Goal: Information Seeking & Learning: Learn about a topic

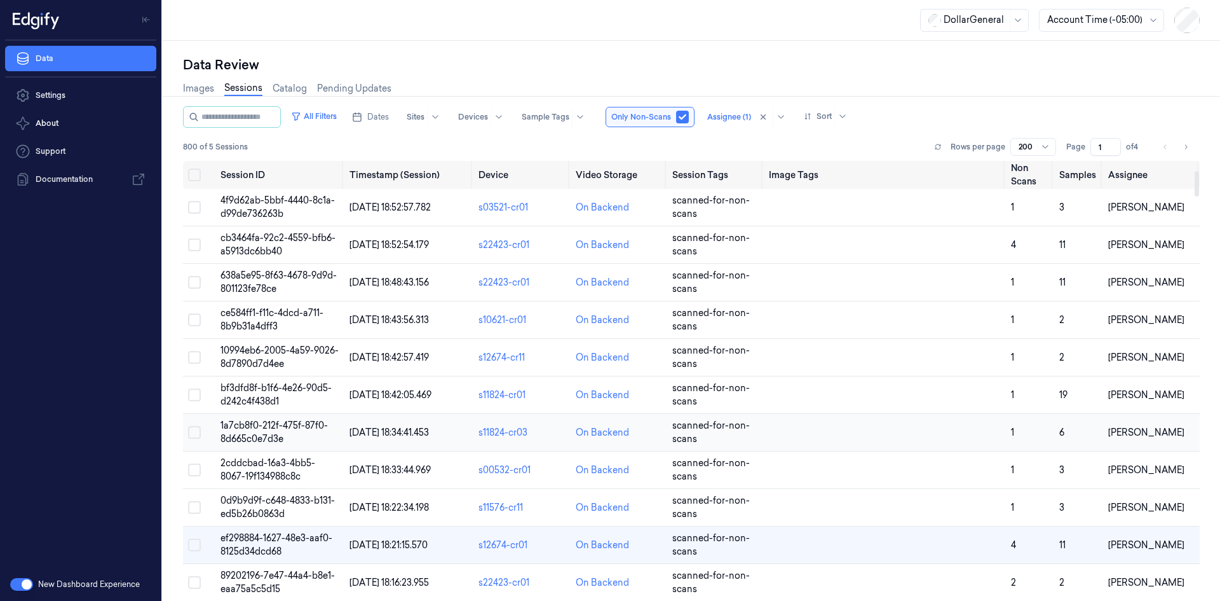
scroll to position [164, 0]
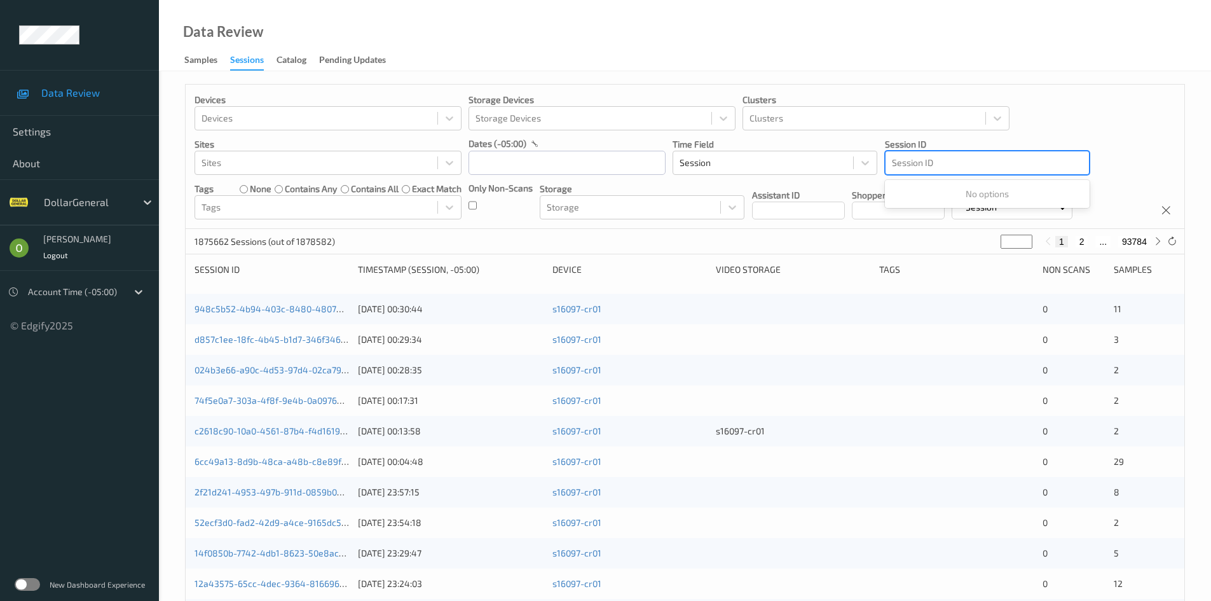
click at [936, 162] on div at bounding box center [987, 162] width 191 height 15
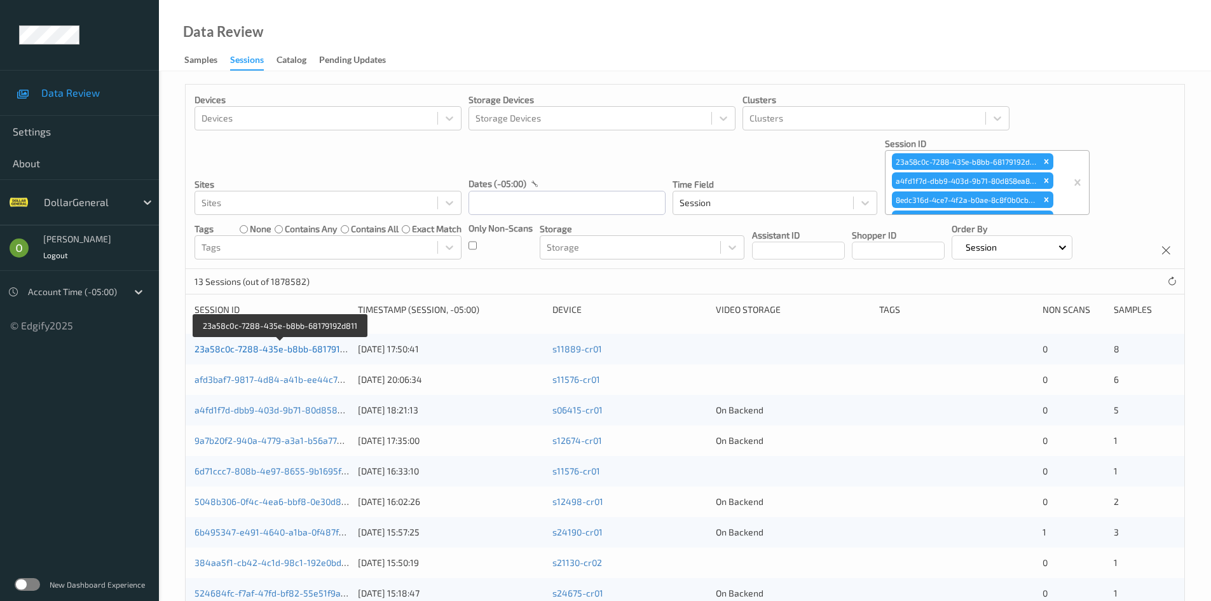
click at [301, 350] on link "23a58c0c-7288-435e-b8bb-68179192d811" at bounding box center [282, 348] width 174 height 11
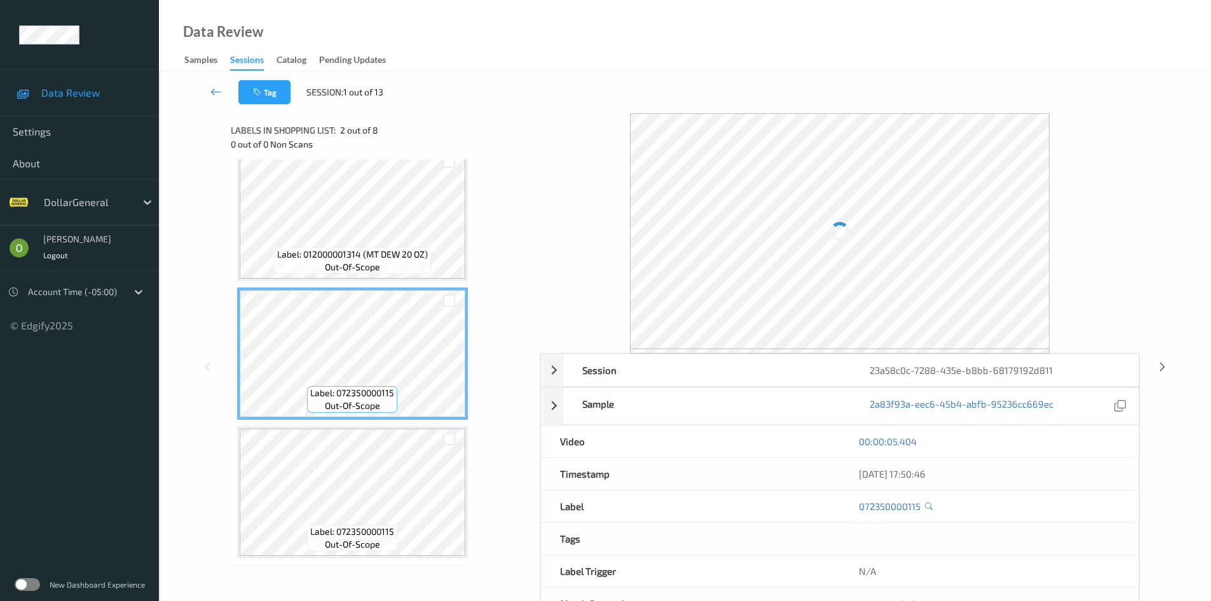
scroll to position [17, 0]
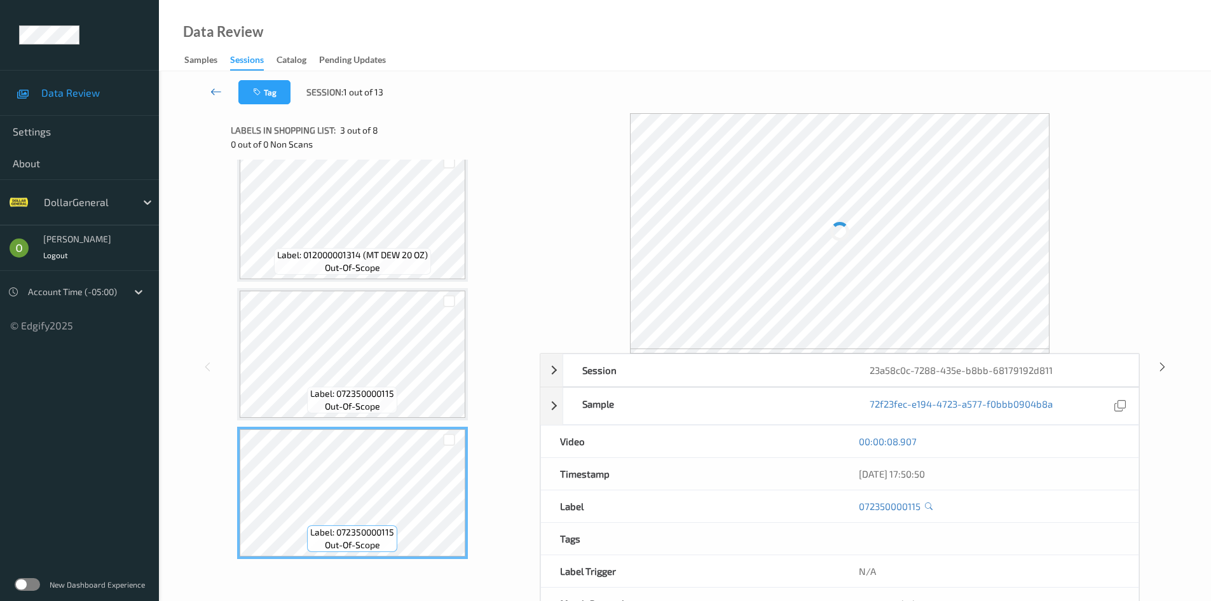
click at [215, 99] on link at bounding box center [216, 92] width 44 height 24
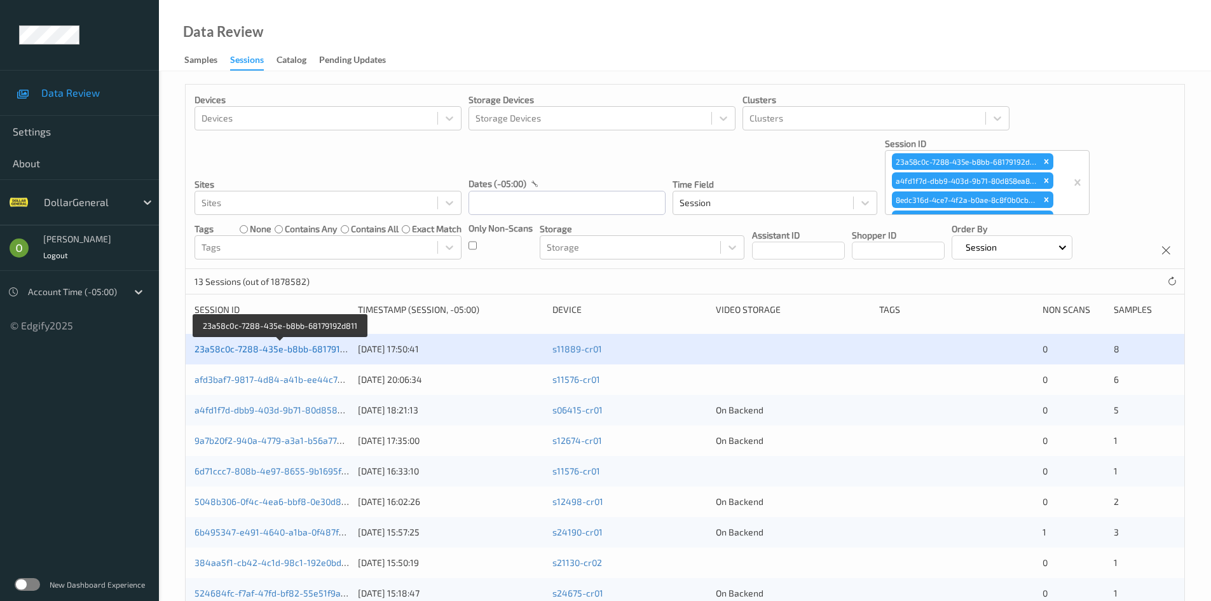
click at [331, 343] on link "23a58c0c-7288-435e-b8bb-68179192d811" at bounding box center [282, 348] width 174 height 11
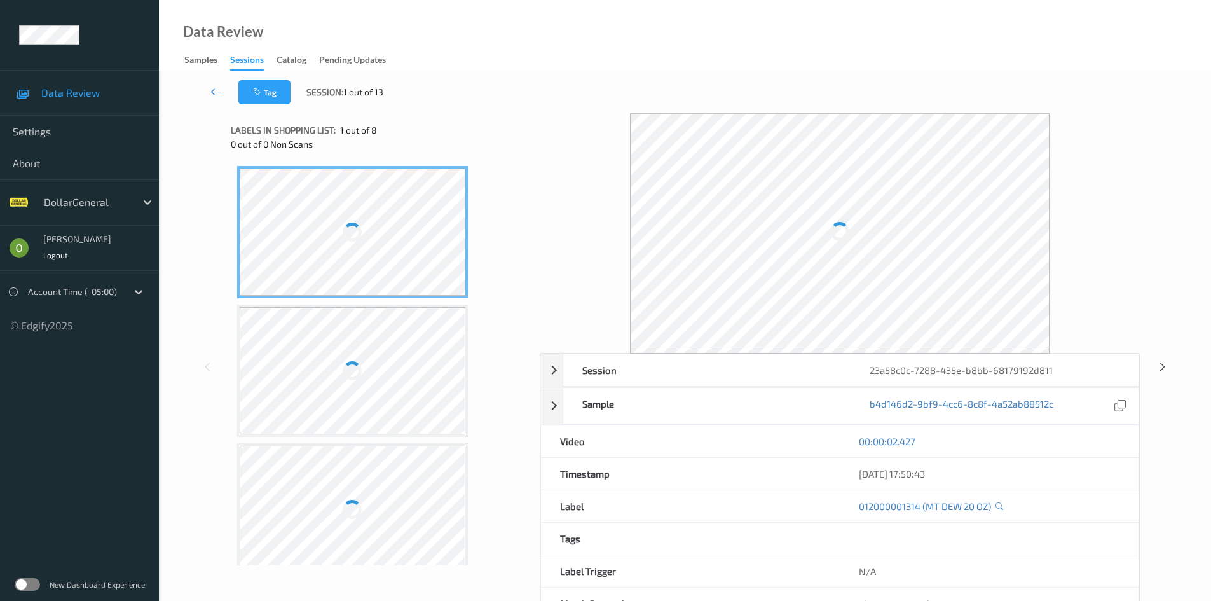
click at [212, 94] on icon at bounding box center [215, 91] width 11 height 13
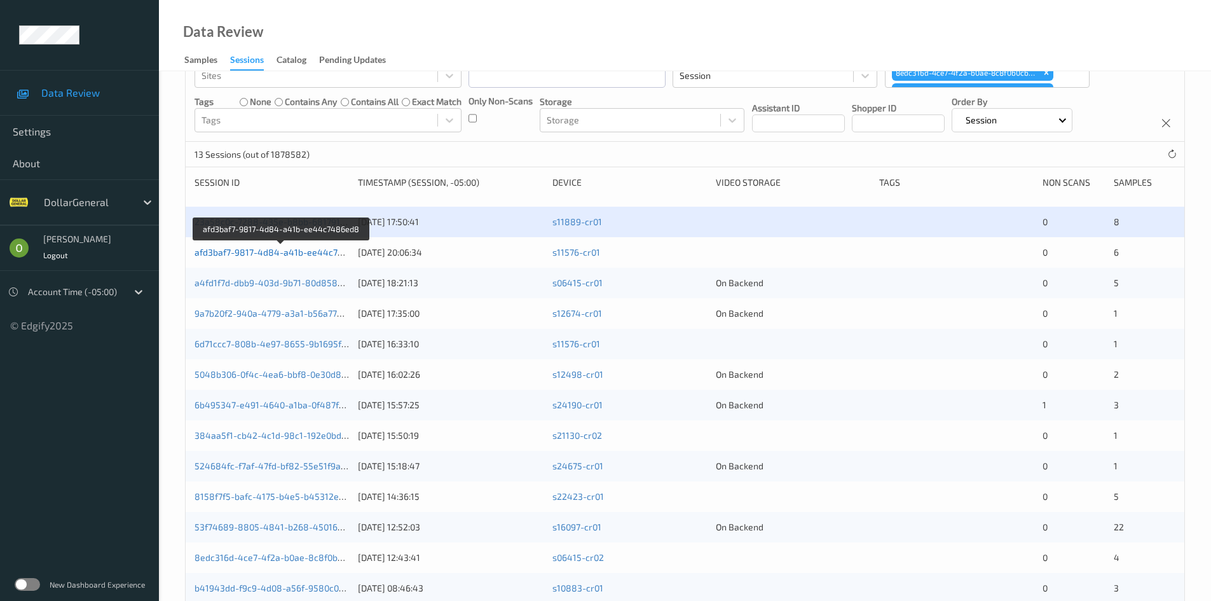
click at [327, 252] on link "afd3baf7-9817-4d84-a41b-ee44c7486ed8" at bounding box center [282, 252] width 175 height 11
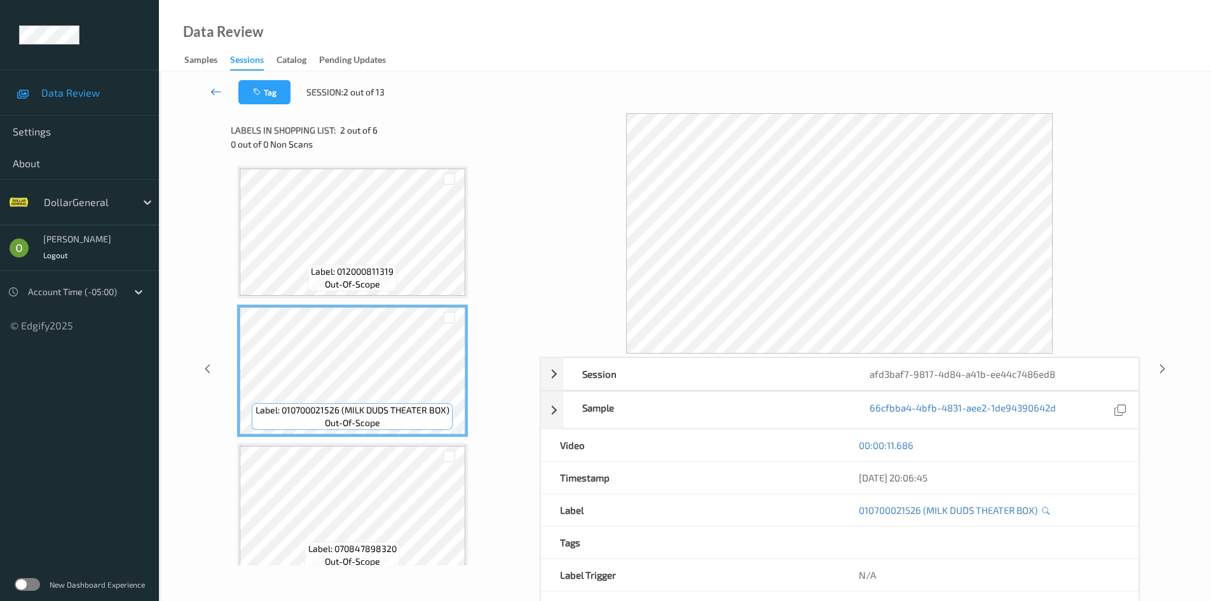
click at [196, 84] on link at bounding box center [216, 92] width 44 height 24
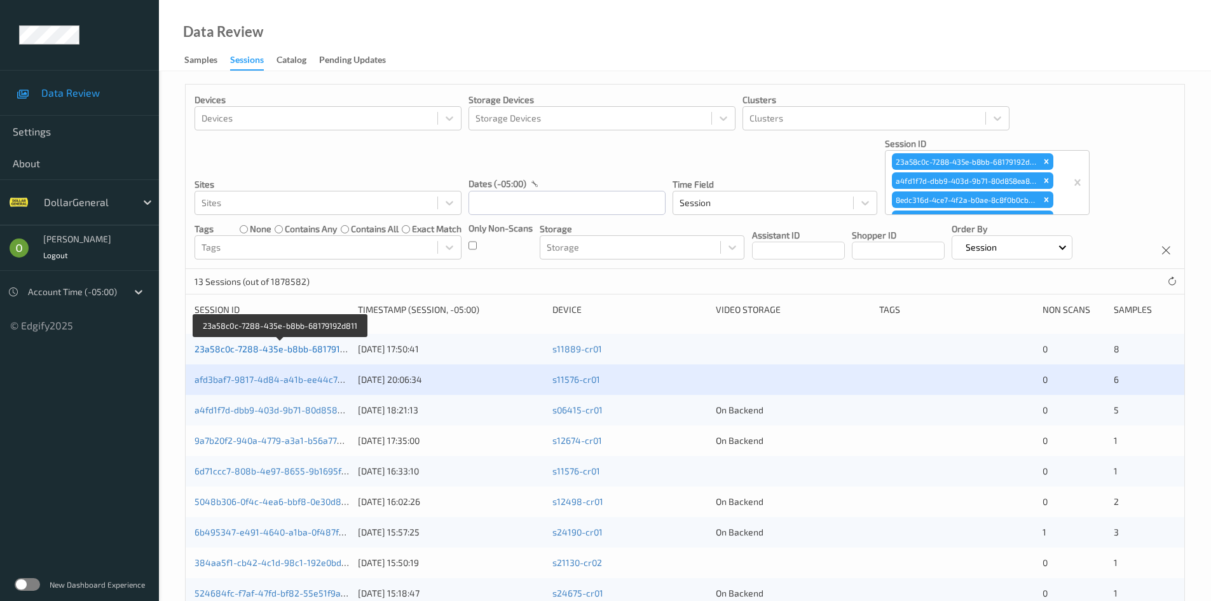
click at [333, 347] on link "23a58c0c-7288-435e-b8bb-68179192d811" at bounding box center [282, 348] width 174 height 11
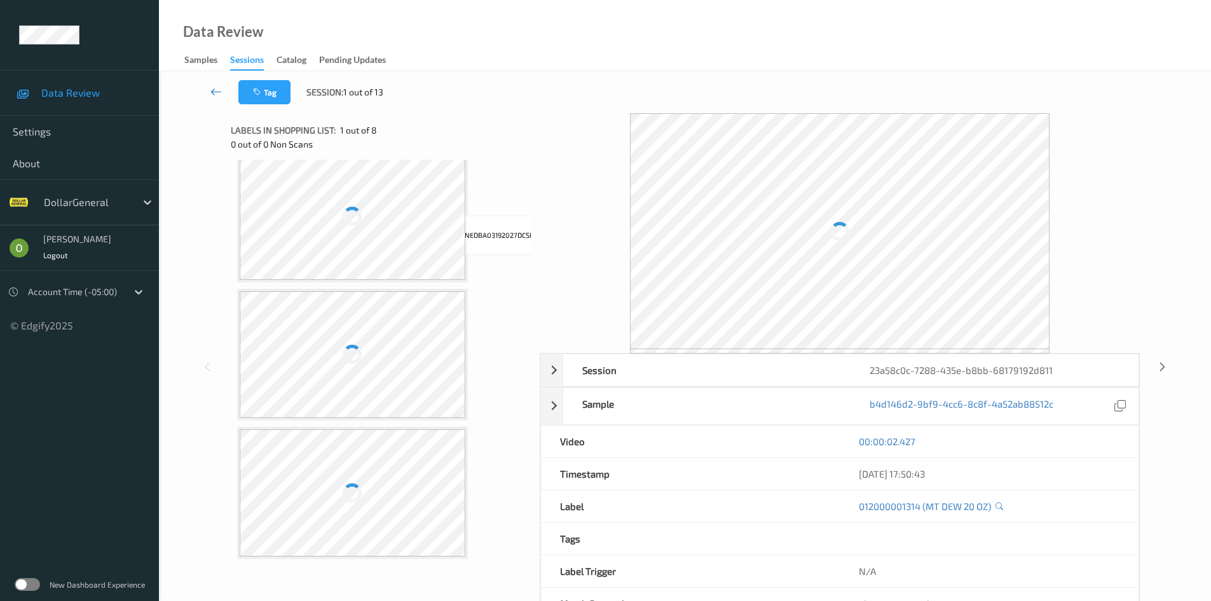
click at [218, 90] on icon at bounding box center [215, 91] width 11 height 13
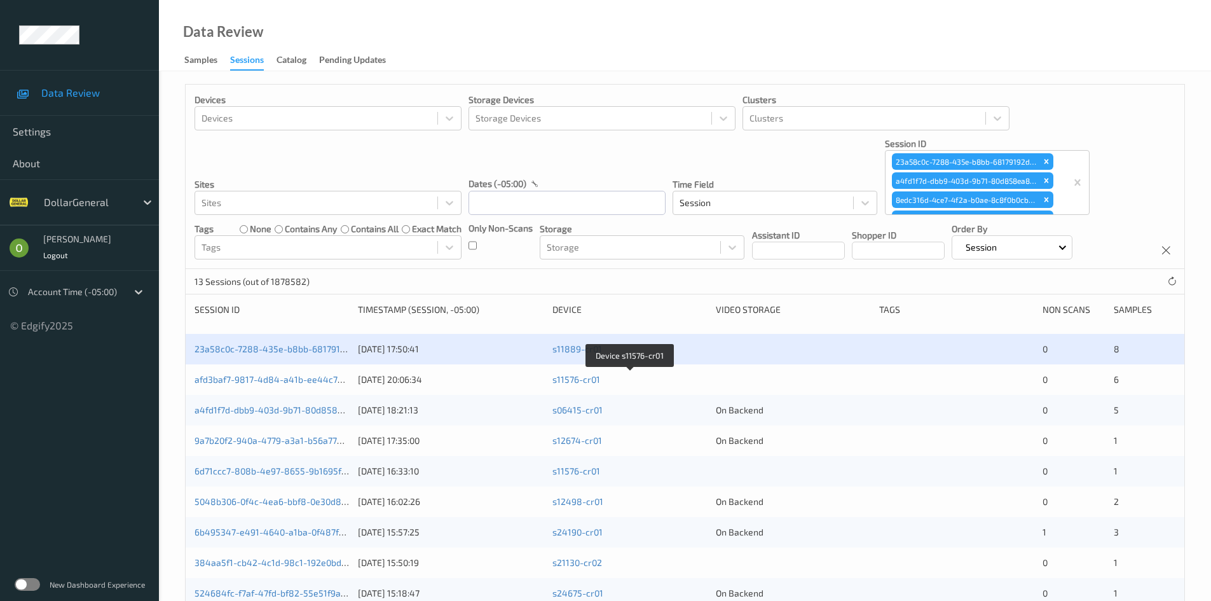
click at [674, 386] on div "afd3baf7-9817-4d84-a41b-ee44c7486ed8 [DATE] 20:06:34 s11576-cr01 0 6" at bounding box center [685, 379] width 999 height 31
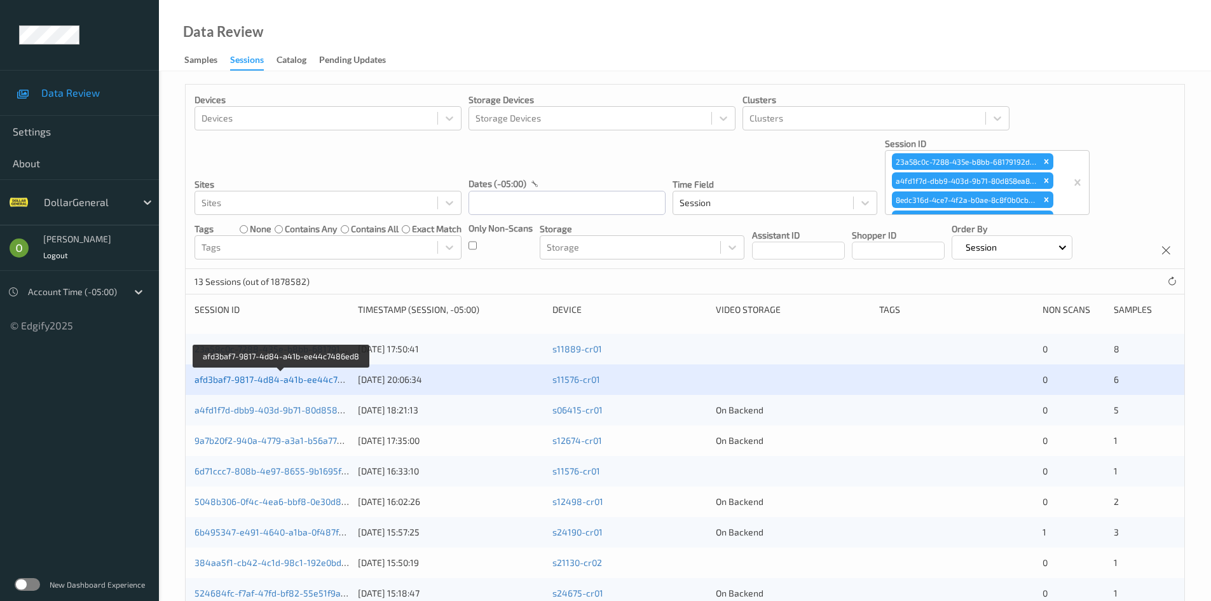
click at [328, 379] on link "afd3baf7-9817-4d84-a41b-ee44c7486ed8" at bounding box center [282, 379] width 175 height 11
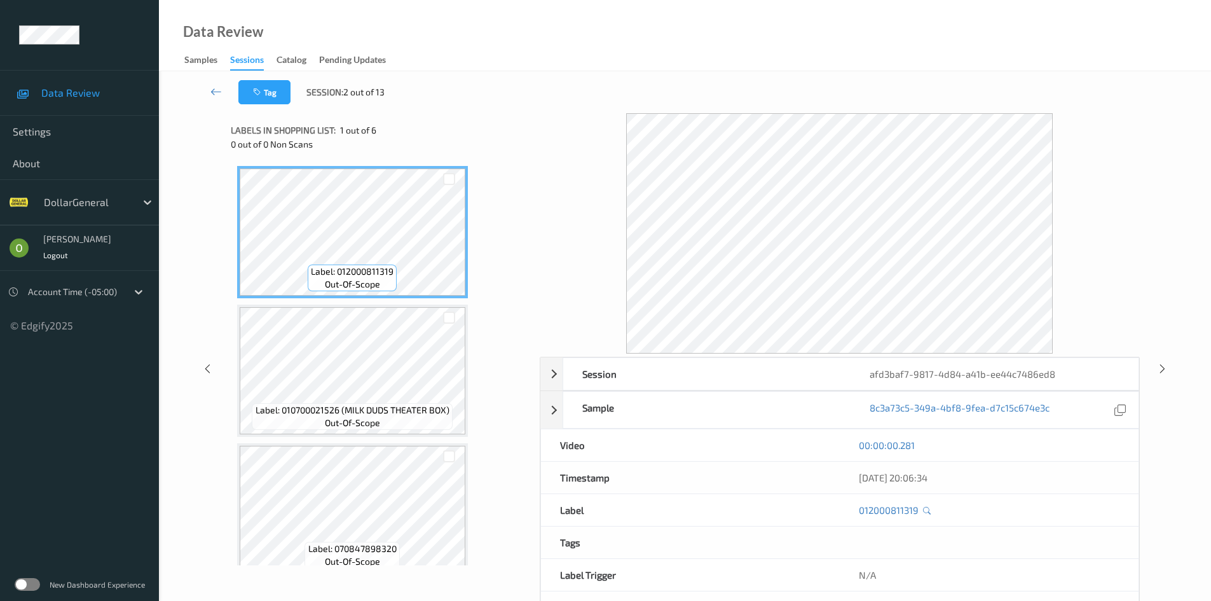
click at [507, 317] on div "Label: 012000811319 out-of-scope Label: 010700021526 (MILK DUDS THEATER BOX) ou…" at bounding box center [380, 578] width 287 height 825
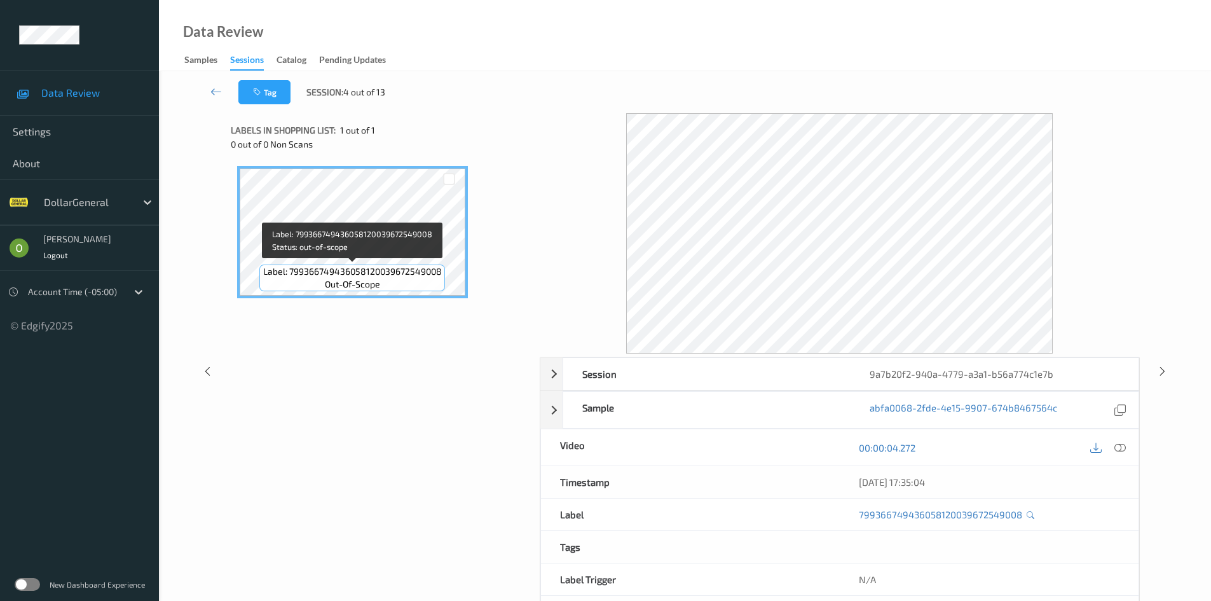
click at [300, 429] on div "Label: 799366749436058120039672549008 out-of-scope" at bounding box center [381, 310] width 300 height 301
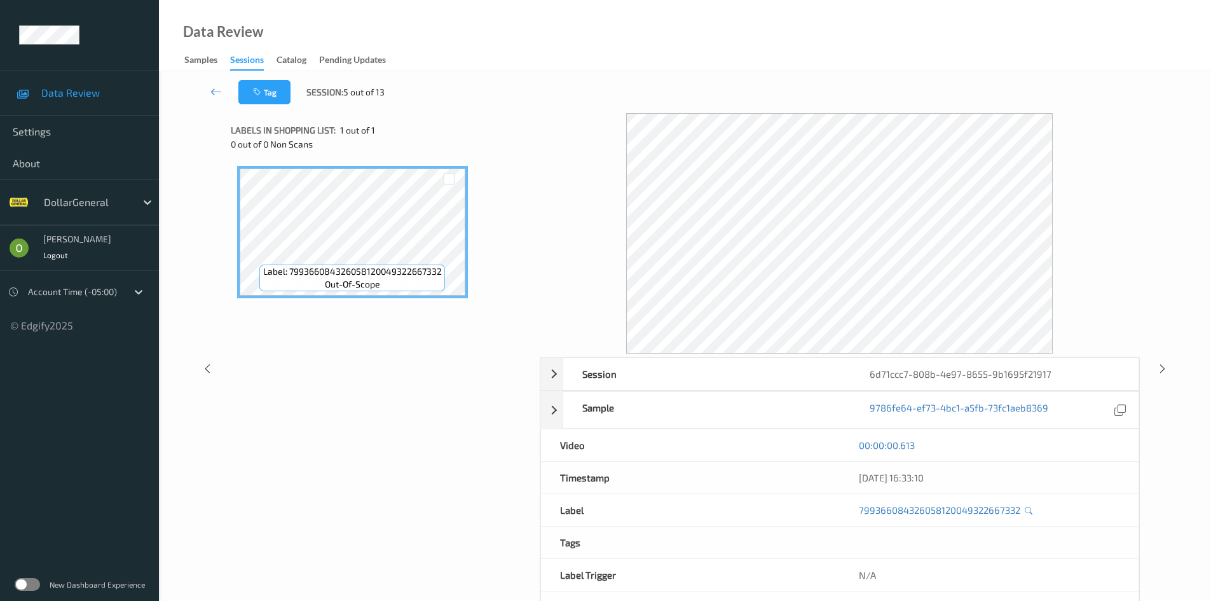
click at [488, 357] on div "Label: 799366084326058120049322667332 out-of-scope" at bounding box center [381, 310] width 300 height 301
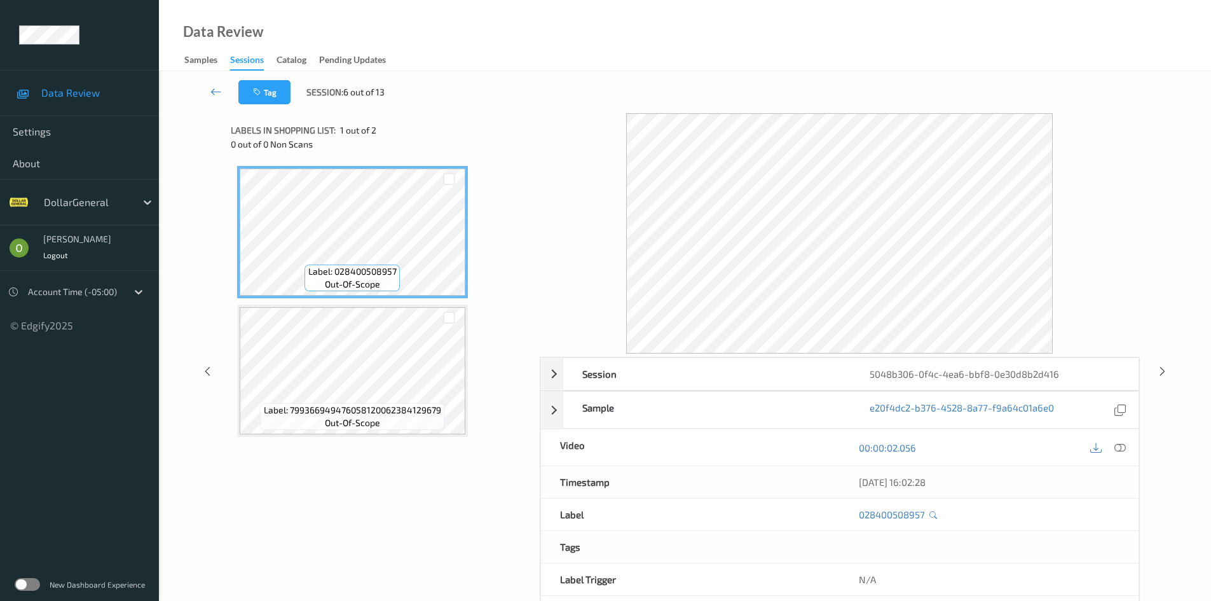
click at [550, 304] on div at bounding box center [840, 233] width 600 height 240
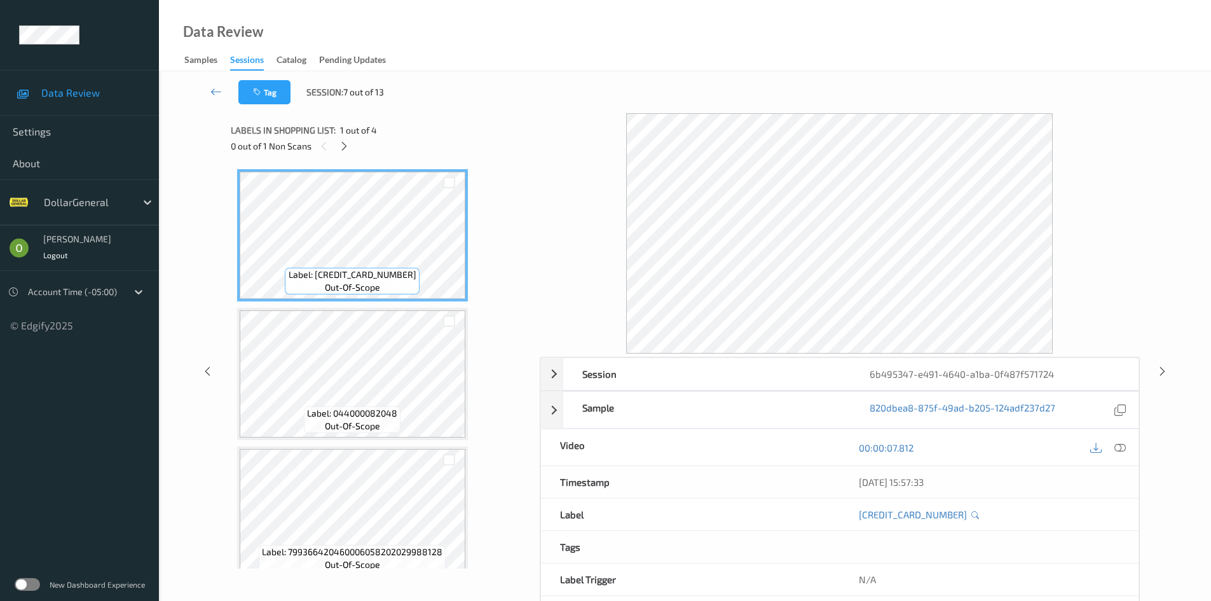
click at [491, 336] on div "Label: [CREDIT_CARD_NUMBER] out-of-scope Label: 044000082048 out-of-scope Label…" at bounding box center [380, 443] width 287 height 548
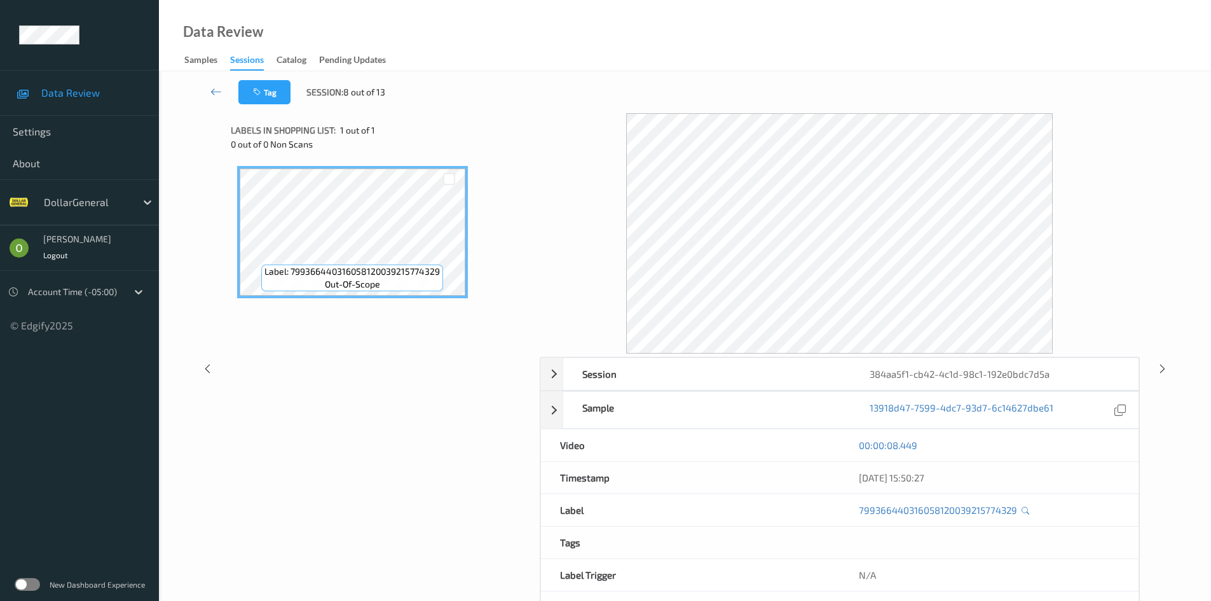
click at [374, 438] on div "Label: 799366440316058120039215774329 out-of-scope" at bounding box center [381, 310] width 300 height 301
click at [397, 372] on div "Label: 799366420490006058202179273131 out-of-scope" at bounding box center [381, 310] width 300 height 301
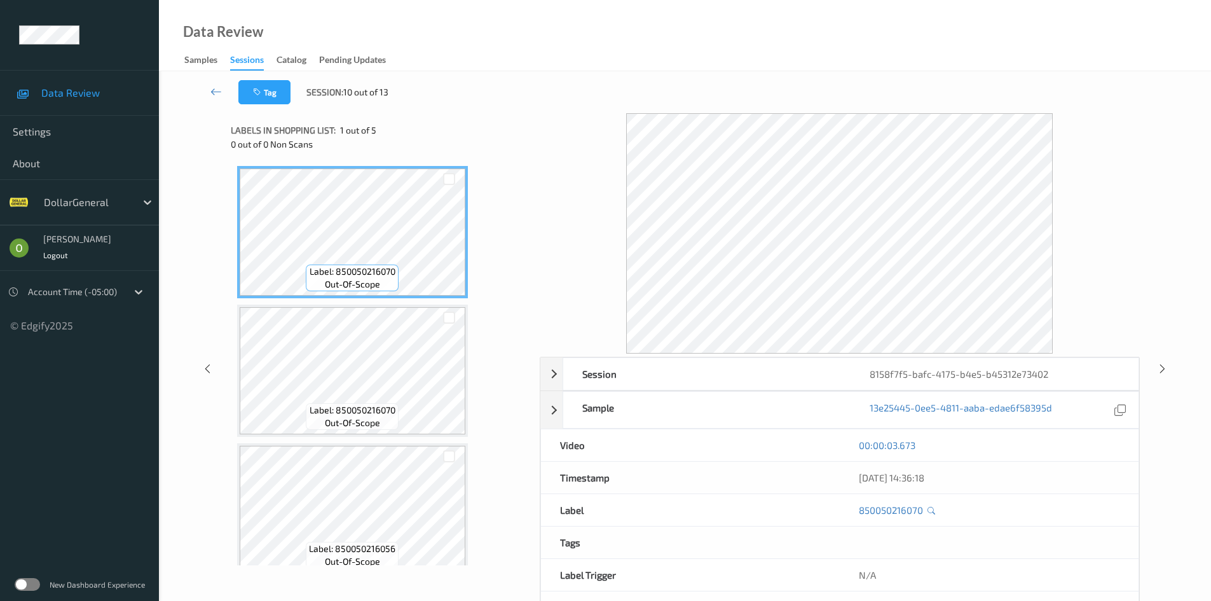
click at [164, 422] on div "Tag Session: 10 out of 13 Session 8158f7f5-bafc-4175-b4e5-b45312e73402 Session …" at bounding box center [685, 360] width 1052 height 579
click at [502, 294] on div "Label: 079298400113 (EVIAN BOTTLE 750 ML) out-of-scope Label: 025000058011 (MM …" at bounding box center [380, 440] width 287 height 548
click at [488, 322] on div "Label: 430002215025 out-of-scope Label: 430002215032 out-of-scope Label: 799366…" at bounding box center [380, 370] width 287 height 409
click at [504, 273] on div "Label: 430002215025 out-of-scope Label: 430002215032 out-of-scope Label: 799366…" at bounding box center [380, 370] width 287 height 409
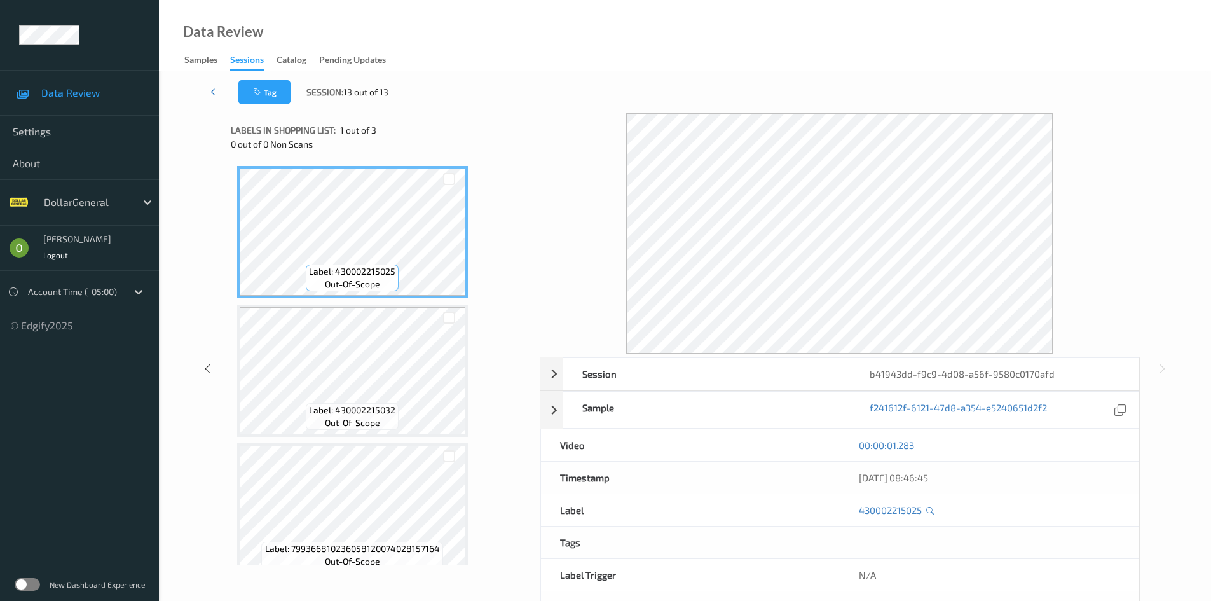
click at [208, 97] on link at bounding box center [216, 92] width 44 height 24
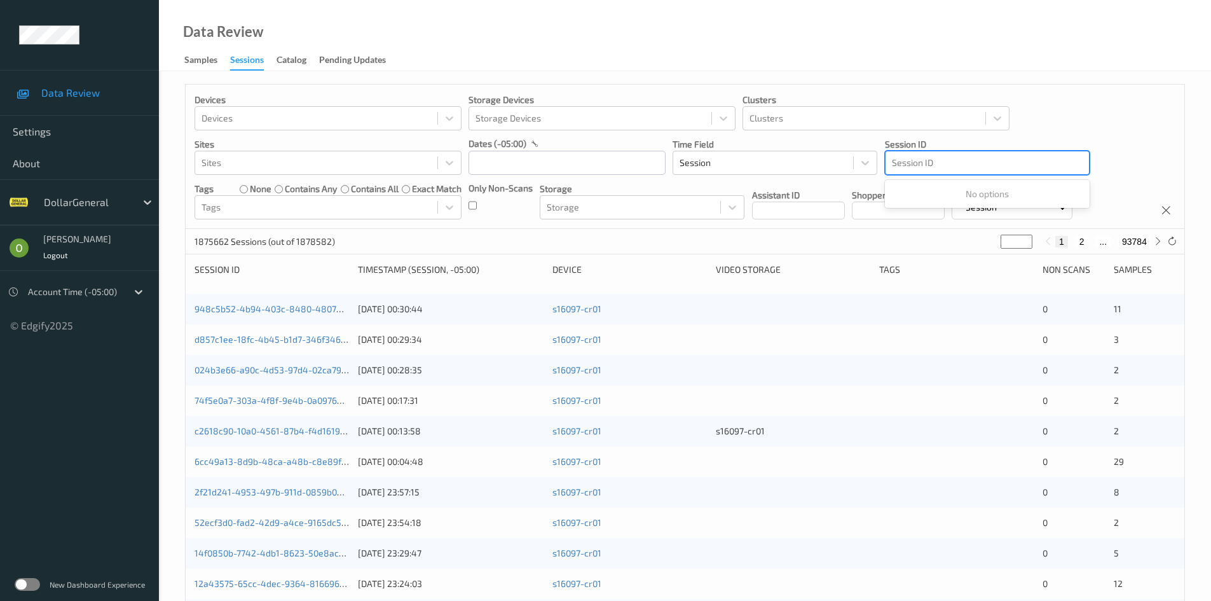
click at [989, 173] on div "Session ID" at bounding box center [986, 163] width 203 height 20
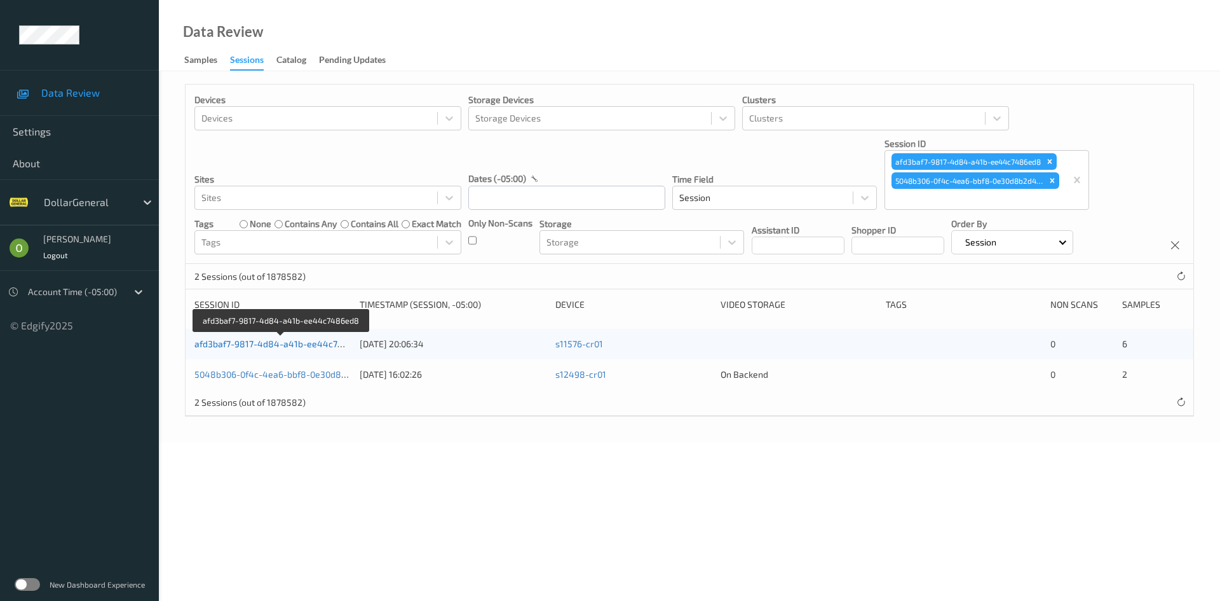
click at [305, 342] on link "afd3baf7-9817-4d84-a41b-ee44c7486ed8" at bounding box center [282, 343] width 175 height 11
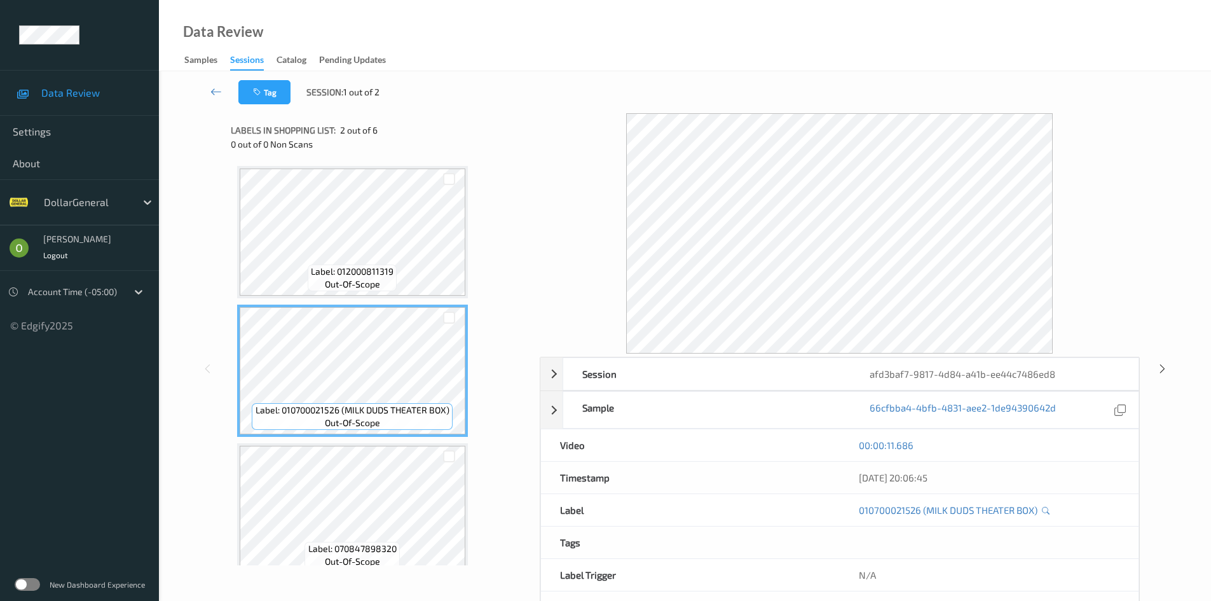
drag, startPoint x: 507, startPoint y: 334, endPoint x: 497, endPoint y: 337, distance: 10.5
click at [507, 334] on div "Label: 012000811319 out-of-scope Label: 010700021526 (MILK DUDS THEATER BOX) ou…" at bounding box center [380, 578] width 287 height 825
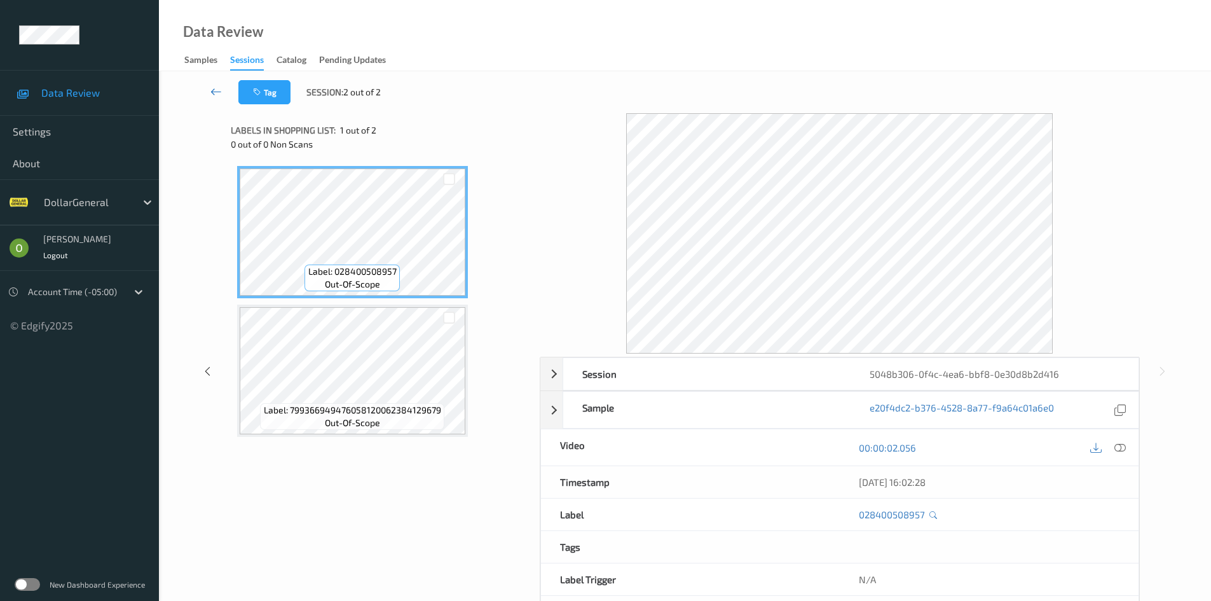
click at [221, 90] on icon at bounding box center [215, 91] width 11 height 13
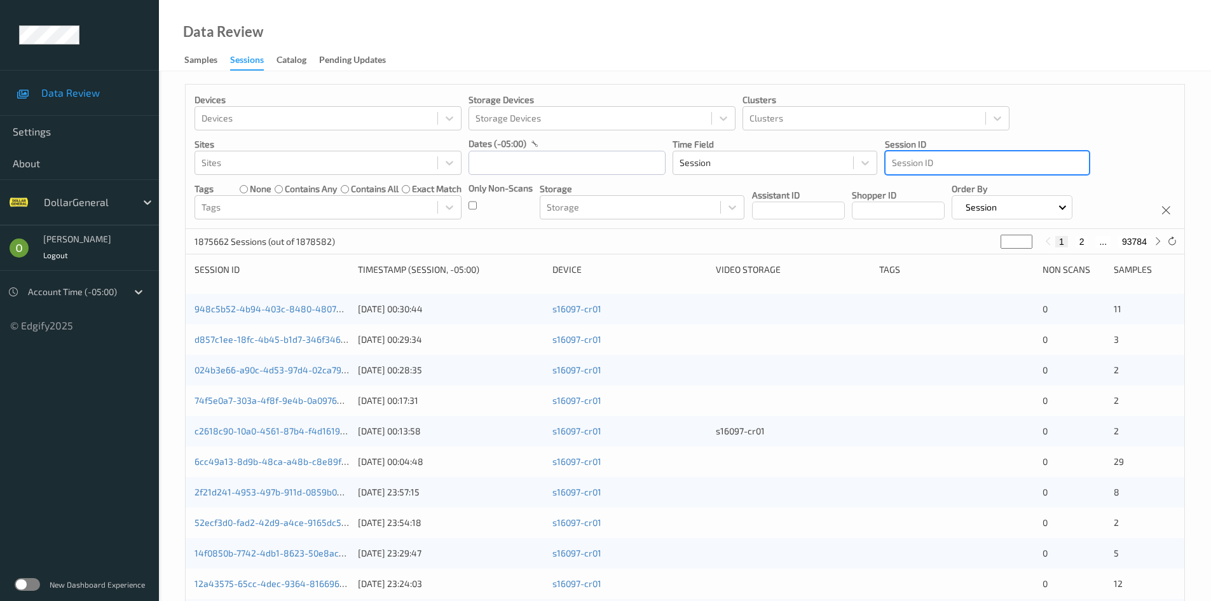
click at [1011, 168] on div at bounding box center [987, 162] width 191 height 15
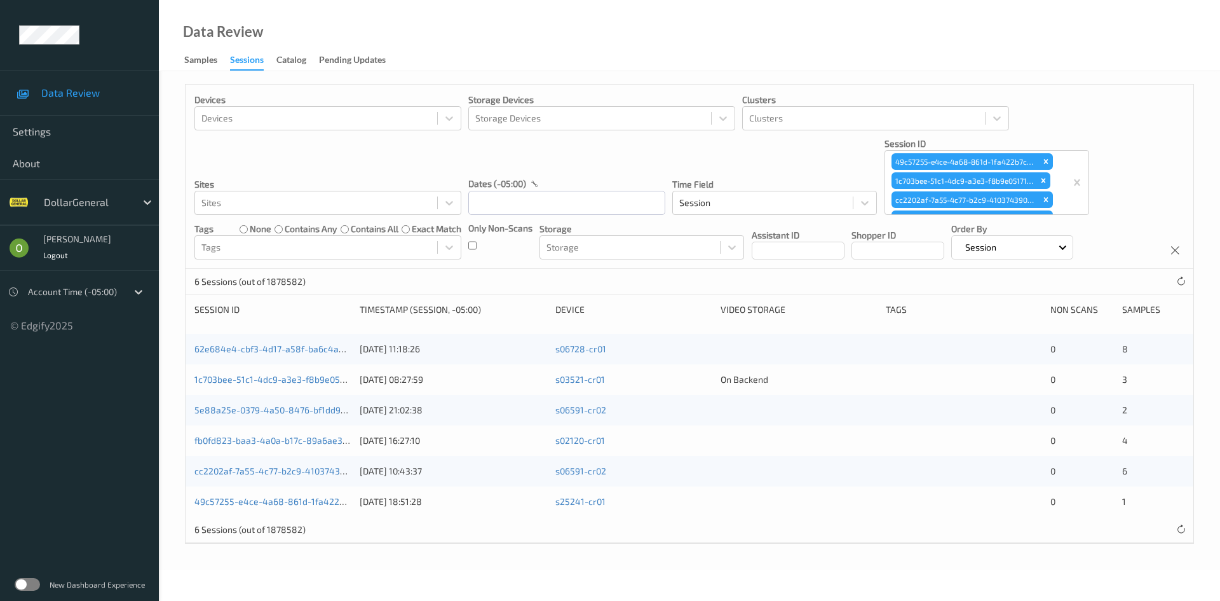
click at [324, 342] on div "62e684e4-cbf3-4d17-a58f-ba6c4a9cbd9a [DATE] 11:18:26 s06728-cr01 0 8" at bounding box center [690, 349] width 1008 height 31
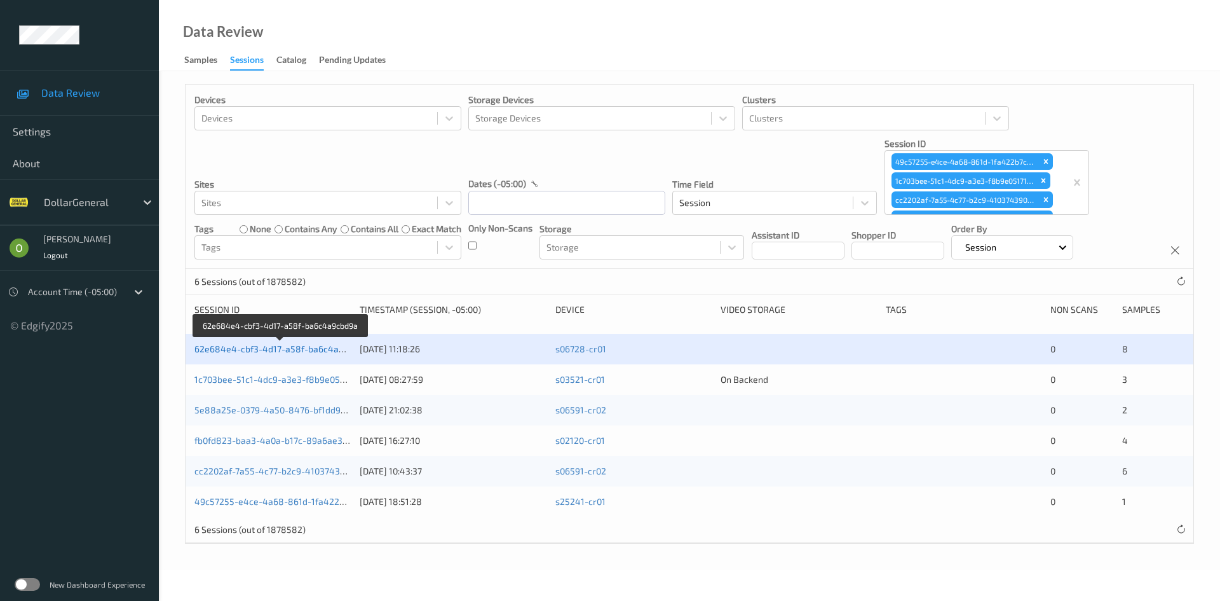
click at [323, 348] on link "62e684e4-cbf3-4d17-a58f-ba6c4a9cbd9a" at bounding box center [282, 348] width 174 height 11
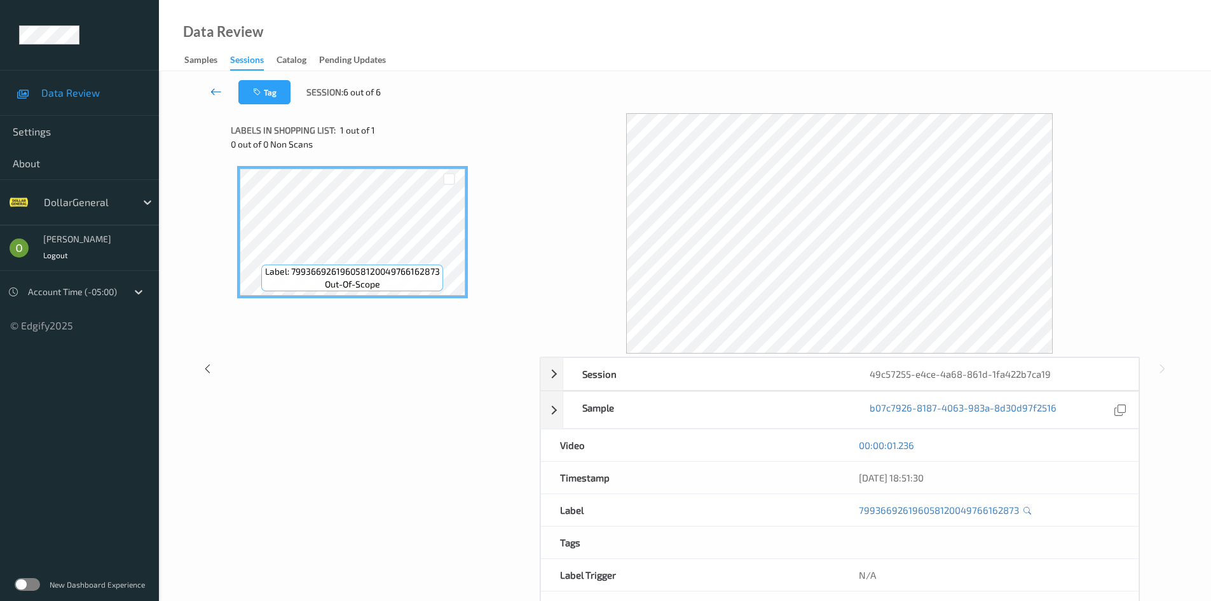
click at [212, 96] on icon at bounding box center [215, 91] width 11 height 13
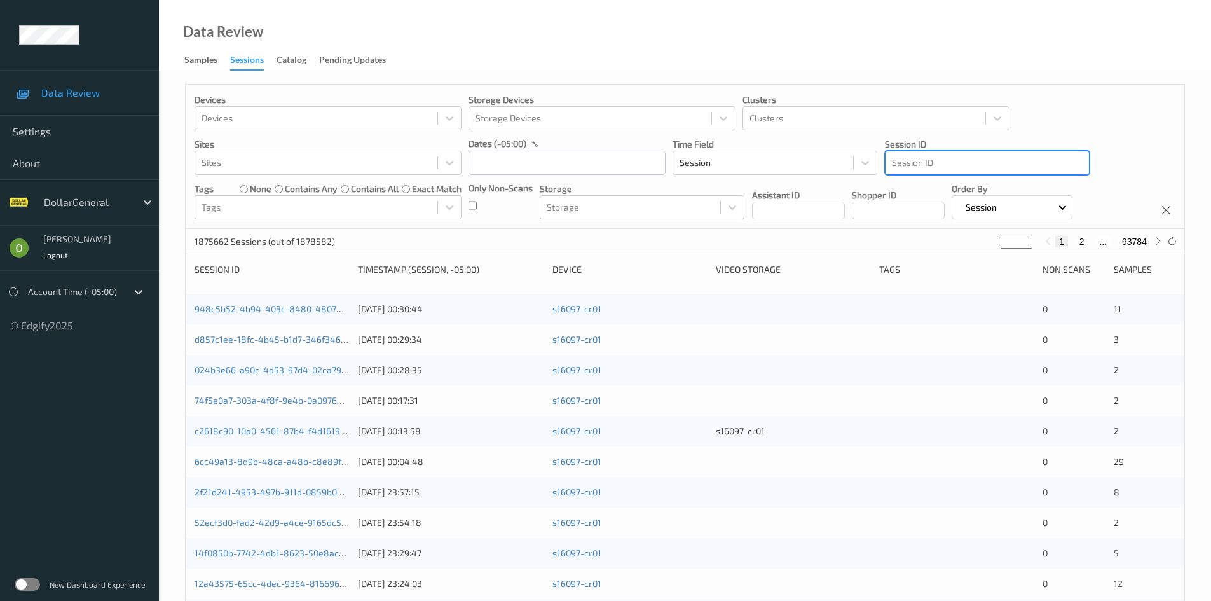
click at [1047, 169] on div at bounding box center [987, 162] width 191 height 15
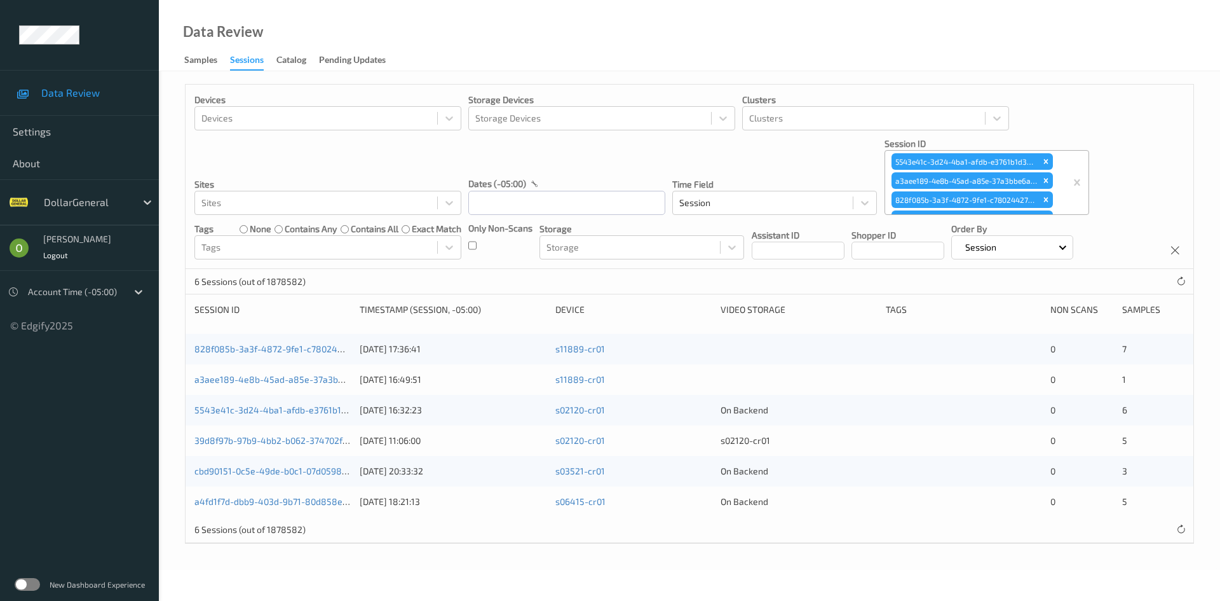
click at [314, 359] on div "828f085b-3a3f-4872-9fe1-c7802442714d [DATE] 17:36:41 s11889-cr01 0 7" at bounding box center [690, 349] width 1008 height 31
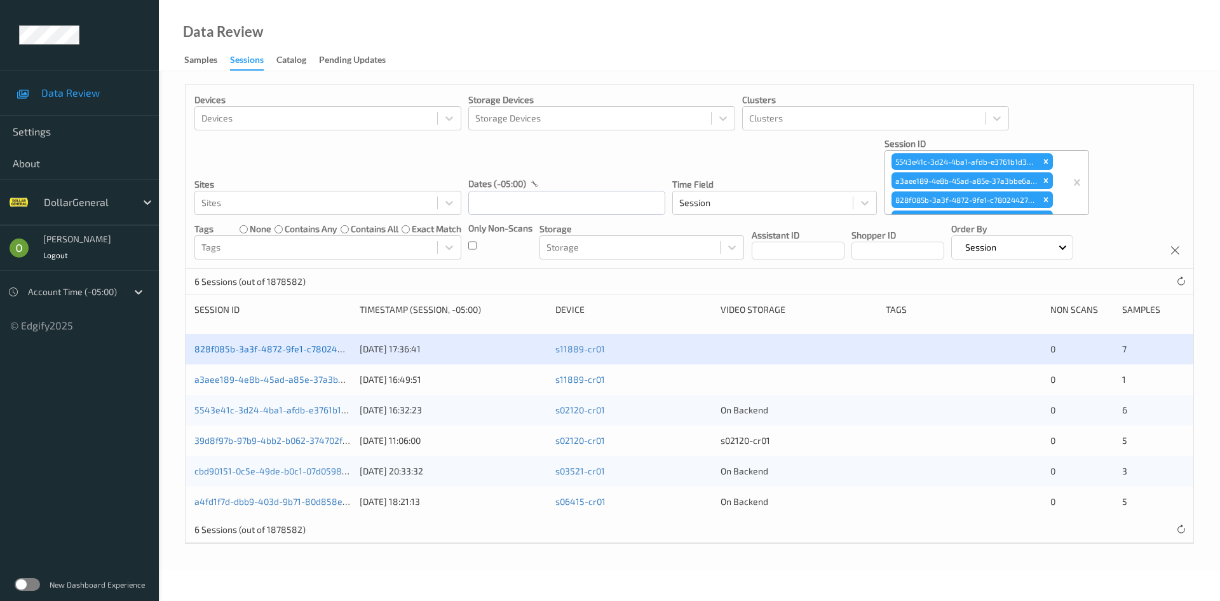
click at [316, 352] on link "828f085b-3a3f-4872-9fe1-c7802442714d" at bounding box center [281, 348] width 173 height 11
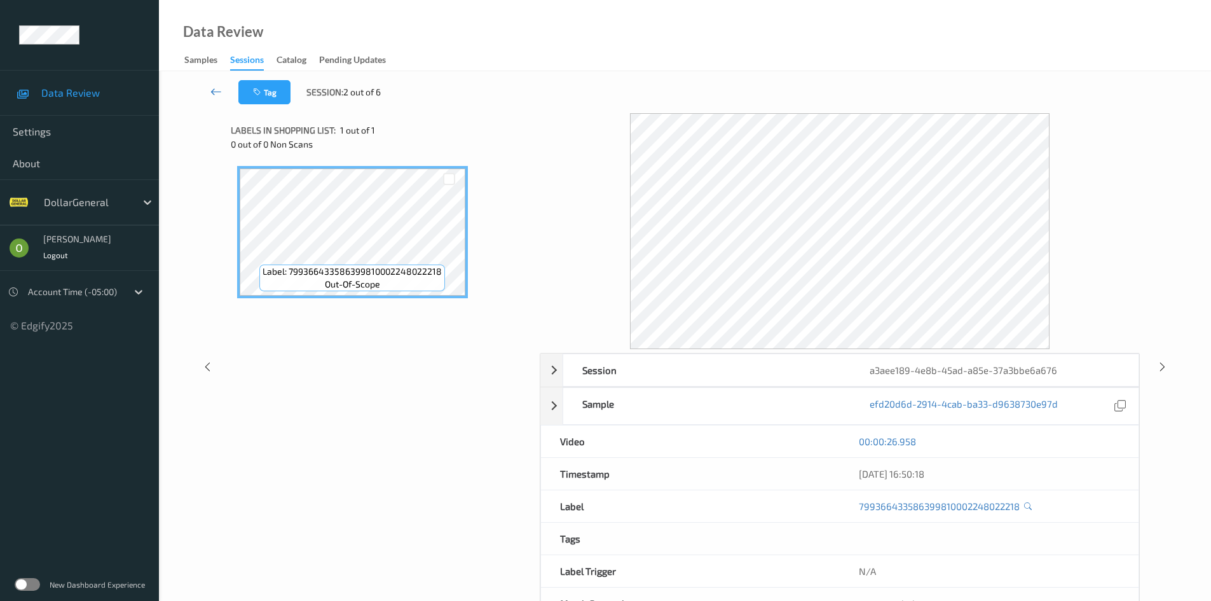
click at [217, 99] on link at bounding box center [216, 92] width 44 height 24
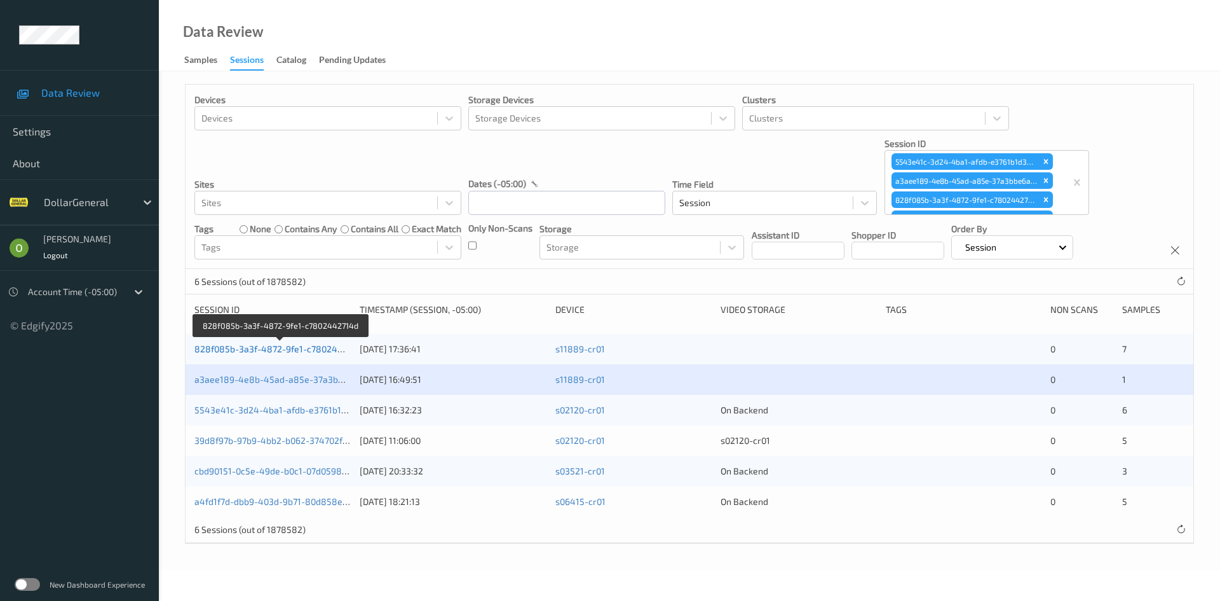
click at [324, 346] on link "828f085b-3a3f-4872-9fe1-c7802442714d" at bounding box center [281, 348] width 173 height 11
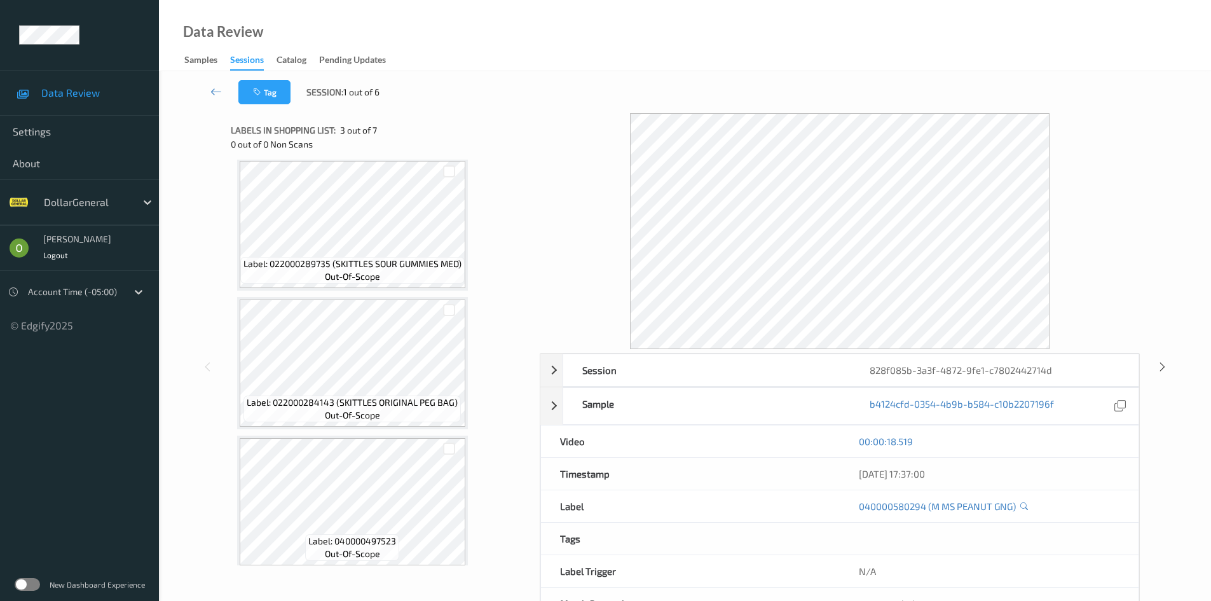
scroll to position [571, 0]
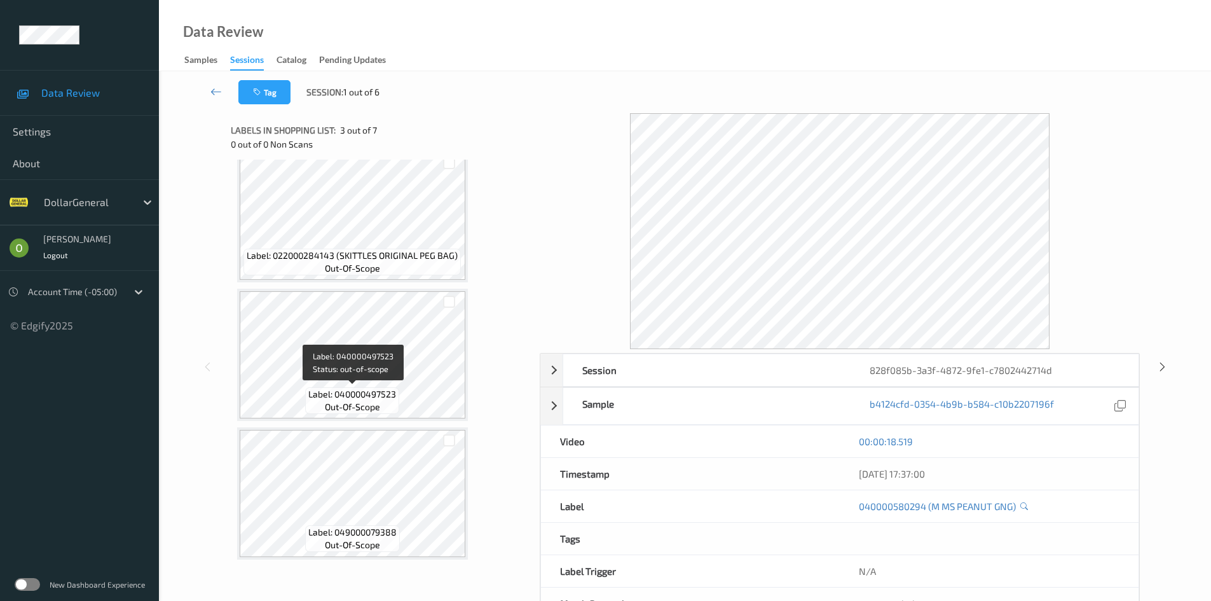
click at [376, 401] on span "out-of-scope" at bounding box center [352, 406] width 55 height 13
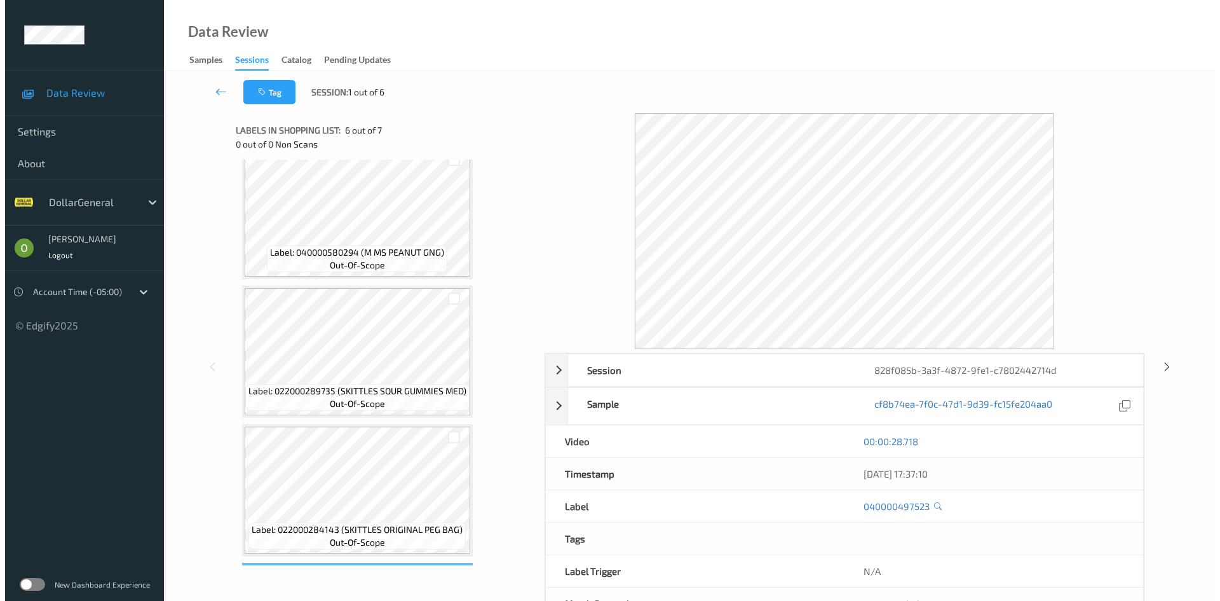
scroll to position [0, 0]
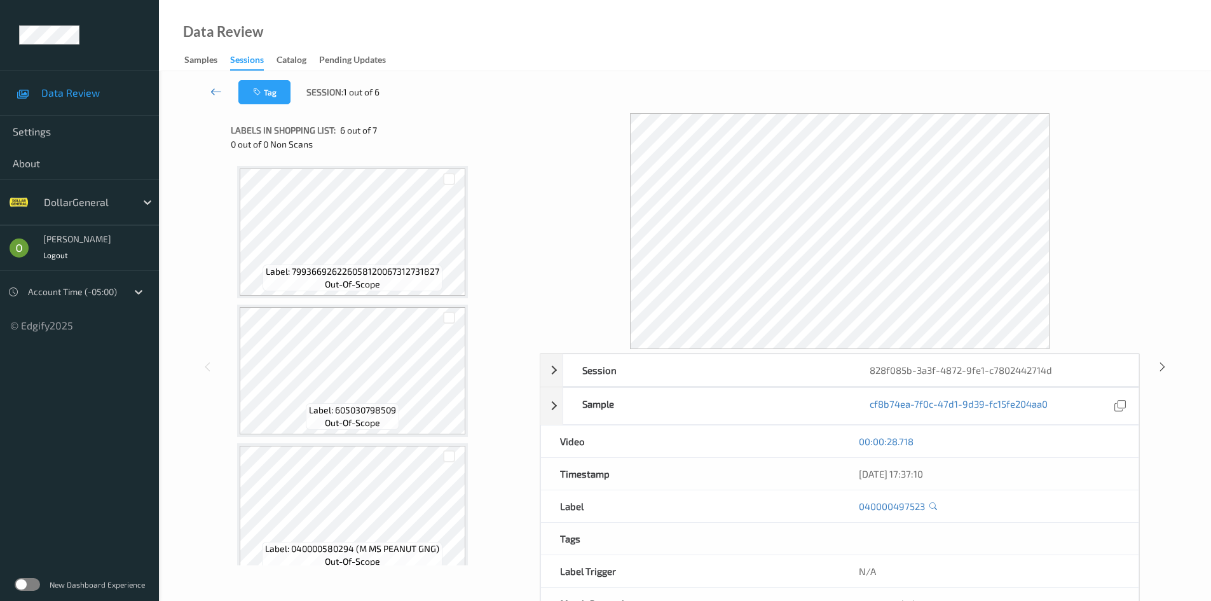
click at [226, 90] on link at bounding box center [216, 92] width 44 height 24
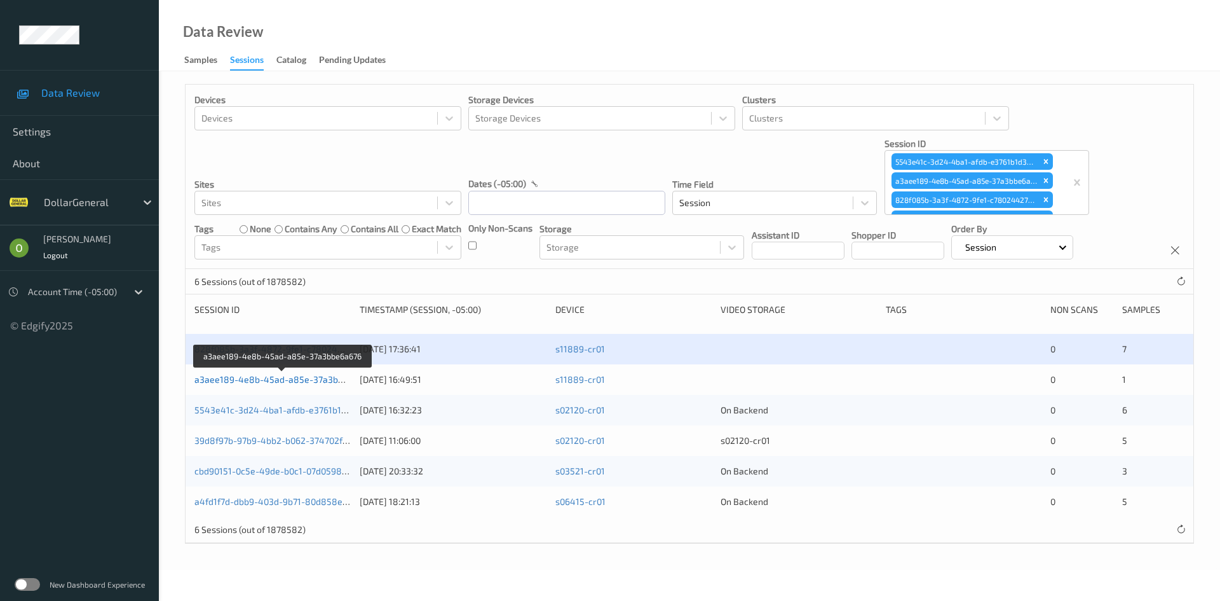
click at [330, 381] on link "a3aee189-4e8b-45ad-a85e-37a3bbe6a676" at bounding box center [284, 379] width 179 height 11
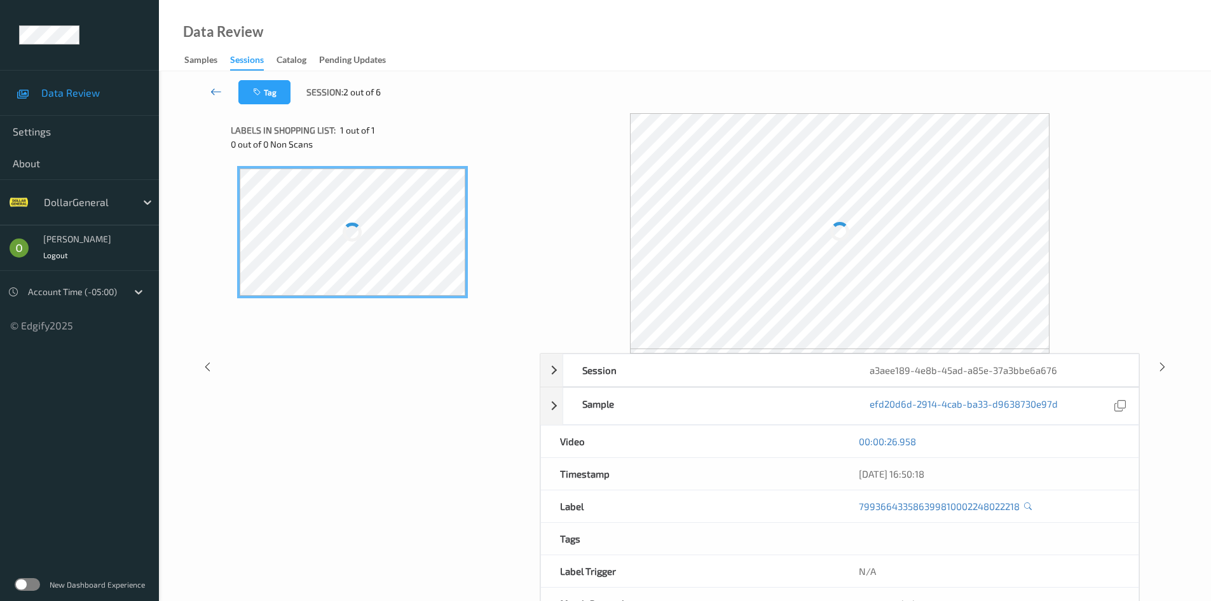
click at [214, 103] on link at bounding box center [216, 92] width 44 height 24
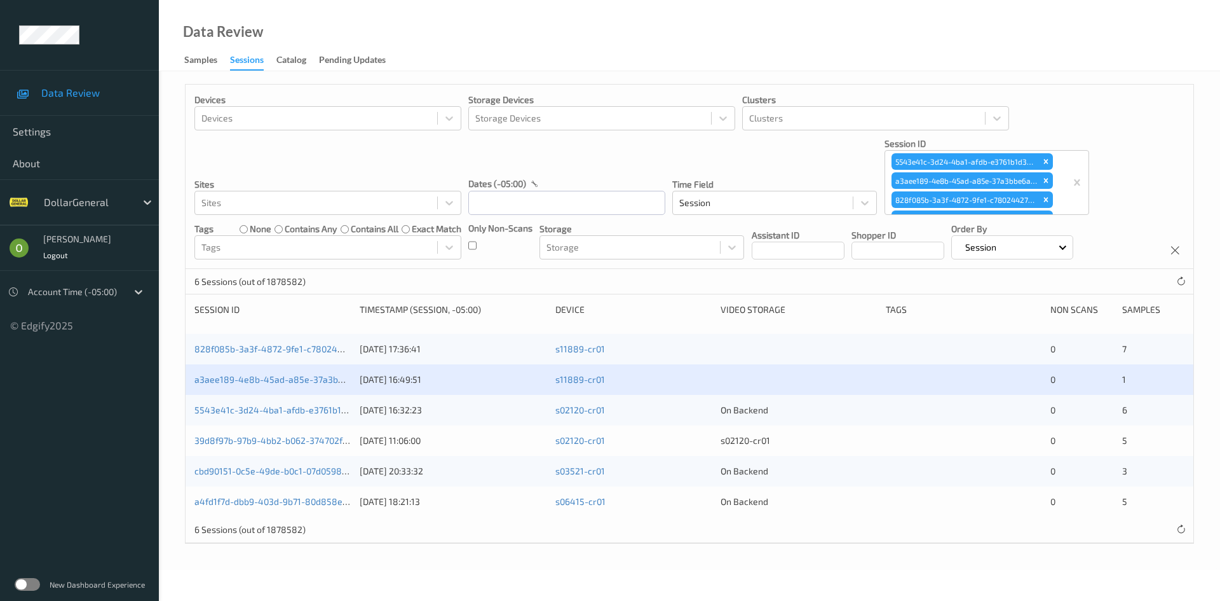
click at [548, 406] on div "5543e41c-3d24-4ba1-afdb-e3761b1d3b36 [DATE] 16:32:23 s02120-cr01 On Backend 0 6" at bounding box center [690, 410] width 1008 height 31
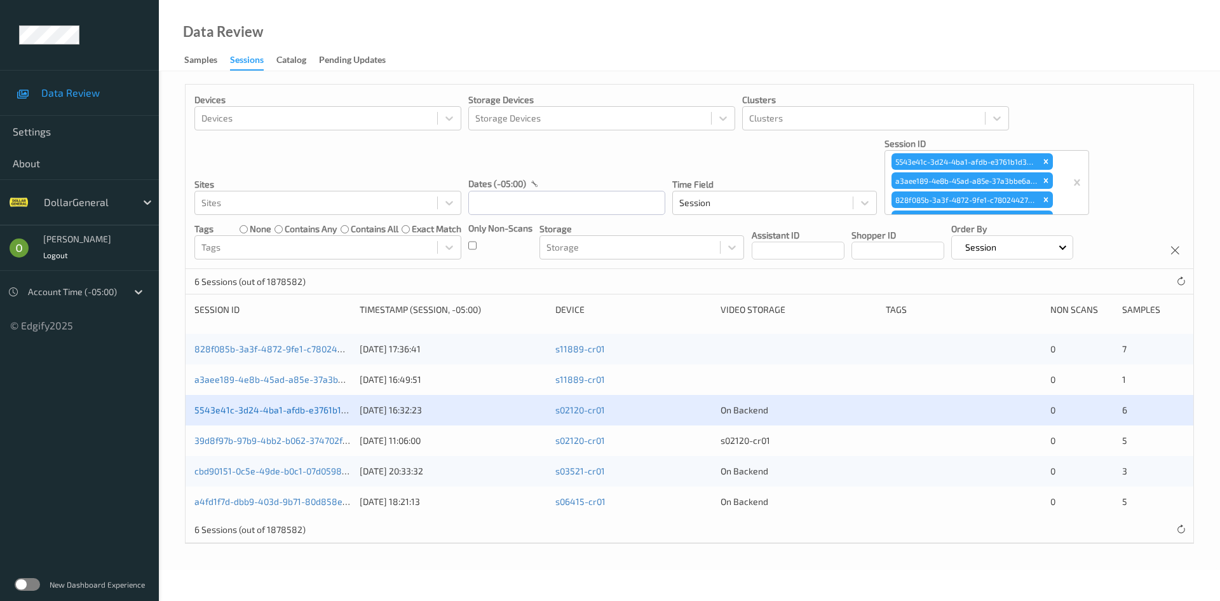
click at [318, 411] on link "5543e41c-3d24-4ba1-afdb-e3761b1d3b36" at bounding box center [281, 409] width 172 height 11
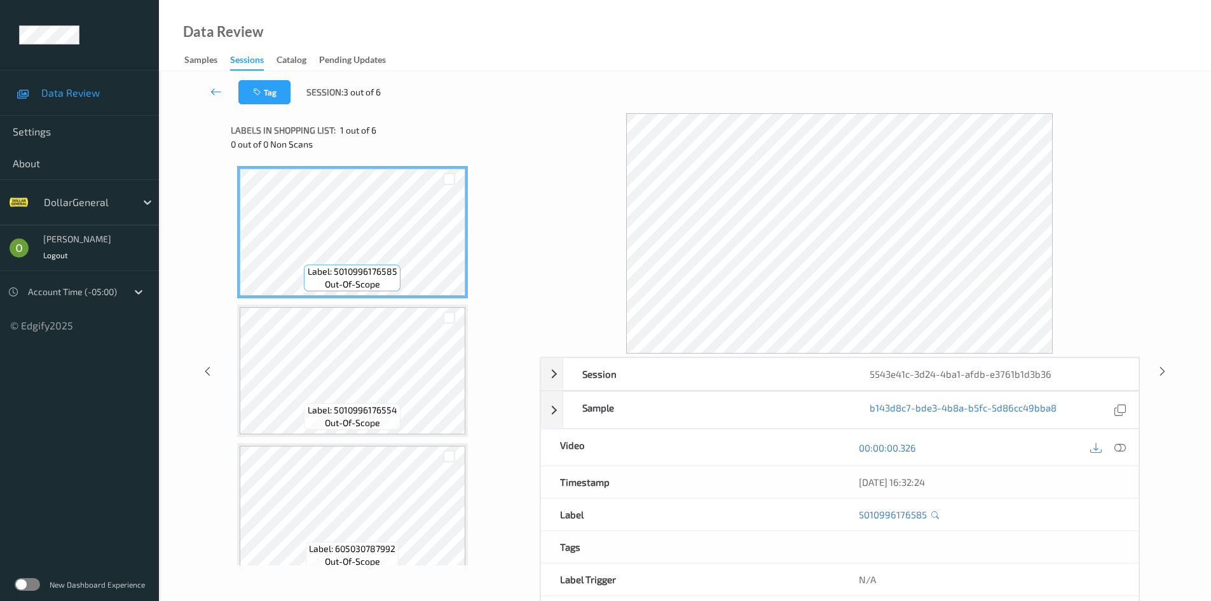
click at [479, 145] on div "0 out of 0 Non Scans" at bounding box center [381, 144] width 300 height 13
click at [210, 95] on icon at bounding box center [215, 91] width 11 height 13
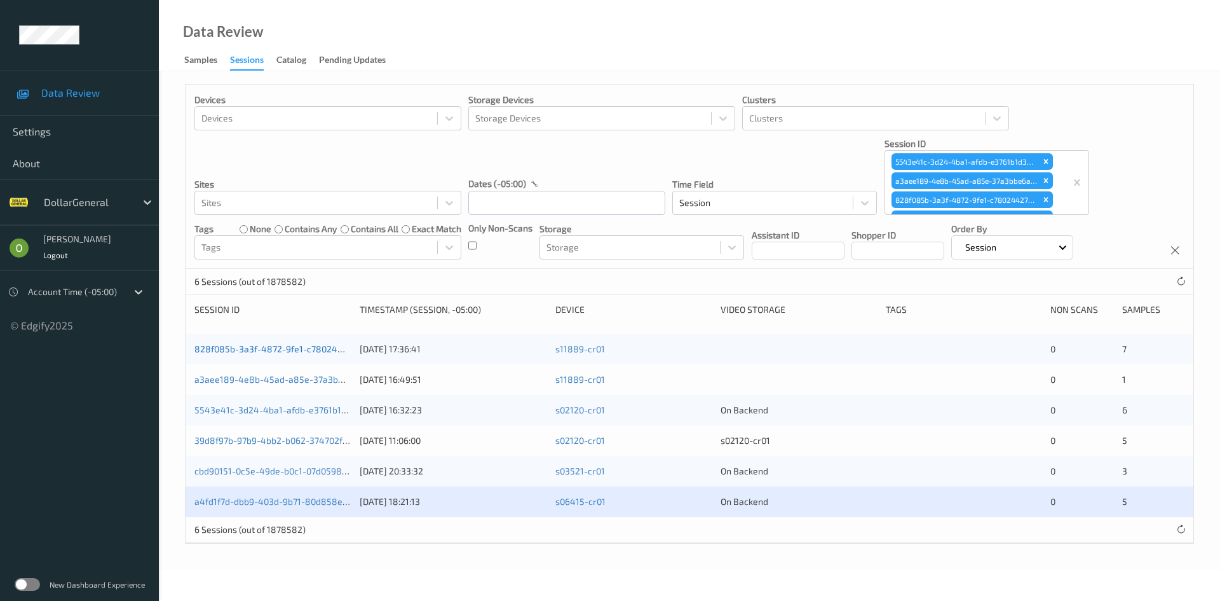
click at [322, 345] on link "828f085b-3a3f-4872-9fe1-c7802442714d" at bounding box center [281, 348] width 173 height 11
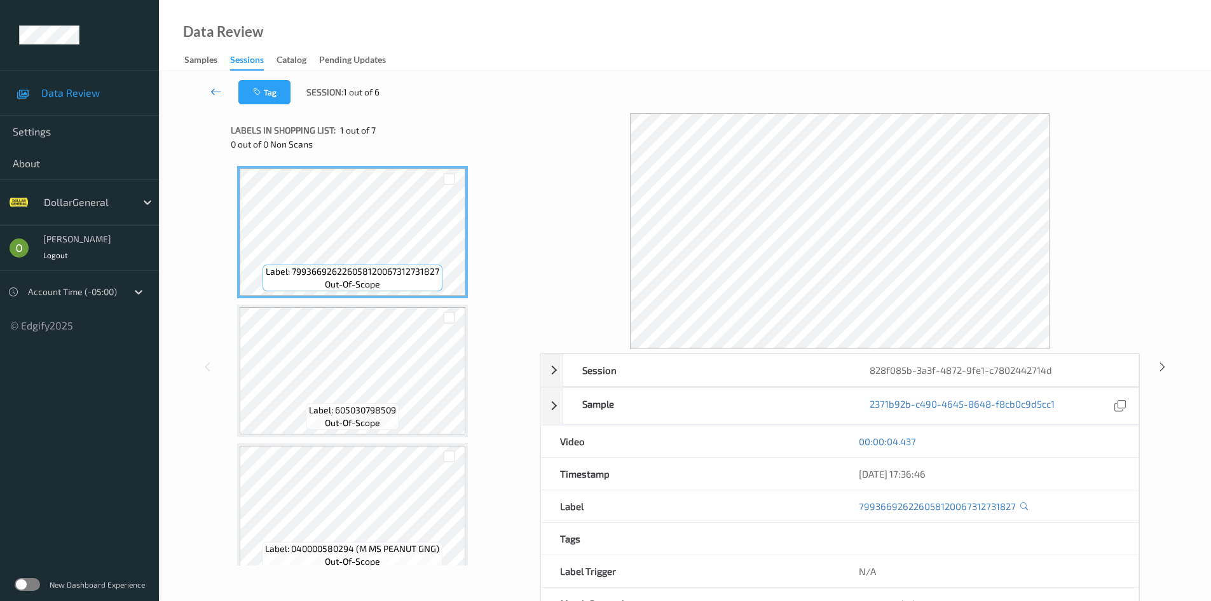
click at [221, 85] on link at bounding box center [216, 92] width 44 height 24
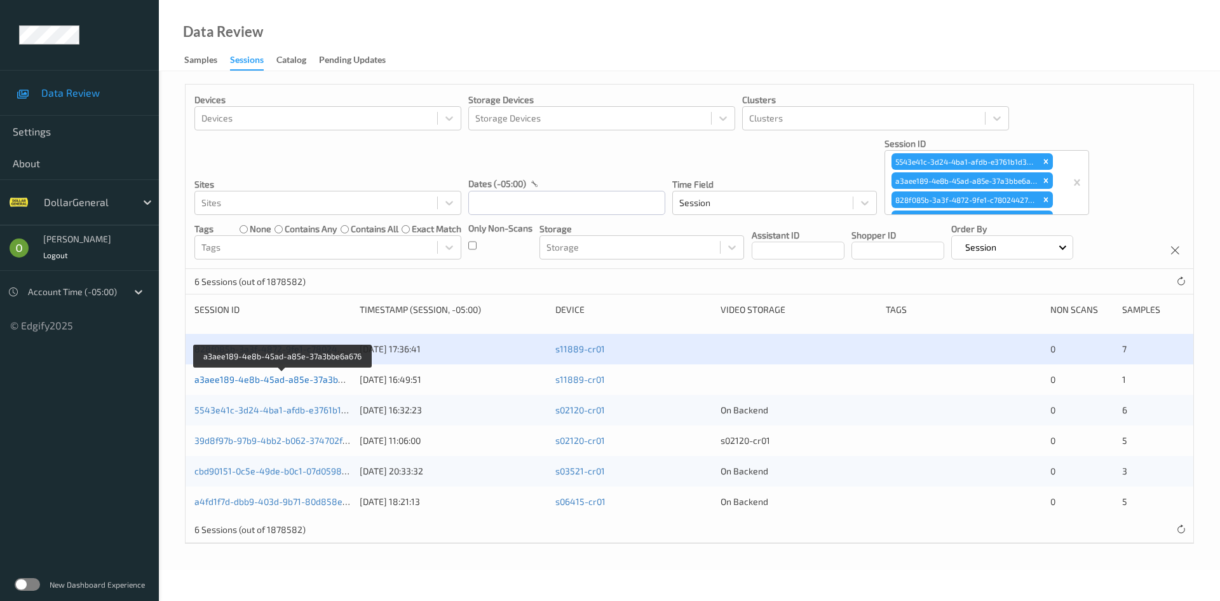
click at [296, 380] on link "a3aee189-4e8b-45ad-a85e-37a3bbe6a676" at bounding box center [284, 379] width 179 height 11
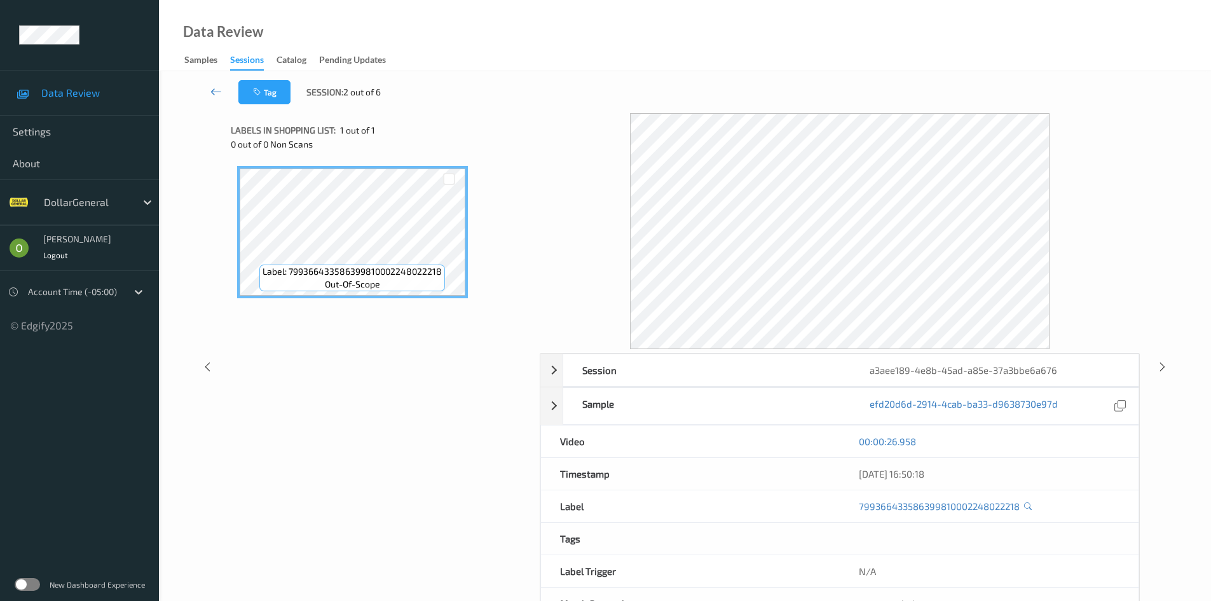
click at [213, 90] on icon at bounding box center [215, 91] width 11 height 13
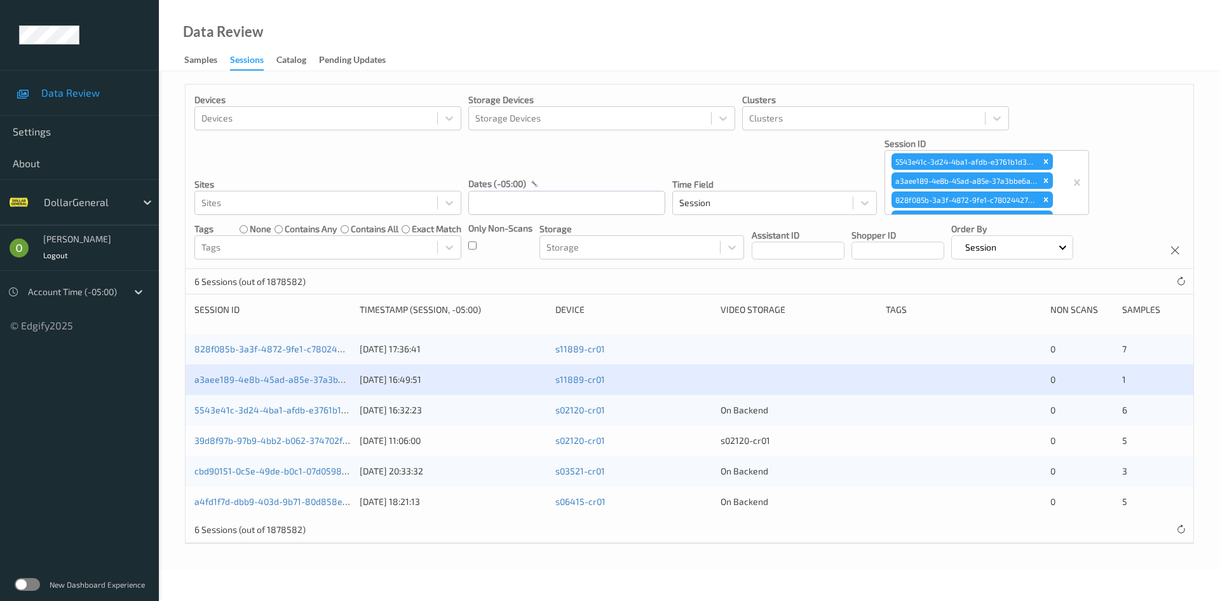
click at [328, 404] on div "5543e41c-3d24-4ba1-afdb-e3761b1d3b36" at bounding box center [273, 410] width 156 height 13
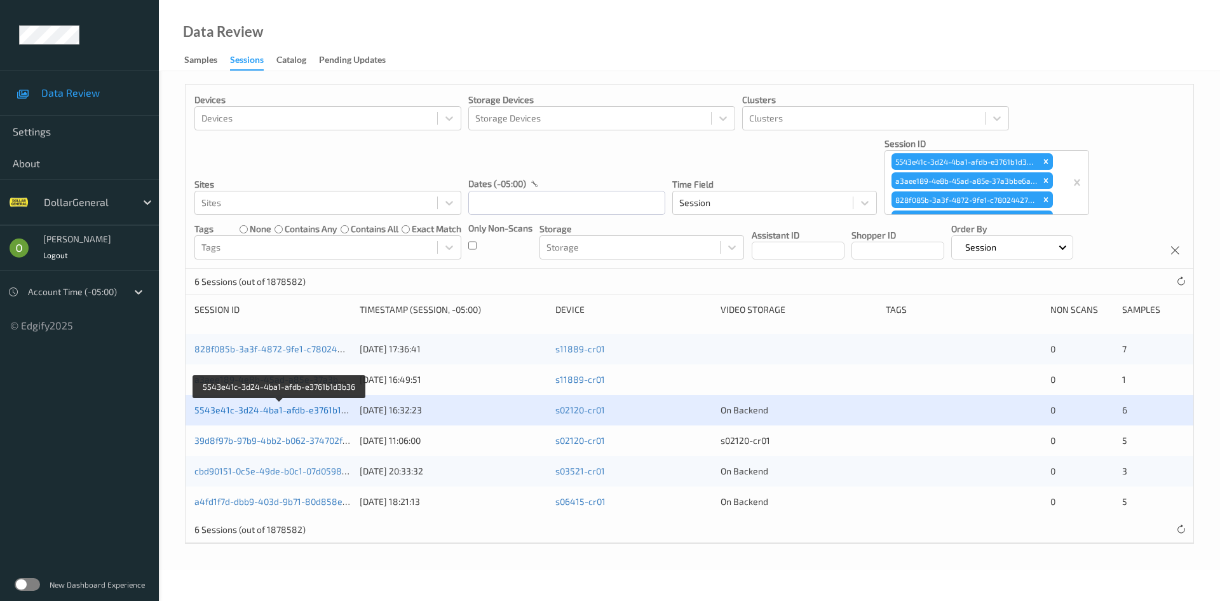
click at [324, 408] on link "5543e41c-3d24-4ba1-afdb-e3761b1d3b36" at bounding box center [281, 409] width 172 height 11
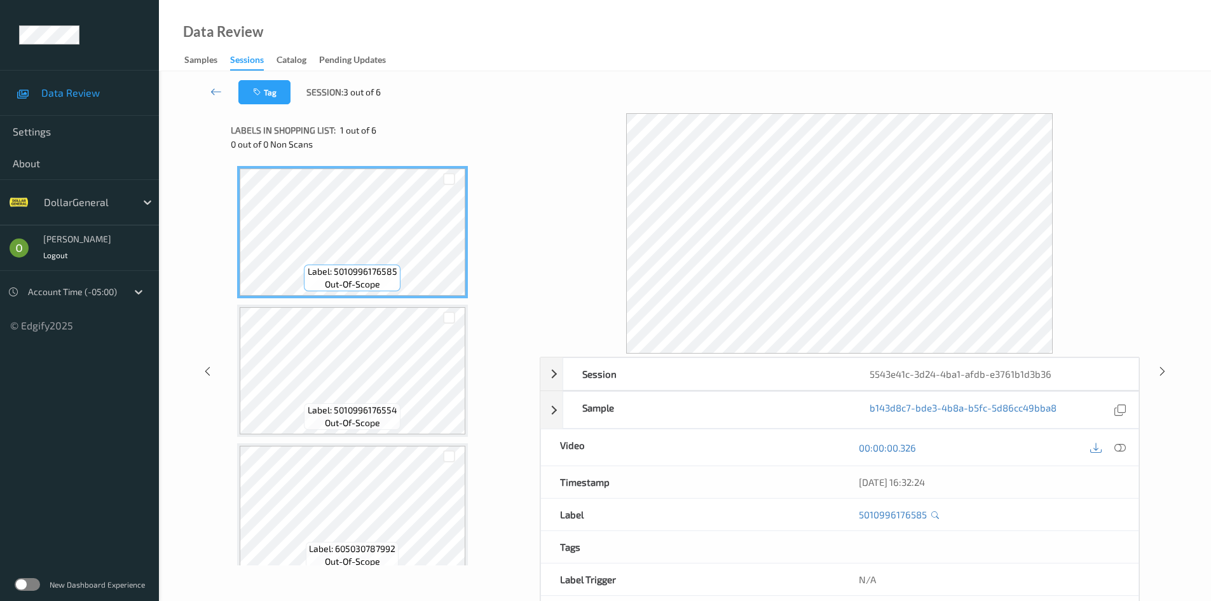
click at [358, 128] on span "1 out of 6" at bounding box center [358, 130] width 36 height 13
click at [468, 201] on div "Label: 028400029278 out-of-scope Label: 888109257446 out-of-scope Label: 430002…" at bounding box center [380, 509] width 287 height 686
click at [582, 211] on div at bounding box center [840, 233] width 600 height 240
click at [549, 224] on div at bounding box center [840, 233] width 600 height 240
click at [468, 289] on div "Label: 028400090858 out-of-scope Label: 040000565093 (M M MC PEG BAG) out-of-sc…" at bounding box center [380, 509] width 287 height 686
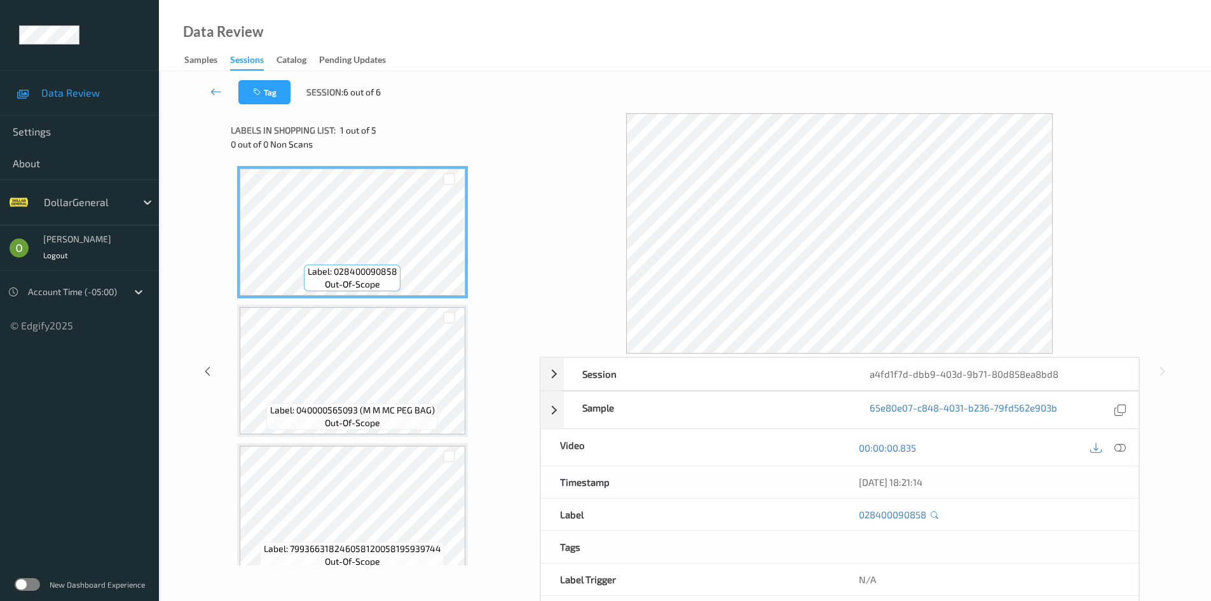
click at [482, 296] on div "Label: 028400090858 out-of-scope Label: 040000565093 (M M MC PEG BAG) out-of-sc…" at bounding box center [380, 509] width 287 height 686
click at [211, 95] on icon at bounding box center [215, 91] width 11 height 13
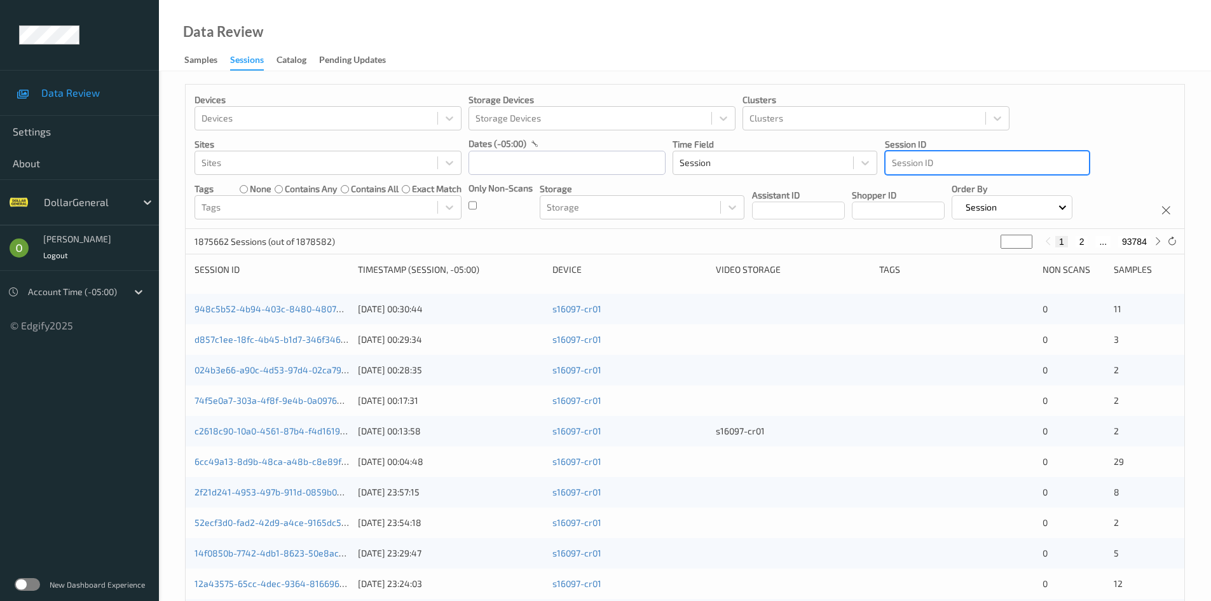
click at [1002, 169] on div at bounding box center [987, 162] width 191 height 15
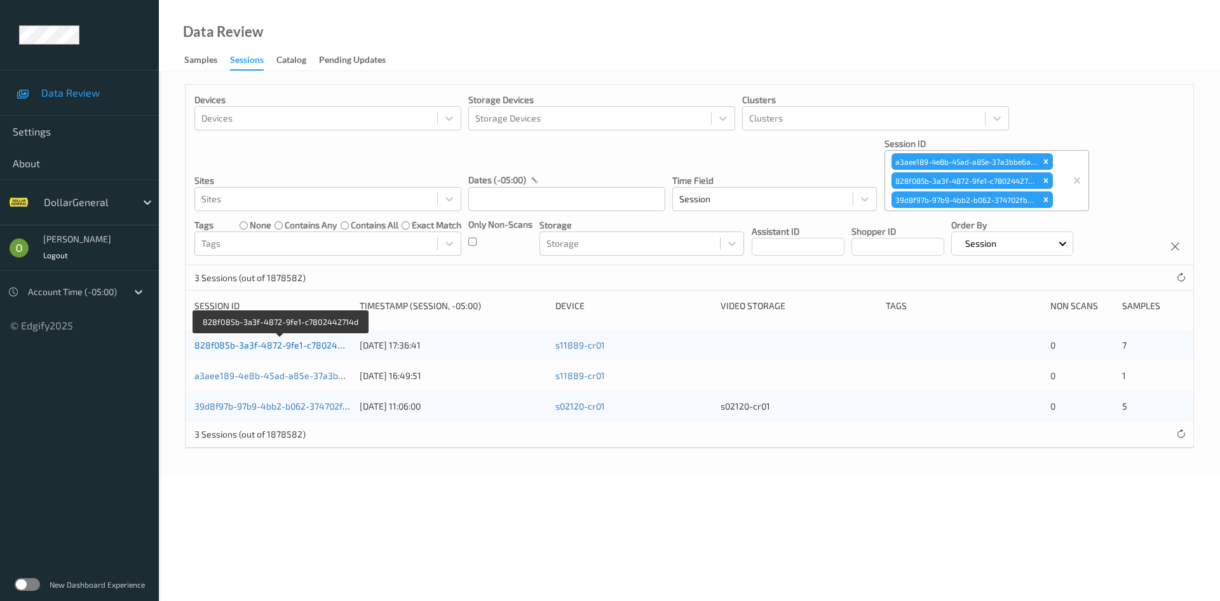
click at [327, 350] on link "828f085b-3a3f-4872-9fe1-c7802442714d" at bounding box center [281, 344] width 173 height 11
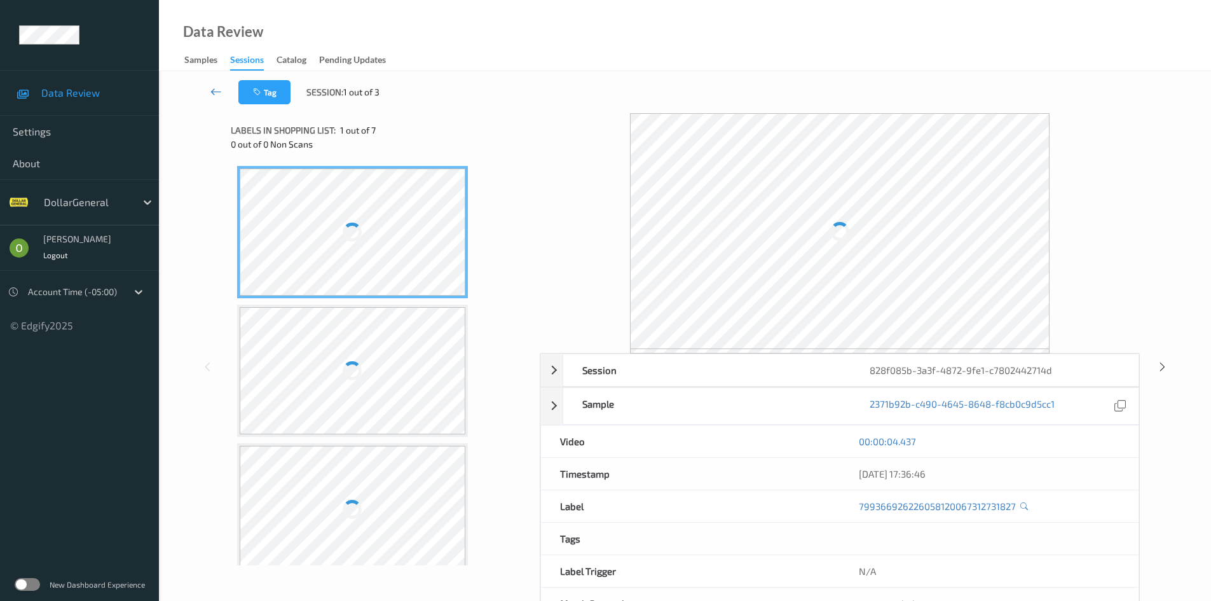
click at [208, 84] on link at bounding box center [216, 92] width 44 height 24
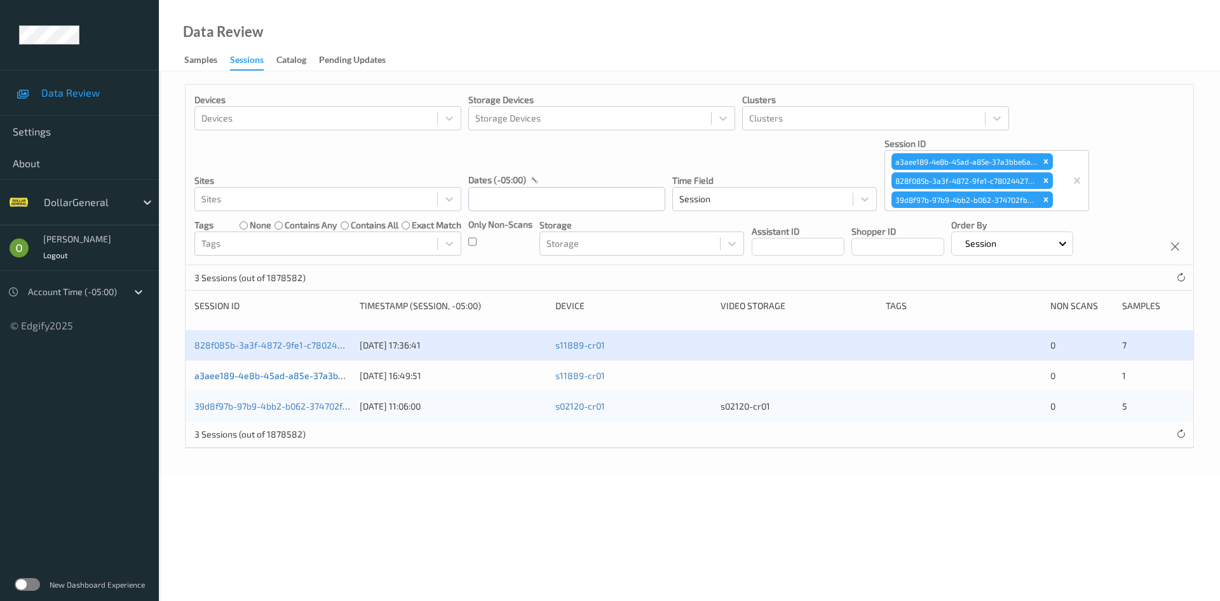
click at [305, 380] on link "a3aee189-4e8b-45ad-a85e-37a3bbe6a676" at bounding box center [284, 375] width 179 height 11
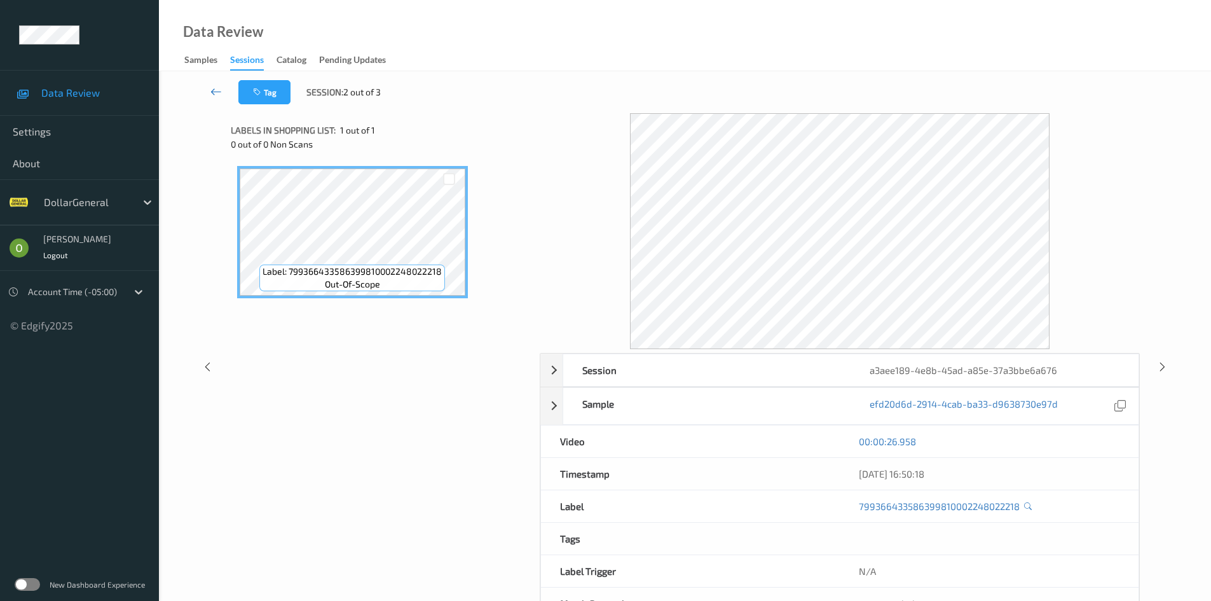
click at [211, 97] on icon at bounding box center [215, 91] width 11 height 13
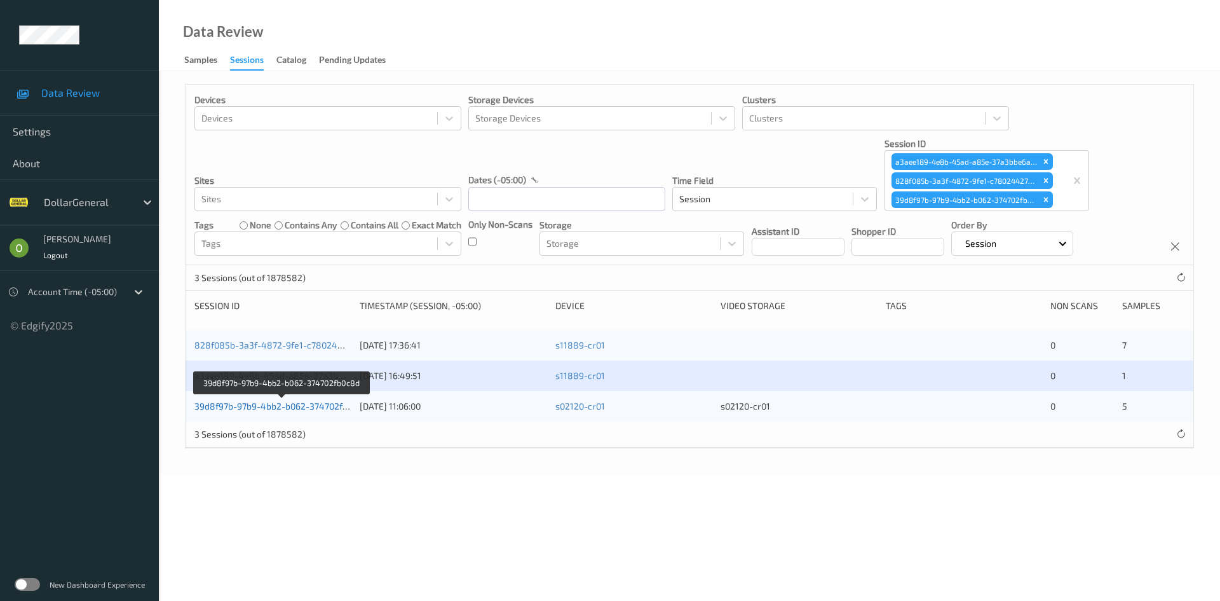
click at [296, 411] on link "39d8f97b-97b9-4bb2-b062-374702fb0c8d" at bounding box center [282, 405] width 174 height 11
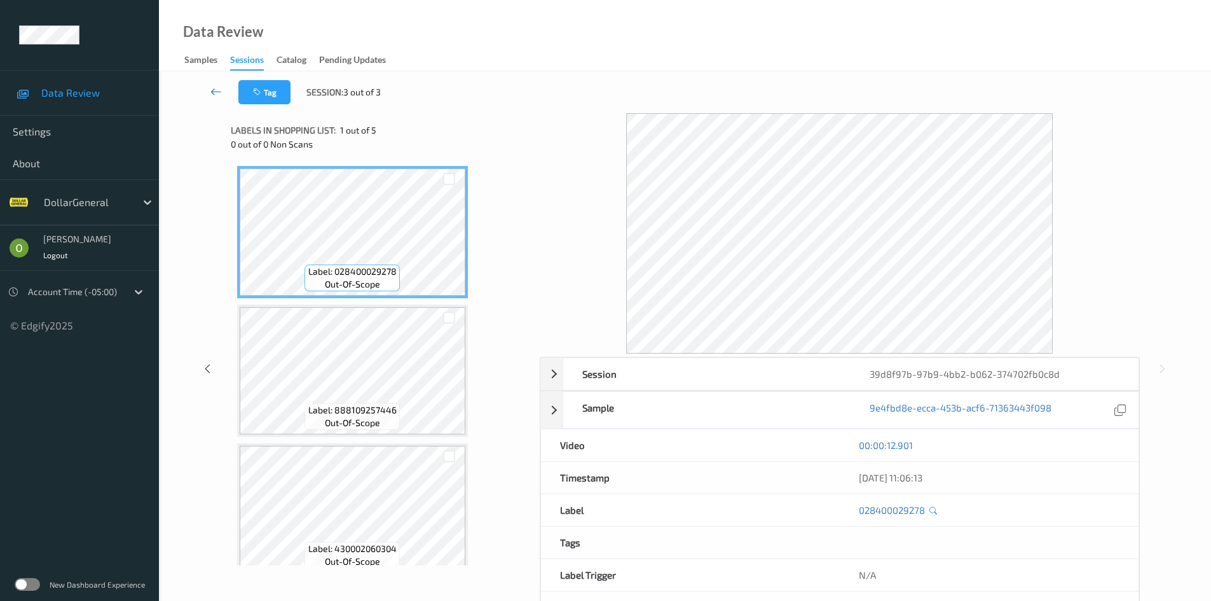
click at [225, 90] on link at bounding box center [216, 92] width 44 height 24
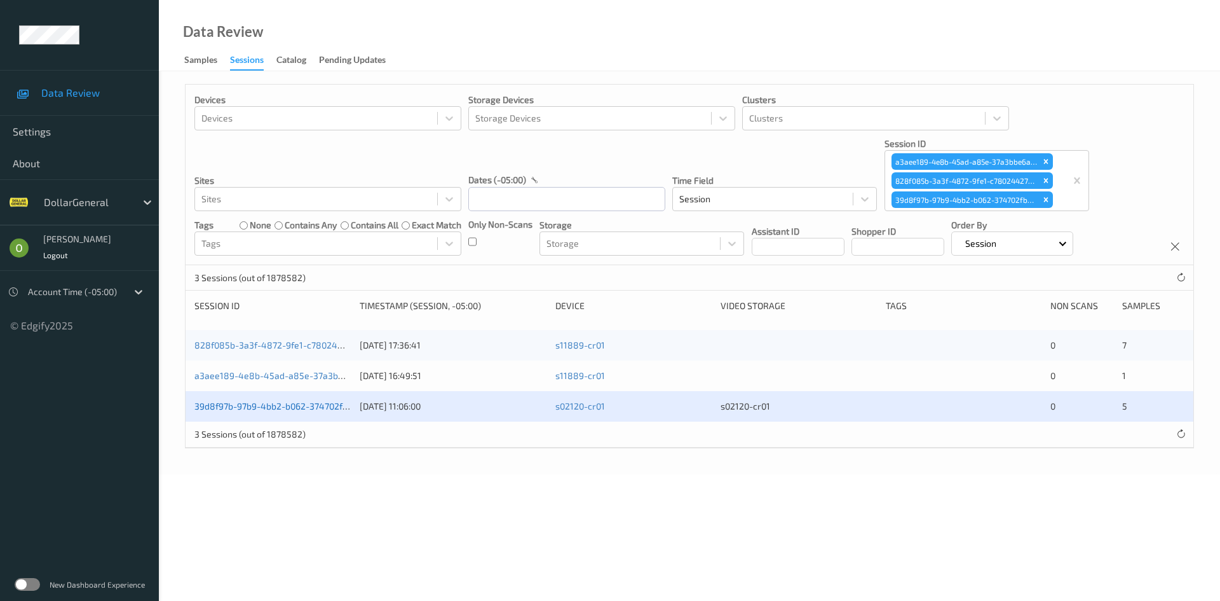
click at [322, 406] on link "39d8f97b-97b9-4bb2-b062-374702fb0c8d" at bounding box center [282, 405] width 174 height 11
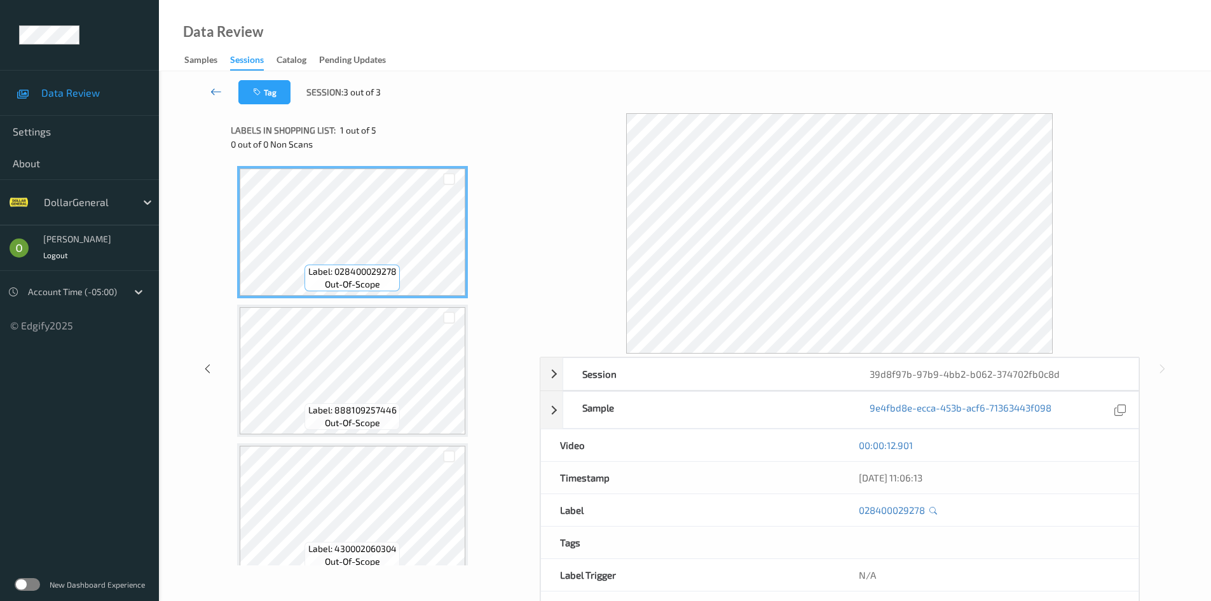
click at [218, 77] on div "Tag Session: 3 out of 3" at bounding box center [685, 92] width 1000 height 42
click at [209, 88] on link at bounding box center [216, 92] width 44 height 24
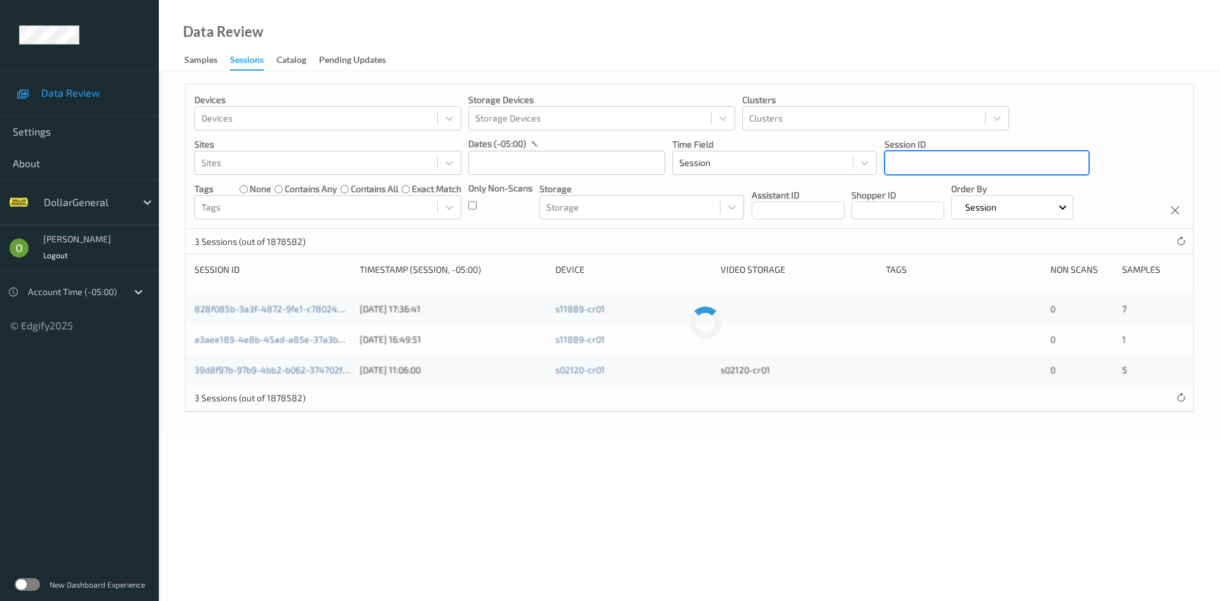
drag, startPoint x: 1079, startPoint y: 180, endPoint x: 1055, endPoint y: 192, distance: 27.0
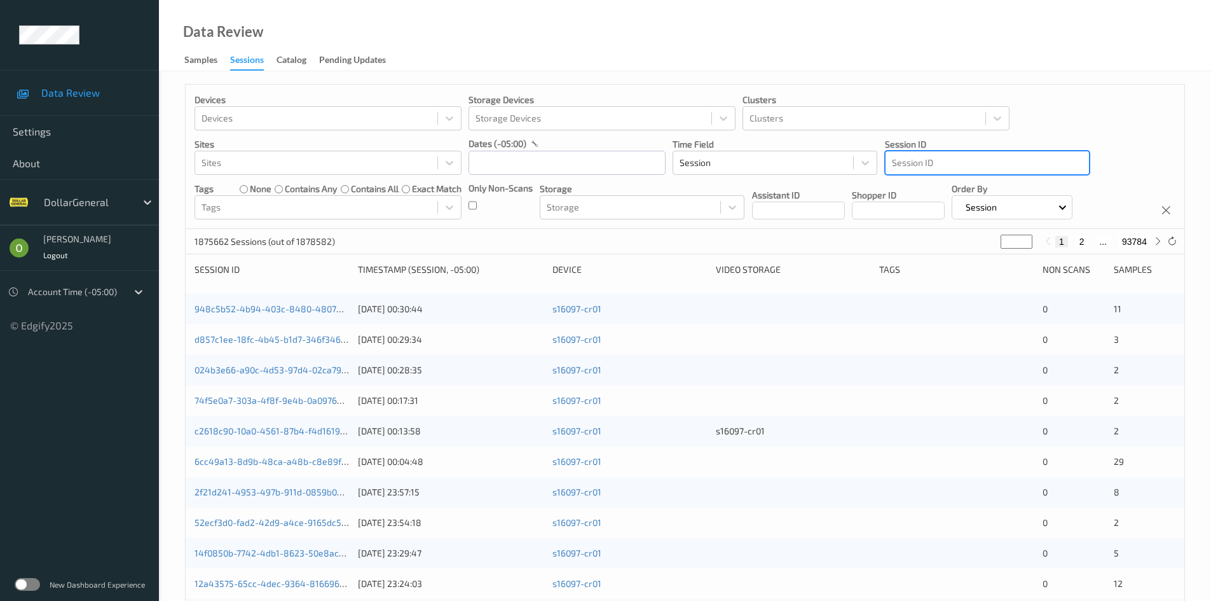
click at [925, 163] on div at bounding box center [987, 162] width 191 height 15
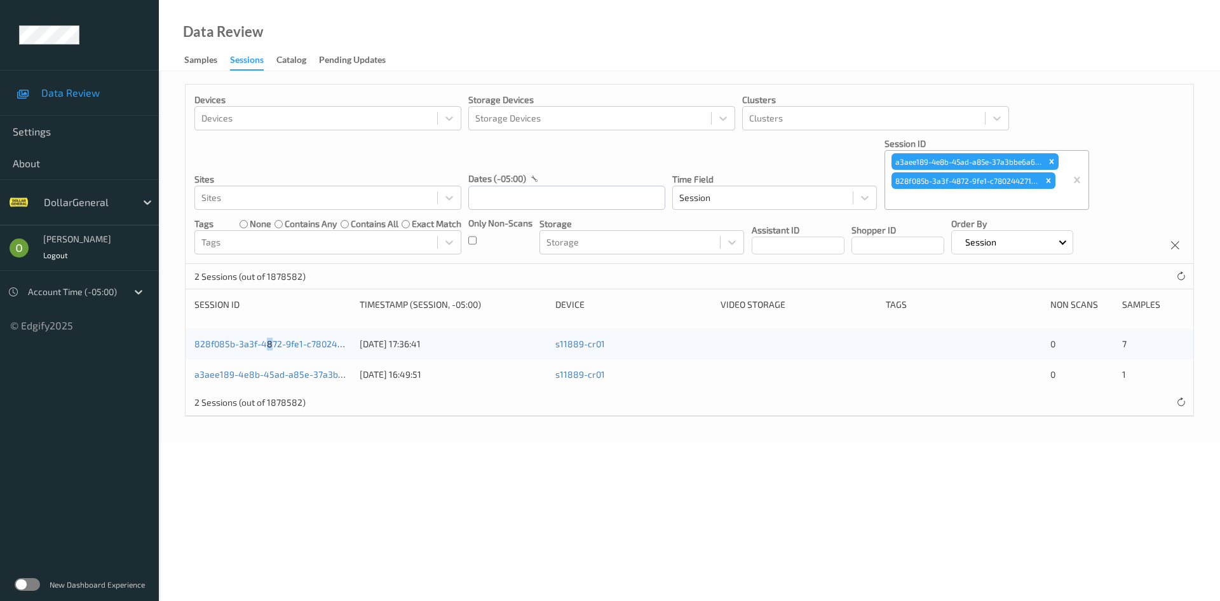
click at [267, 351] on div "828f085b-3a3f-4872-9fe1-c7802442714d [DATE] 17:36:41 s11889-cr01 0 7" at bounding box center [690, 344] width 1008 height 31
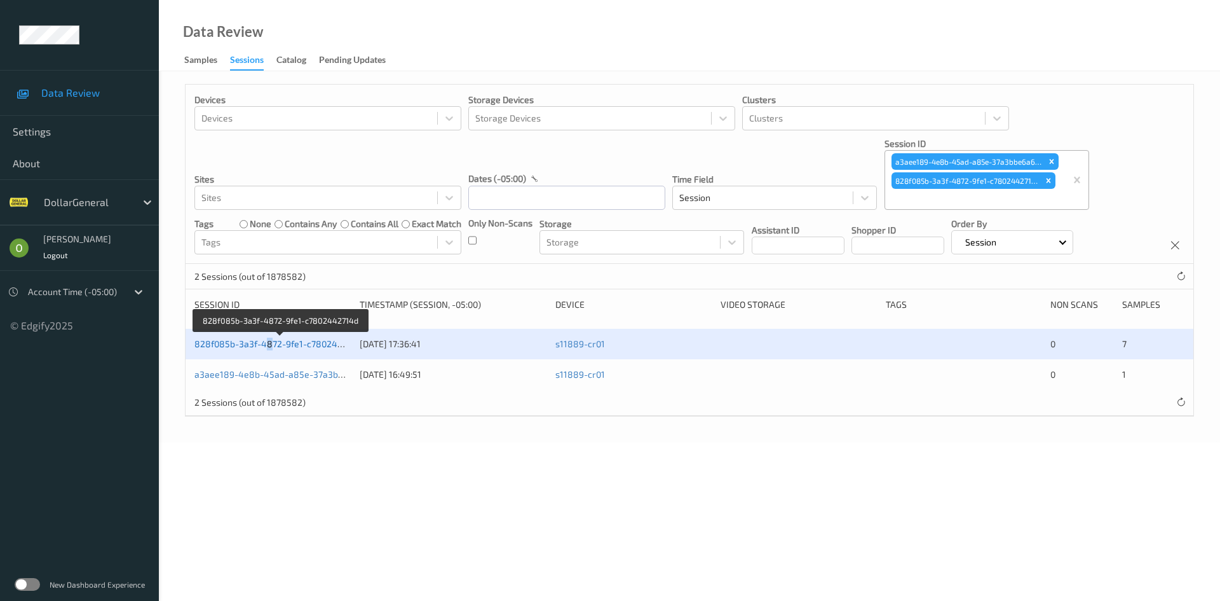
click at [263, 346] on link "828f085b-3a3f-4872-9fe1-c7802442714d" at bounding box center [281, 343] width 173 height 11
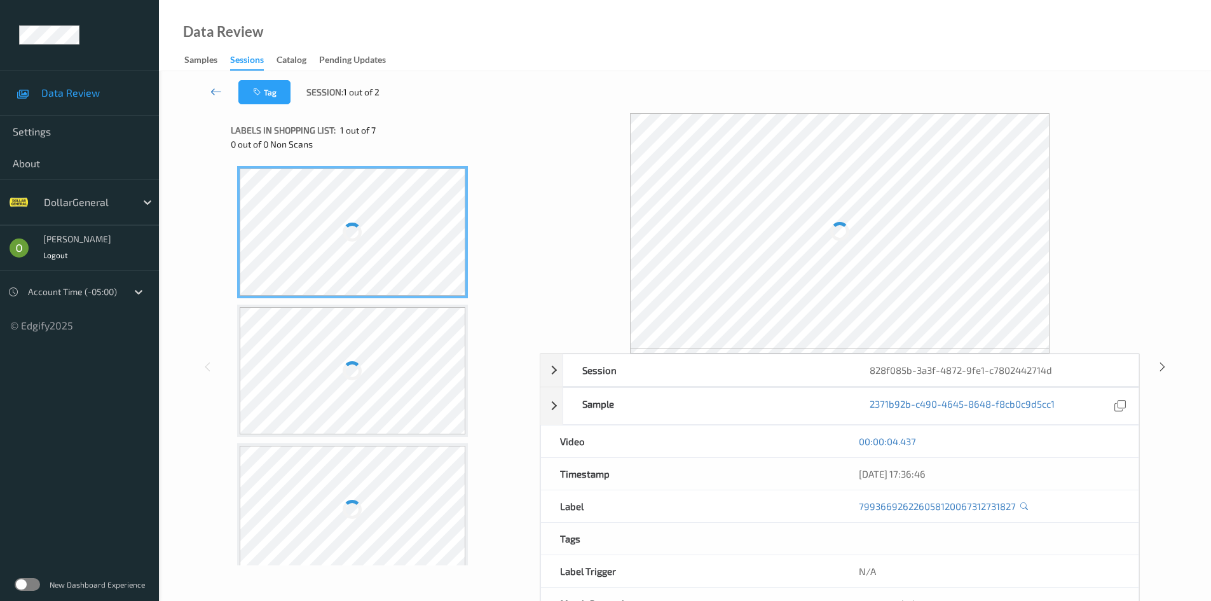
click at [215, 95] on icon at bounding box center [215, 91] width 11 height 13
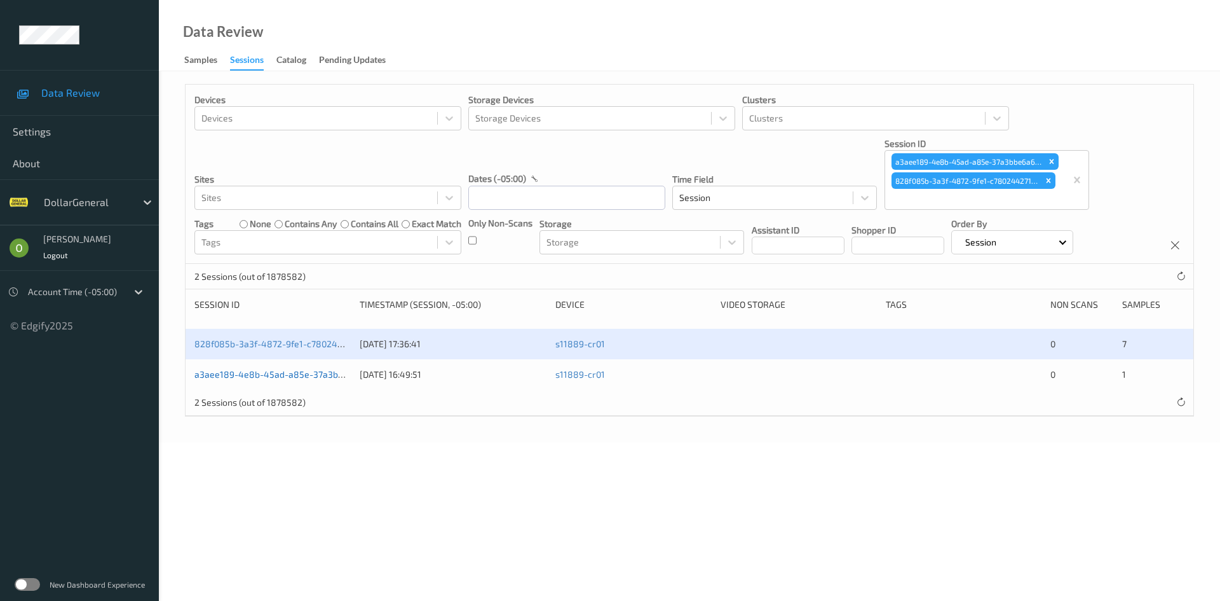
click at [290, 376] on link "a3aee189-4e8b-45ad-a85e-37a3bbe6a676" at bounding box center [284, 374] width 179 height 11
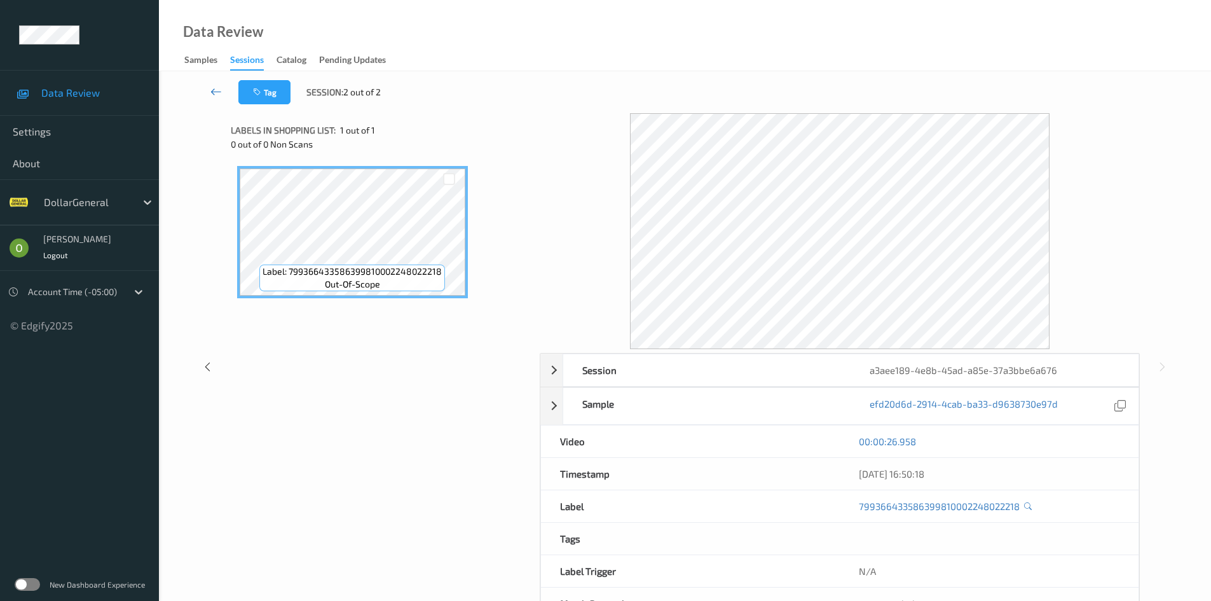
click at [205, 99] on link at bounding box center [216, 92] width 44 height 24
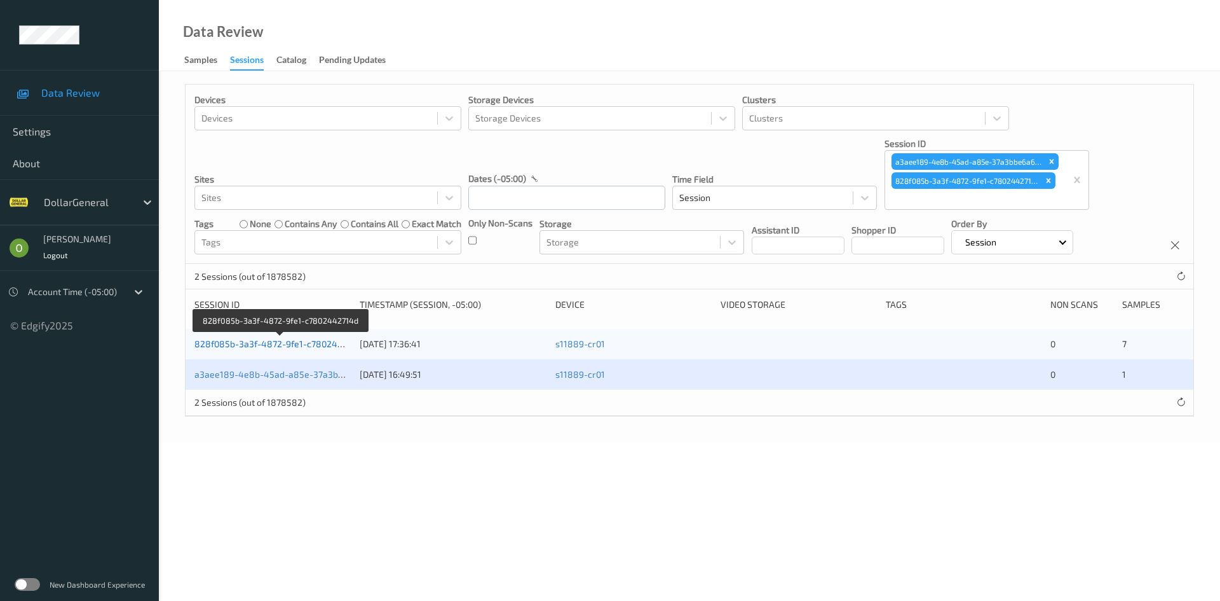
click at [329, 344] on link "828f085b-3a3f-4872-9fe1-c7802442714d" at bounding box center [281, 343] width 173 height 11
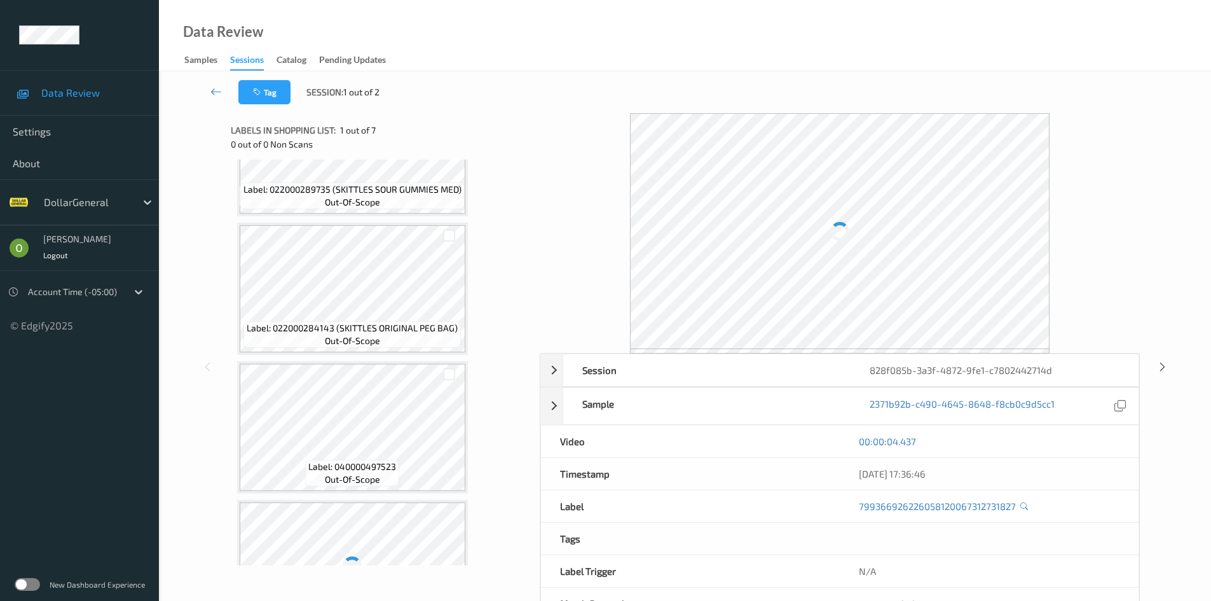
scroll to position [571, 0]
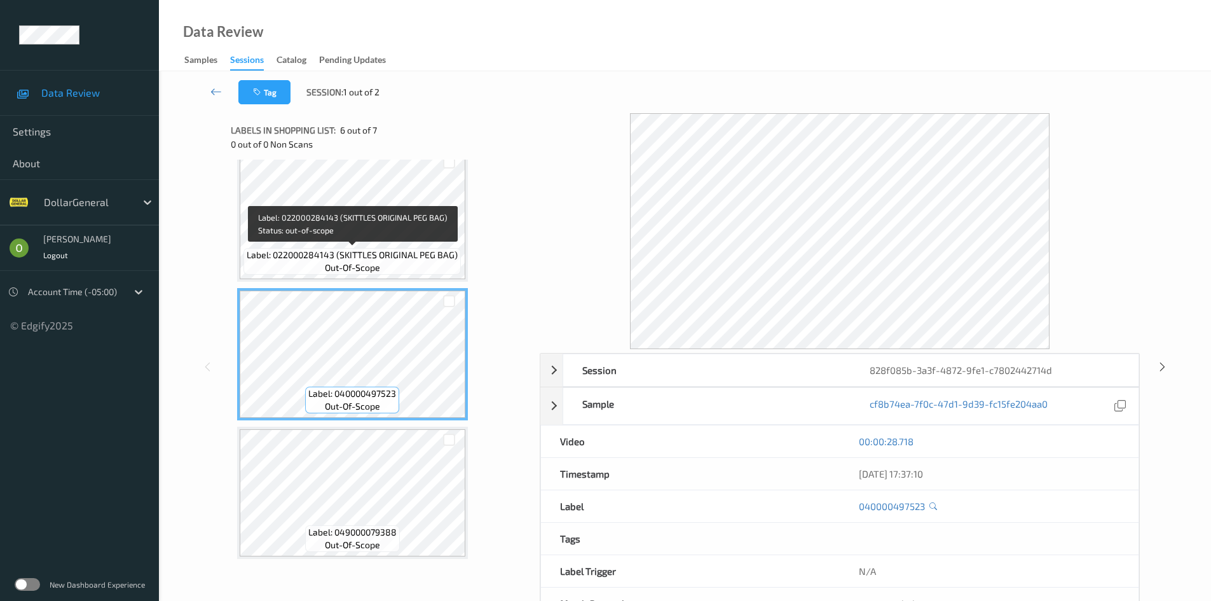
click at [340, 254] on span "Label: 022000284143 (SKITTLES ORIGINAL PEG BAG)" at bounding box center [352, 255] width 211 height 13
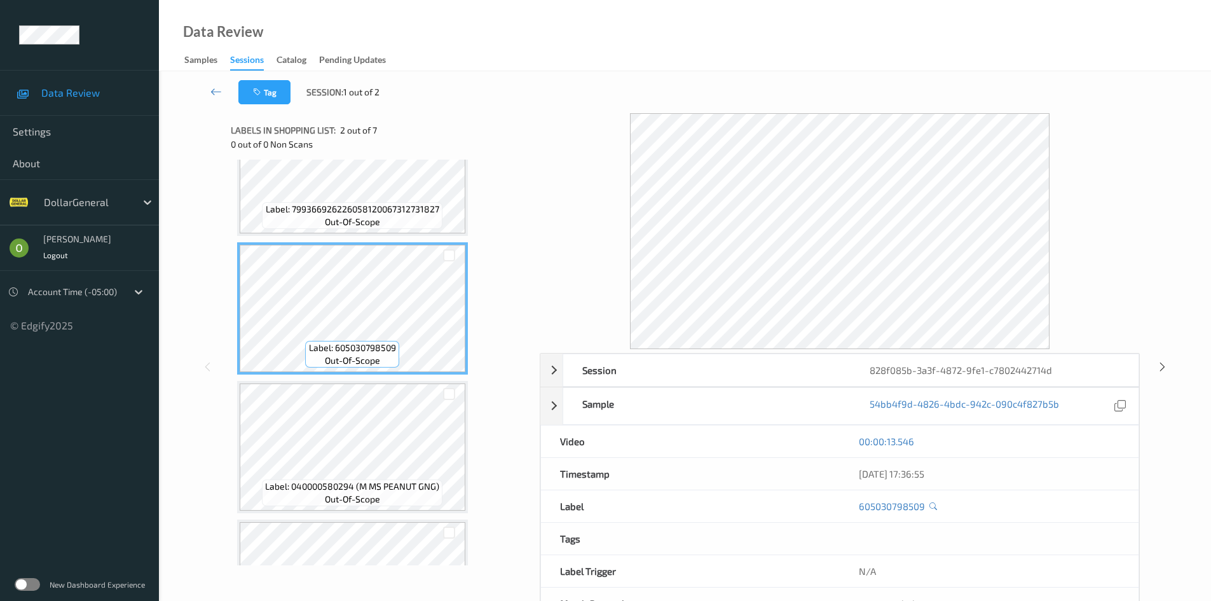
scroll to position [0, 0]
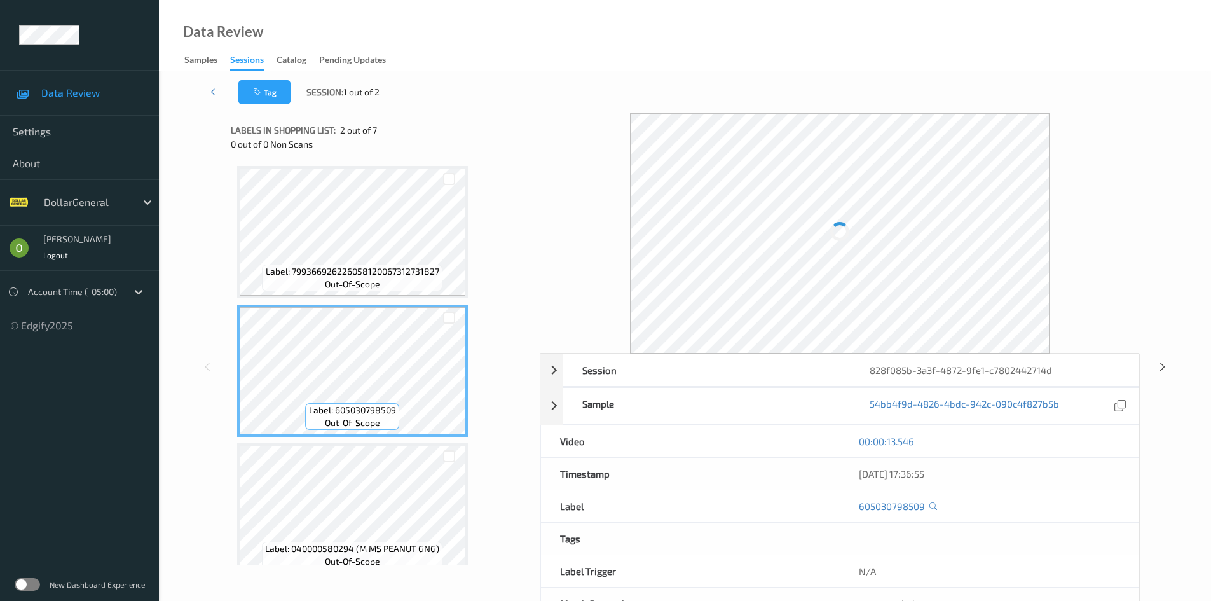
drag, startPoint x: 467, startPoint y: 382, endPoint x: 495, endPoint y: 337, distance: 53.1
click at [431, 144] on div "0 out of 0 Non Scans" at bounding box center [381, 144] width 300 height 13
click at [215, 105] on div "Tag Session: 1 out of 2" at bounding box center [685, 92] width 1000 height 42
click at [210, 99] on link at bounding box center [216, 92] width 44 height 24
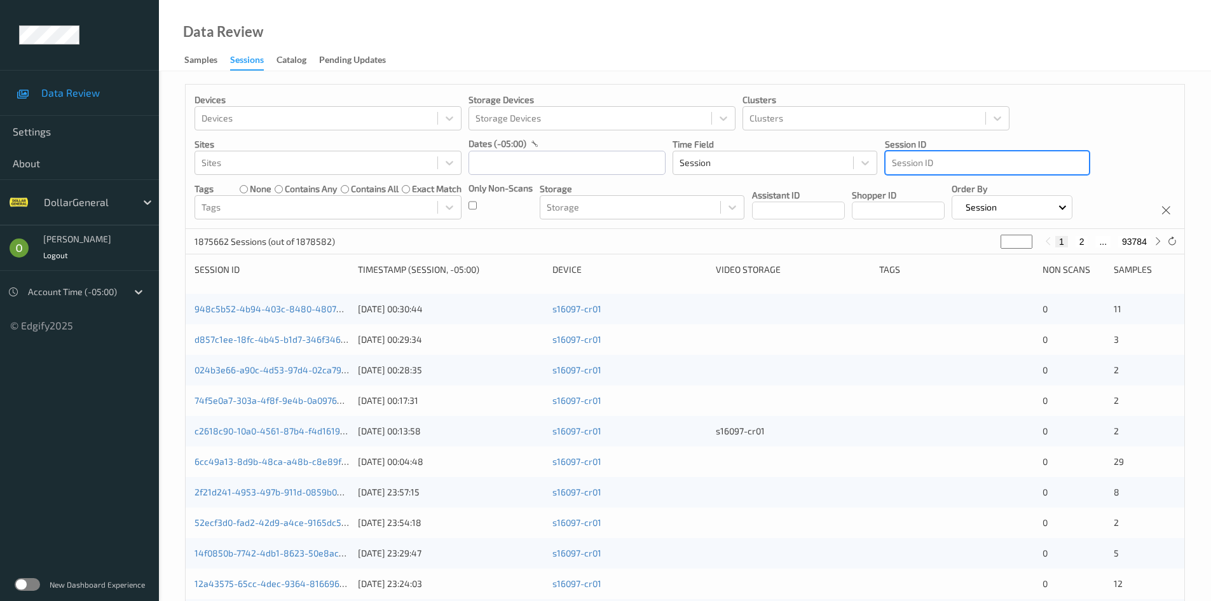
click at [1020, 167] on div at bounding box center [987, 162] width 191 height 15
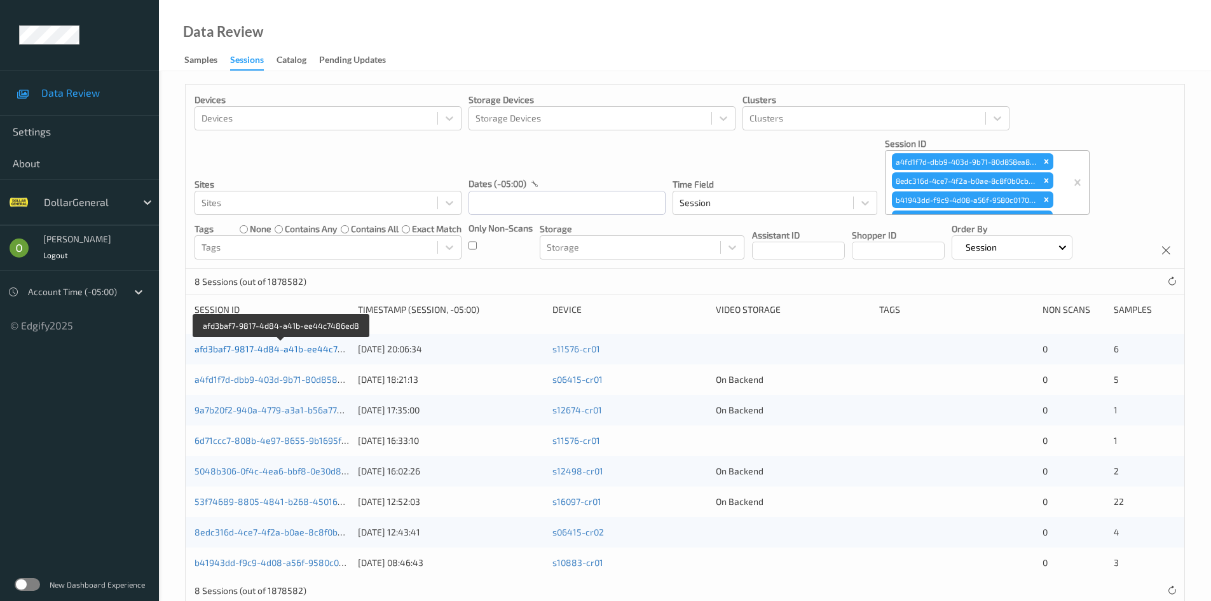
click at [271, 350] on link "afd3baf7-9817-4d84-a41b-ee44c7486ed8" at bounding box center [282, 348] width 175 height 11
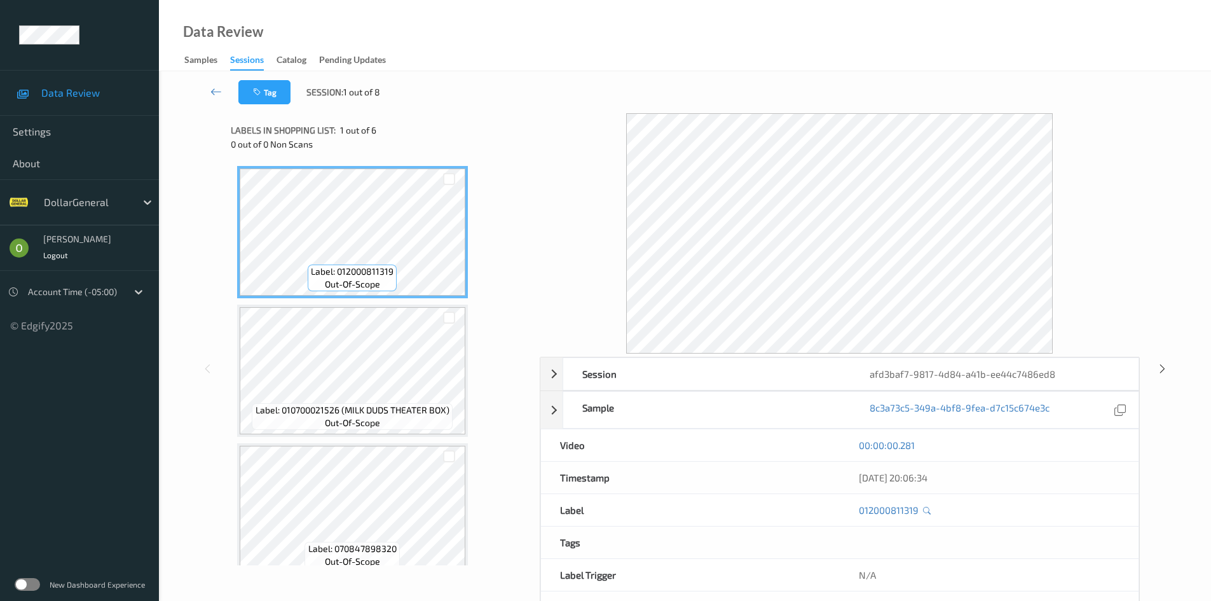
click at [504, 172] on div "Label: 012000811319 out-of-scope Label: 010700021526 (MILK DUDS THEATER BOX) ou…" at bounding box center [380, 578] width 287 height 825
click at [211, 100] on link at bounding box center [216, 92] width 44 height 24
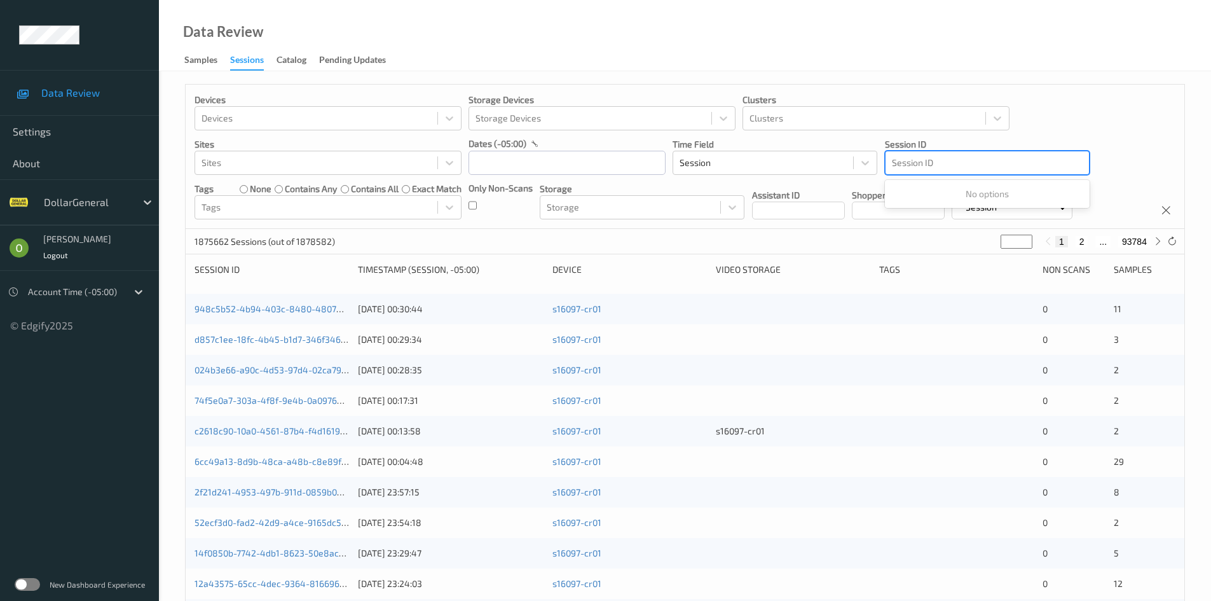
click at [985, 170] on div at bounding box center [987, 162] width 191 height 15
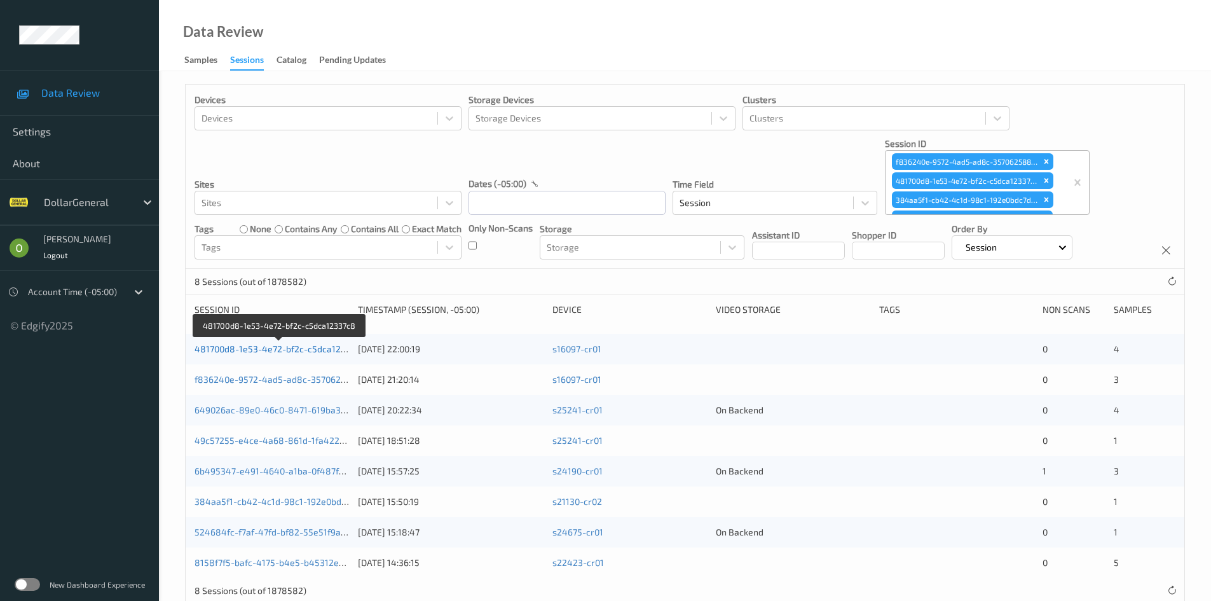
click at [310, 353] on link "481700d8-1e53-4e72-bf2c-c5dca12337c8" at bounding box center [280, 348] width 171 height 11
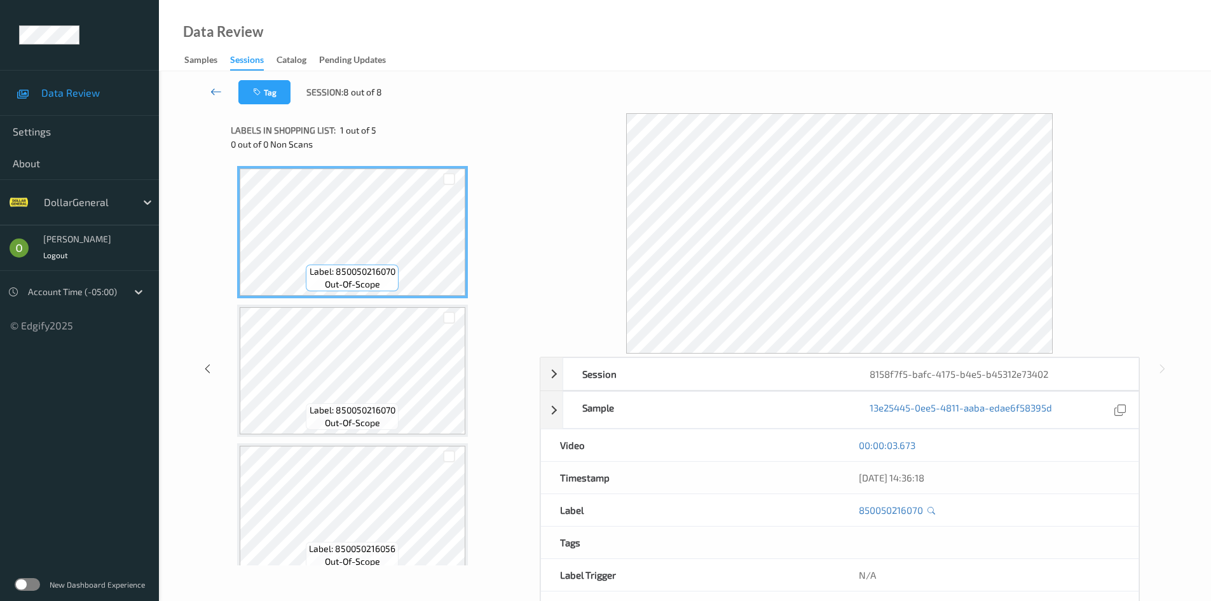
click at [209, 100] on link at bounding box center [216, 92] width 44 height 24
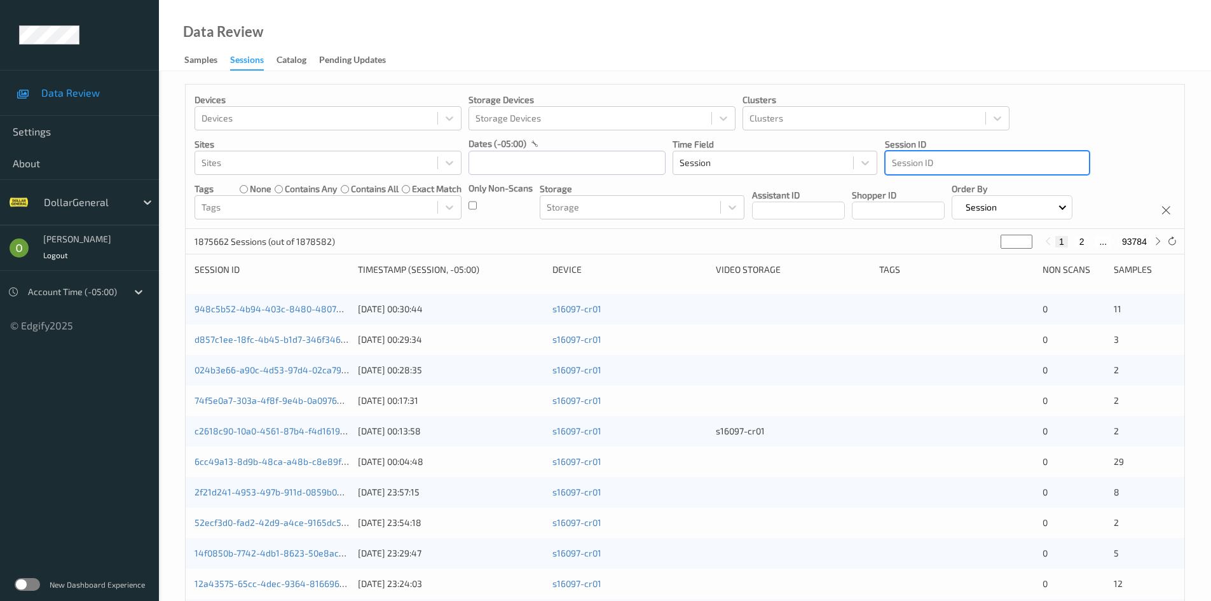
click at [1013, 176] on div "Devices Devices Storage Devices Storage Devices Clusters Clusters Sites Sites d…" at bounding box center [685, 157] width 999 height 144
click at [1004, 167] on div at bounding box center [987, 162] width 191 height 15
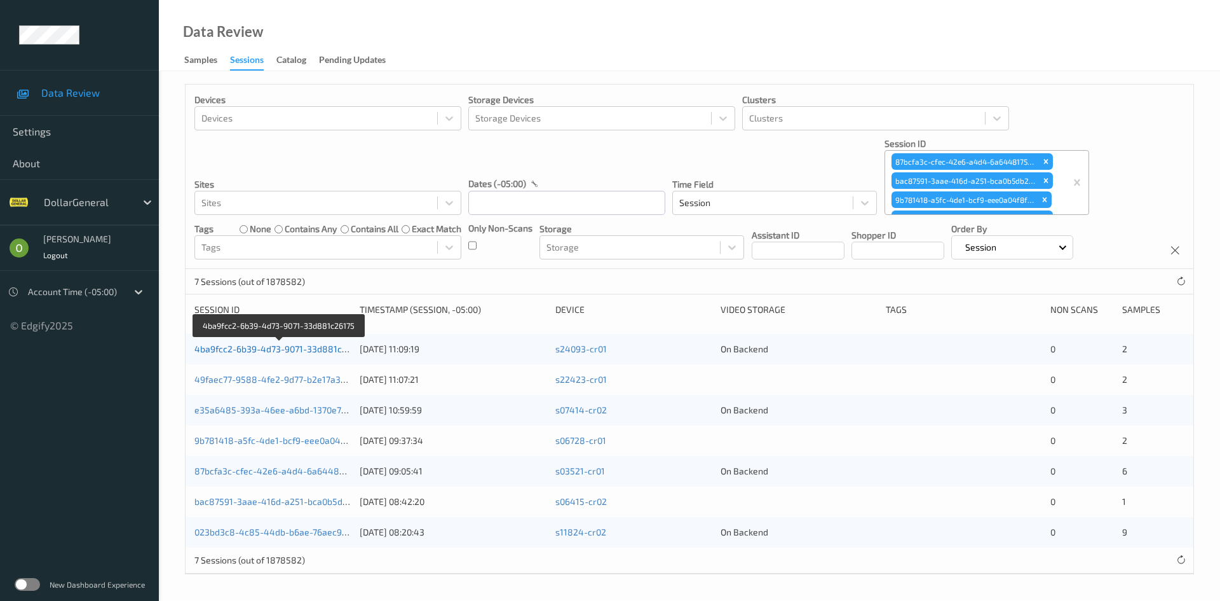
click at [278, 349] on link "4ba9fcc2-6b39-4d73-9071-33d881c26175" at bounding box center [280, 348] width 171 height 11
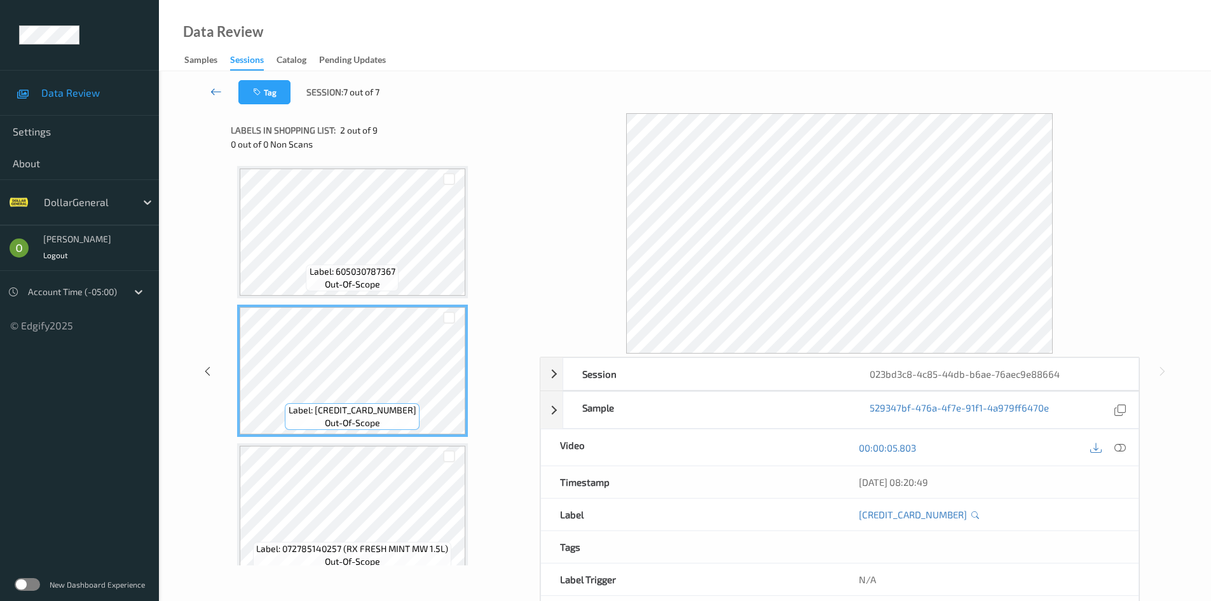
click at [205, 99] on link at bounding box center [216, 92] width 44 height 24
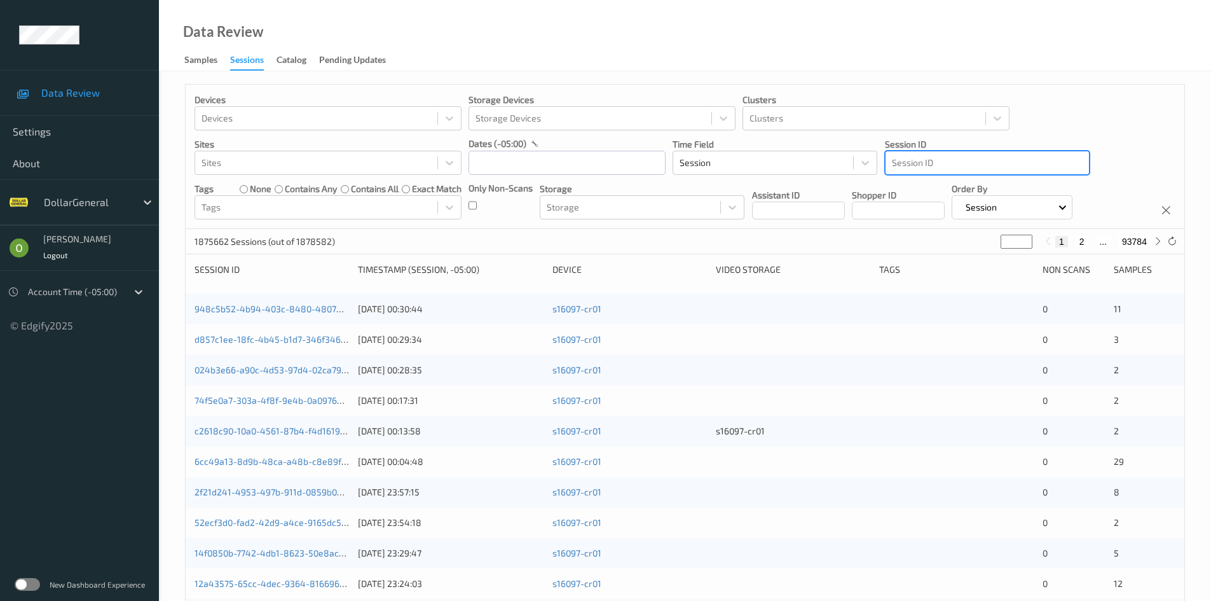
click at [1010, 151] on div "Session ID" at bounding box center [987, 163] width 205 height 24
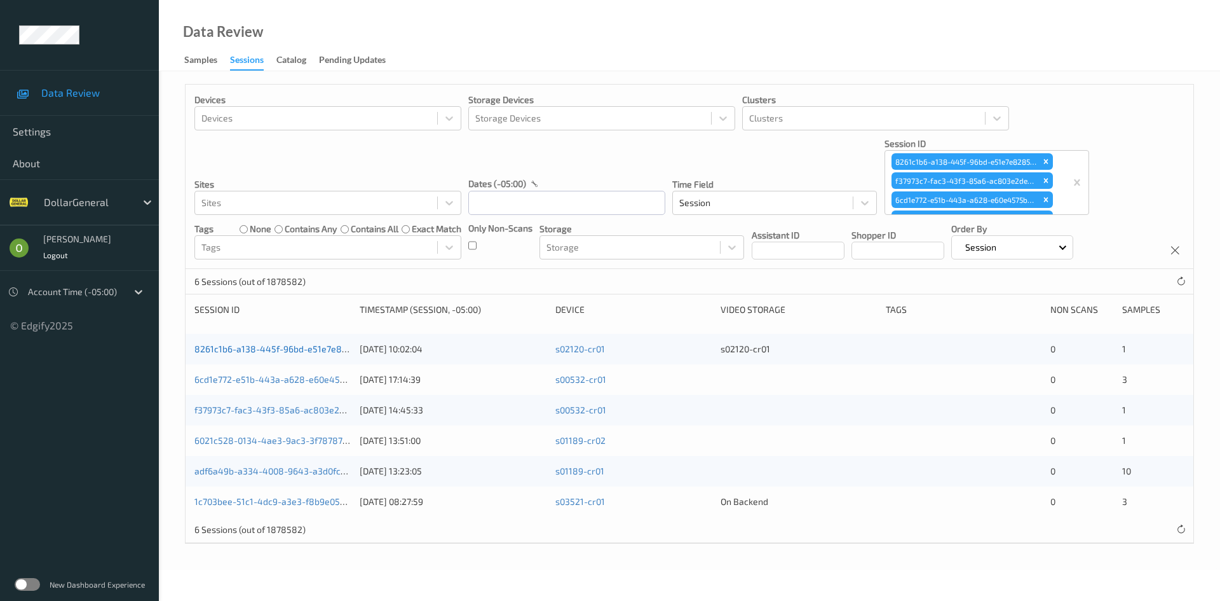
click at [268, 352] on link "8261c1b6-a138-445f-96bd-e51e7e82853a" at bounding box center [282, 348] width 174 height 11
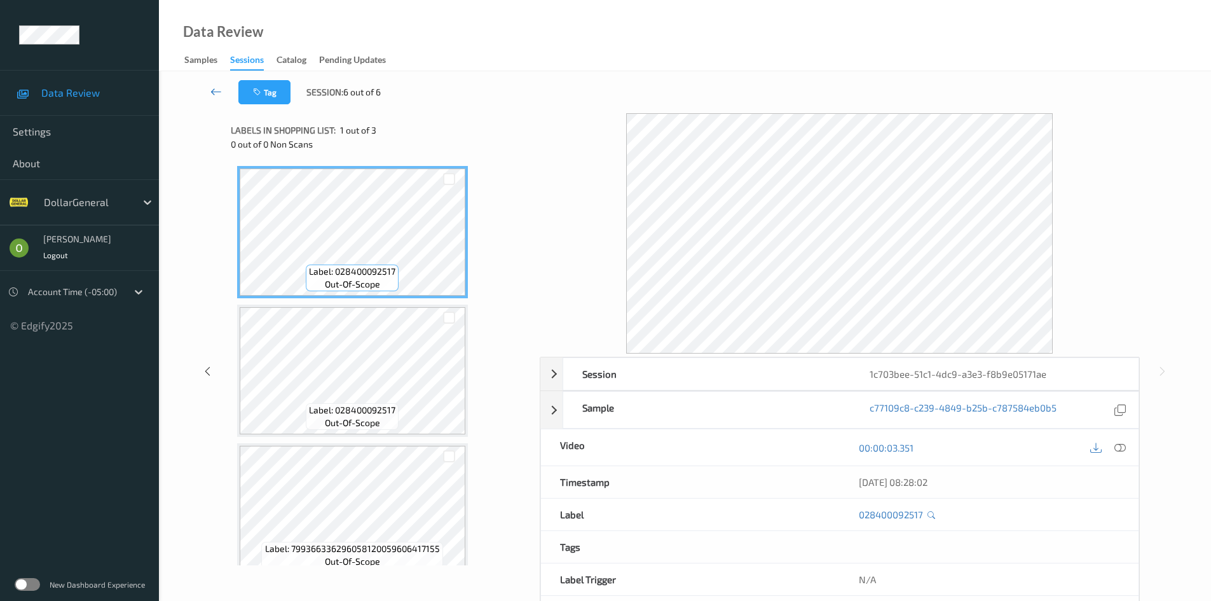
click at [225, 99] on link at bounding box center [216, 92] width 44 height 24
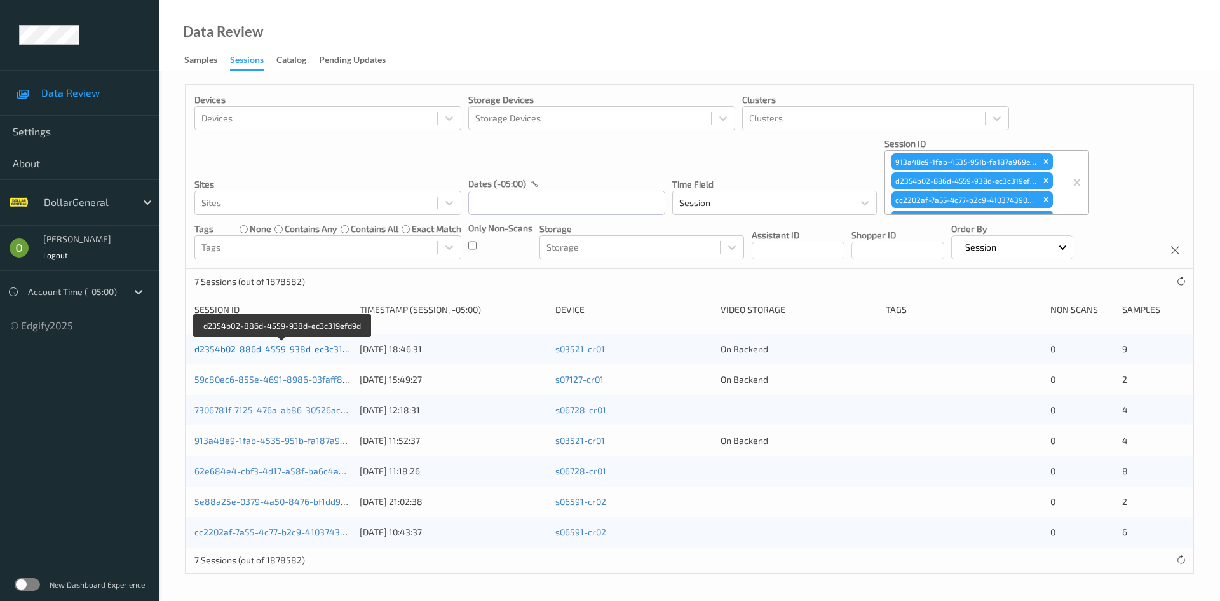
click at [301, 350] on link "d2354b02-886d-4559-938d-ec3c319efd9d" at bounding box center [283, 348] width 177 height 11
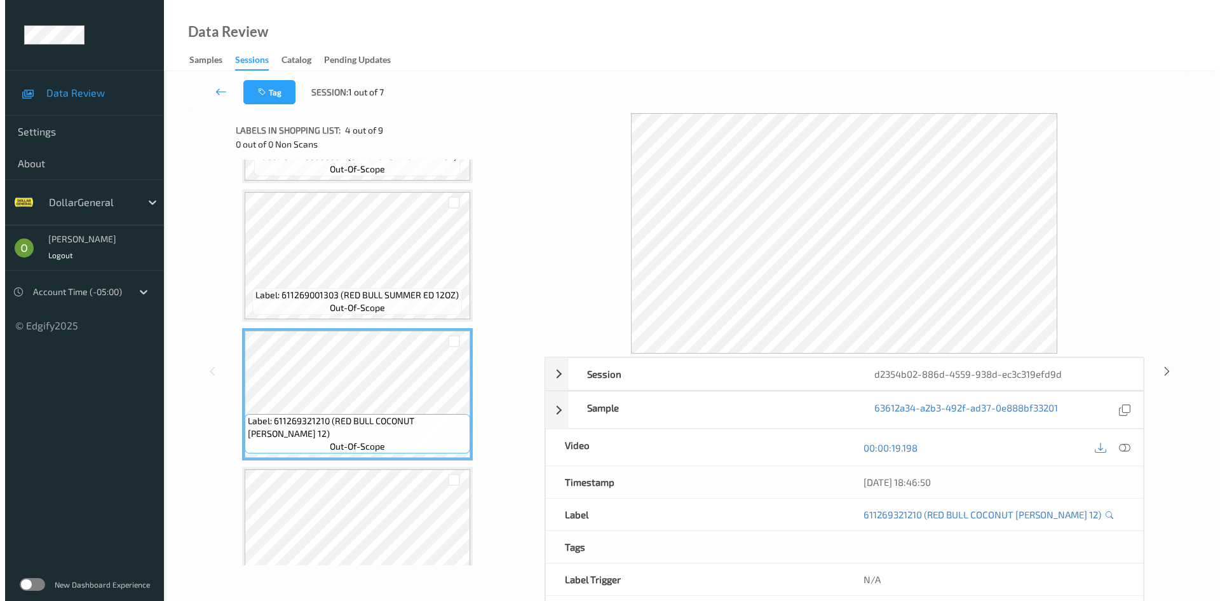
scroll to position [254, 0]
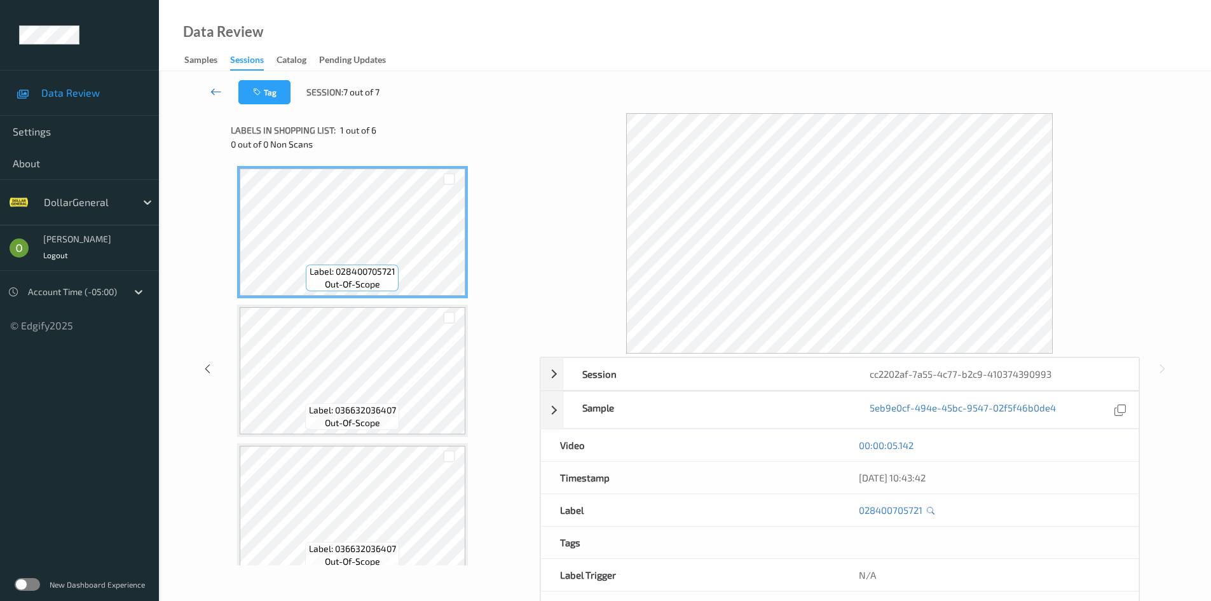
click at [217, 94] on icon at bounding box center [215, 91] width 11 height 13
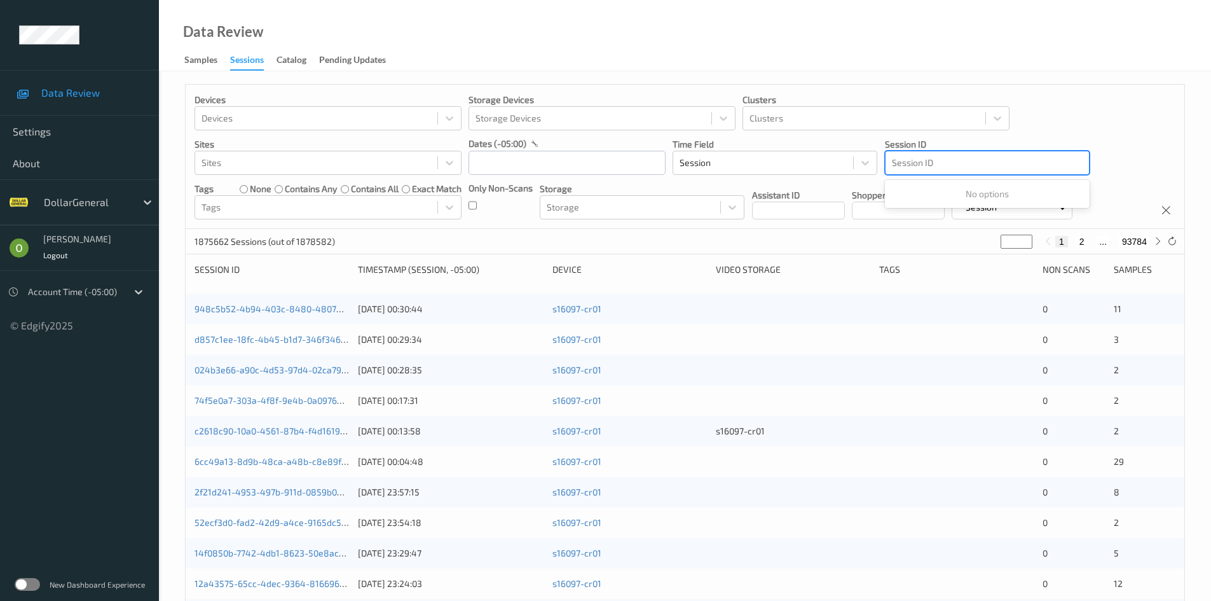
click at [1032, 172] on div "Session ID" at bounding box center [986, 163] width 203 height 20
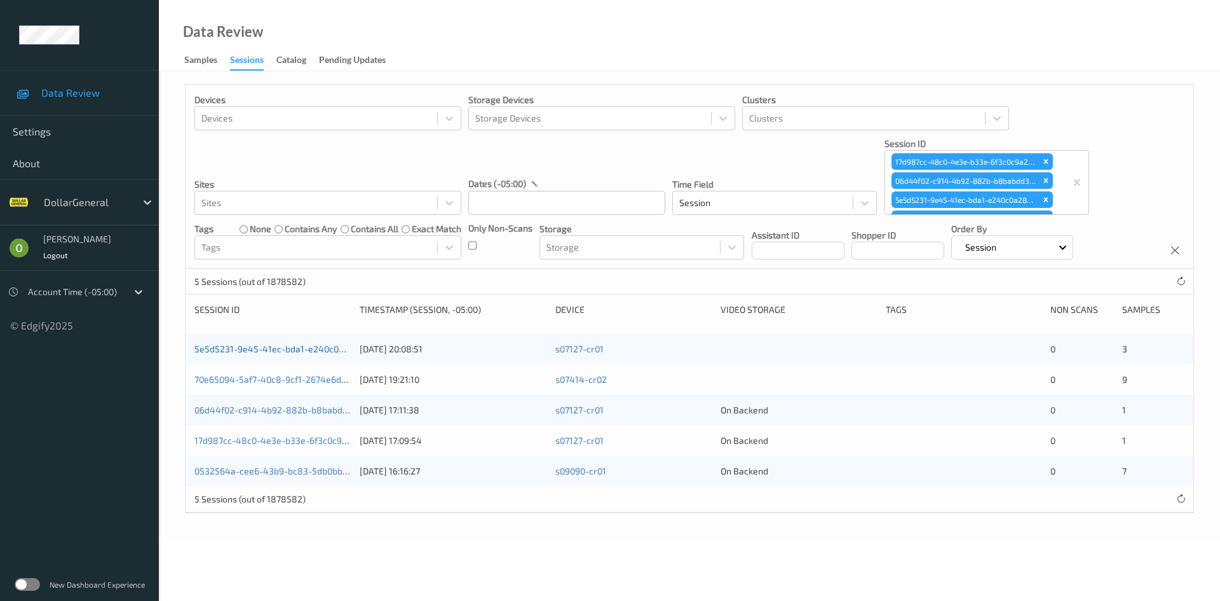
click at [237, 344] on link "5e5d5231-9e45-41ec-bda1-e240c0a28b35" at bounding box center [282, 348] width 175 height 11
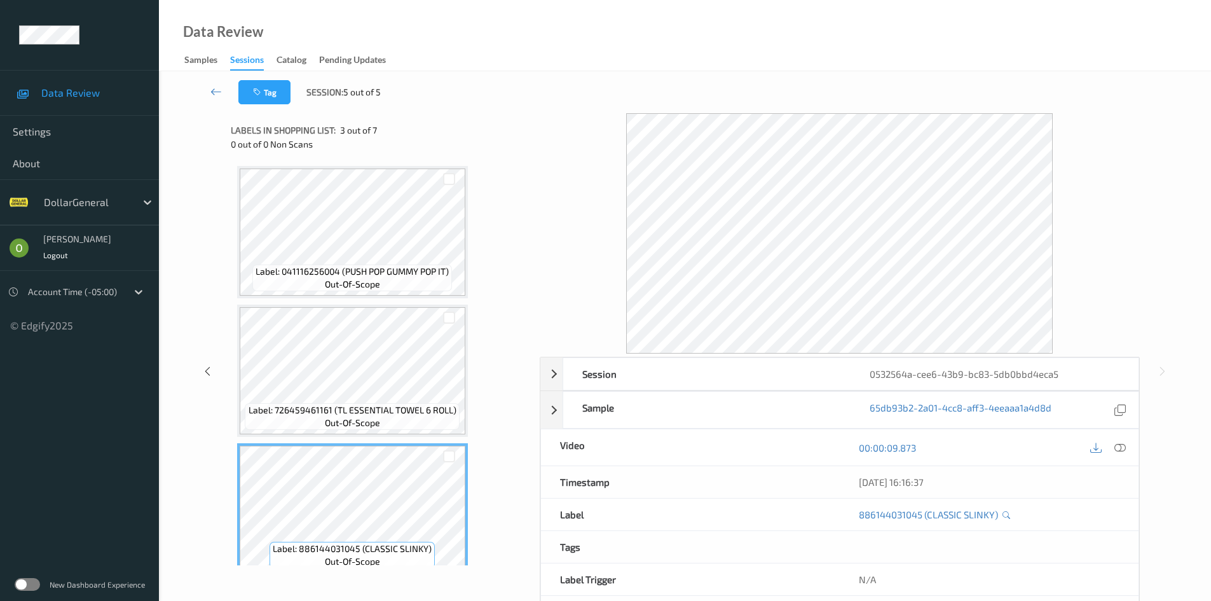
click at [214, 105] on div "Tag Session: 5 out of 5" at bounding box center [685, 92] width 1000 height 42
click at [214, 99] on link at bounding box center [216, 92] width 44 height 24
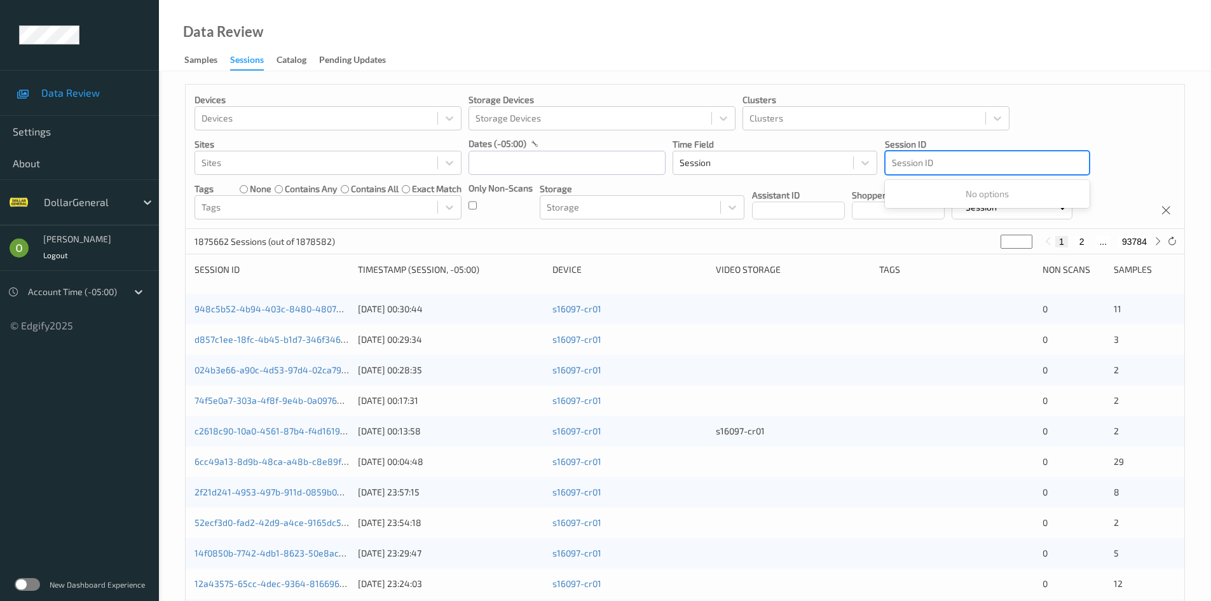
click at [1028, 169] on div at bounding box center [987, 162] width 191 height 15
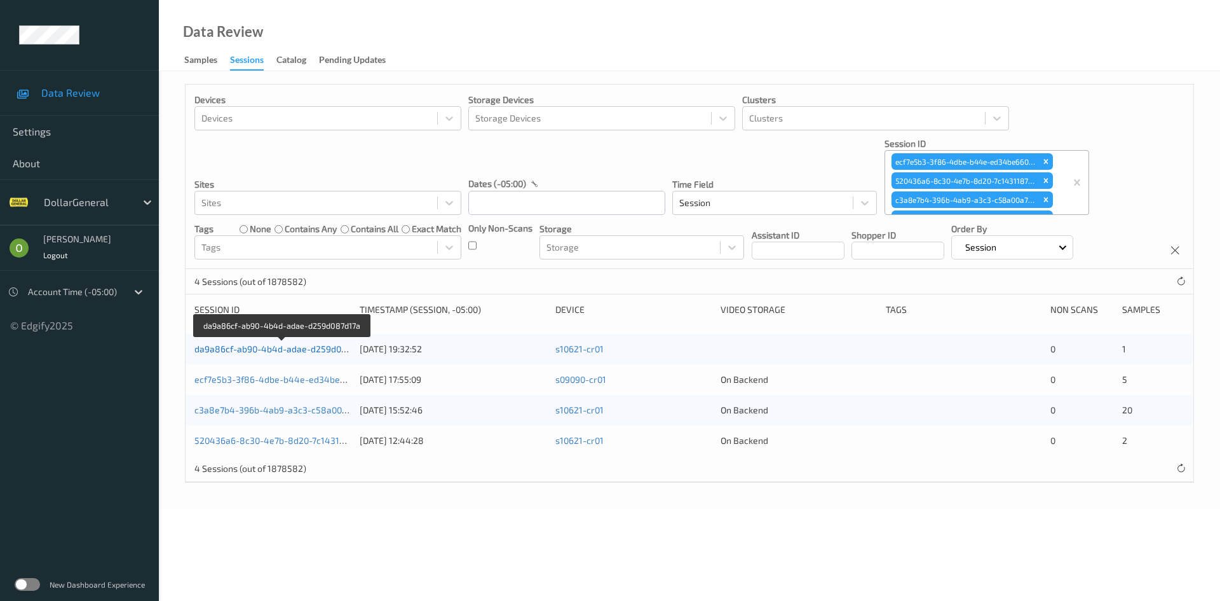
click at [310, 351] on link "da9a86cf-ab90-4b4d-adae-d259d087d17a" at bounding box center [282, 348] width 175 height 11
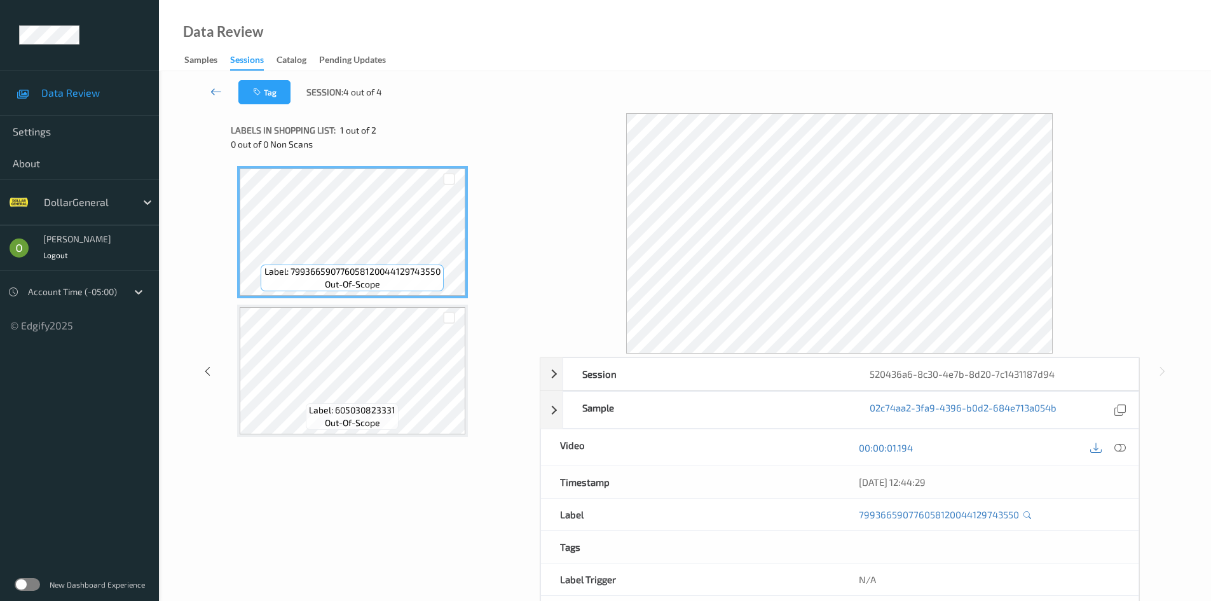
click at [207, 96] on link at bounding box center [216, 92] width 44 height 24
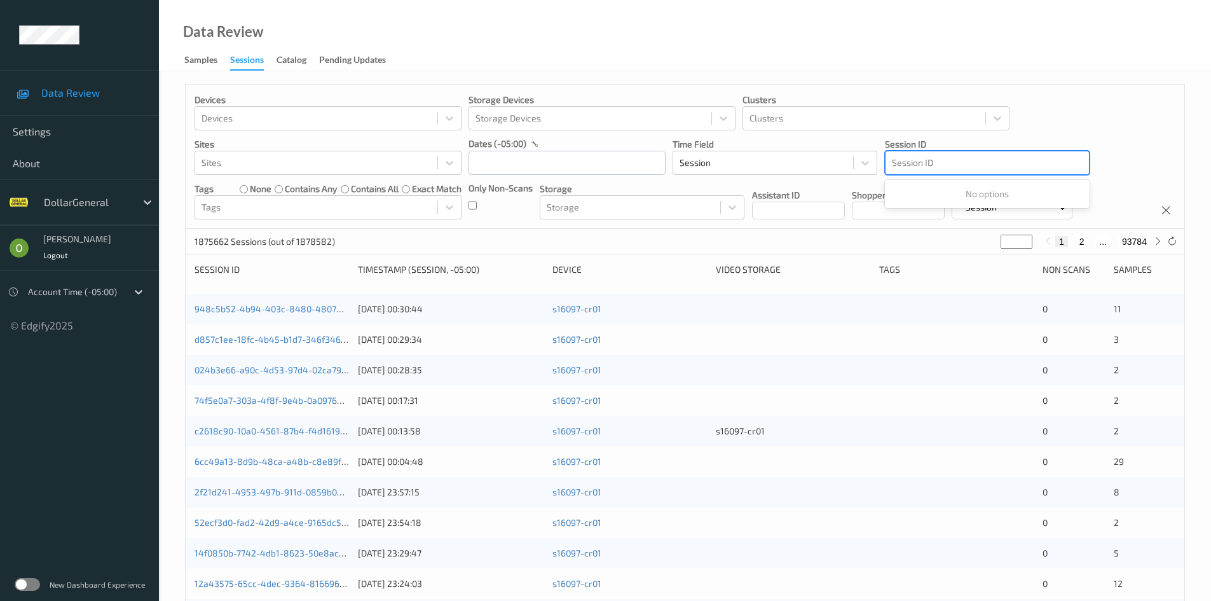
click at [1007, 171] on div "Session ID" at bounding box center [986, 163] width 203 height 20
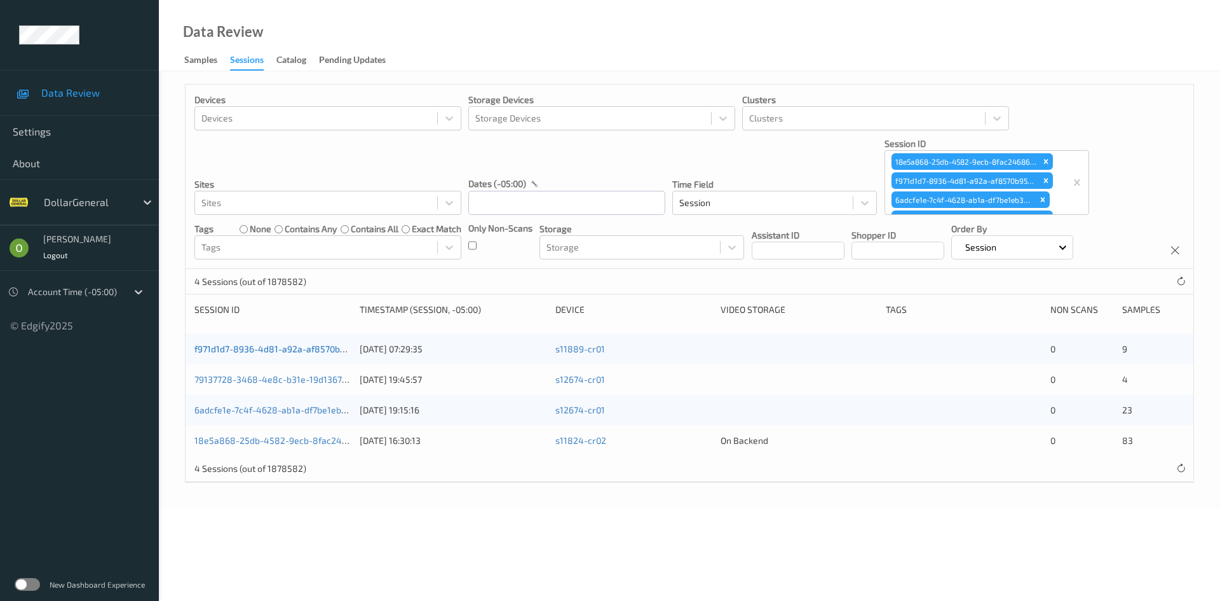
click at [273, 352] on link "f971d1d7-8936-4d81-a92a-af8570b95b3e" at bounding box center [280, 348] width 171 height 11
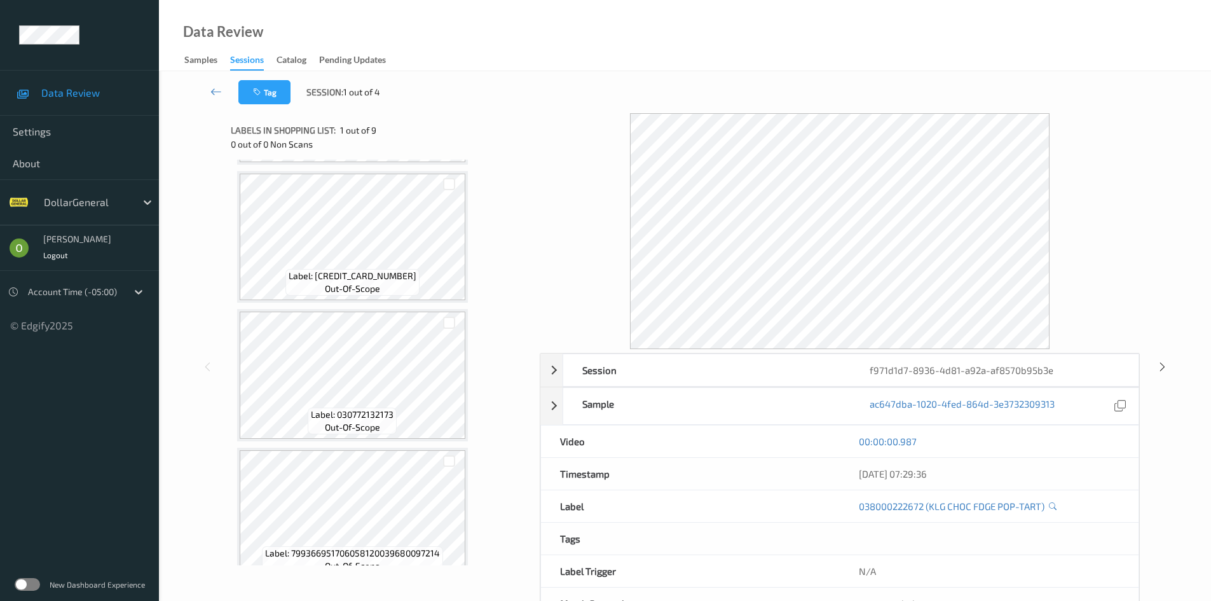
scroll to position [848, 0]
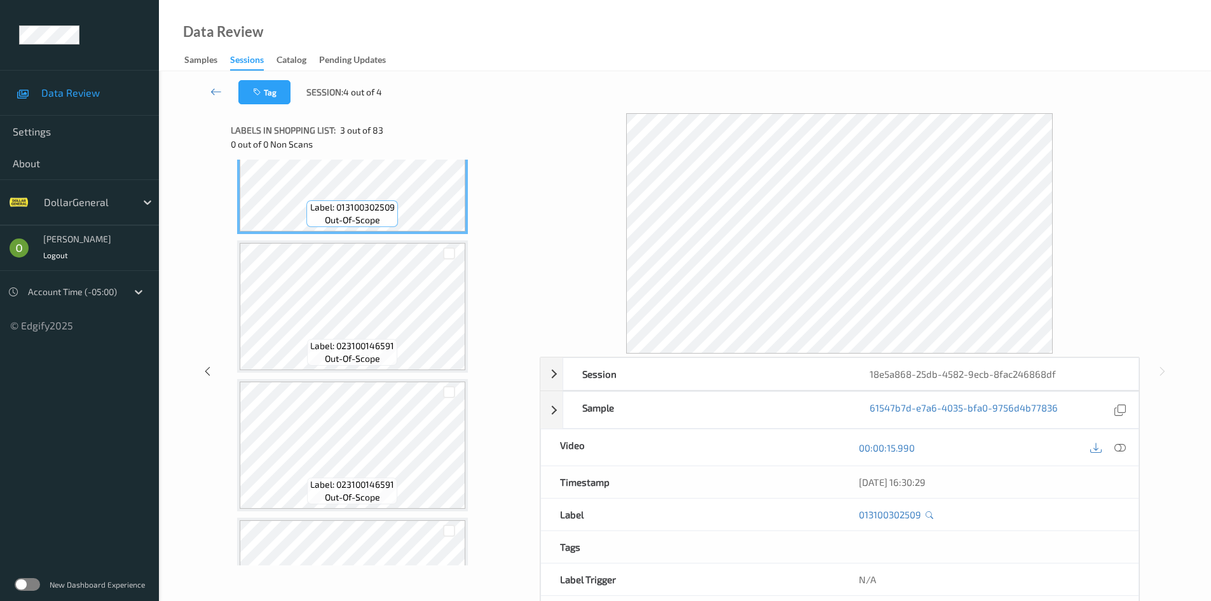
scroll to position [445, 0]
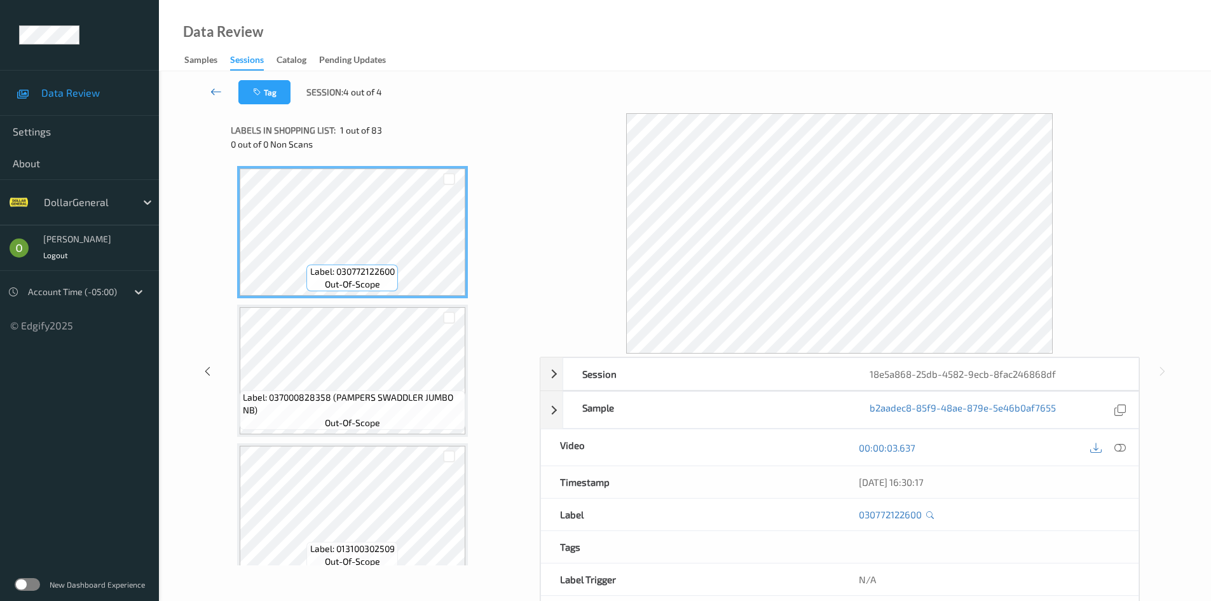
click at [208, 95] on link at bounding box center [216, 92] width 44 height 24
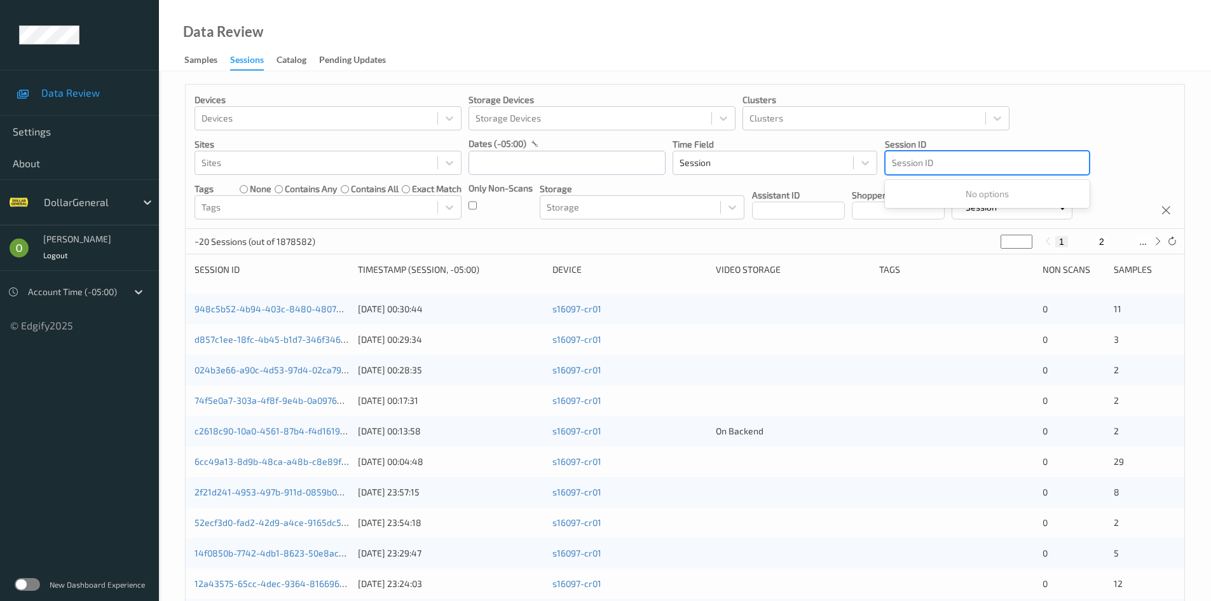
click at [1011, 158] on div at bounding box center [987, 162] width 191 height 15
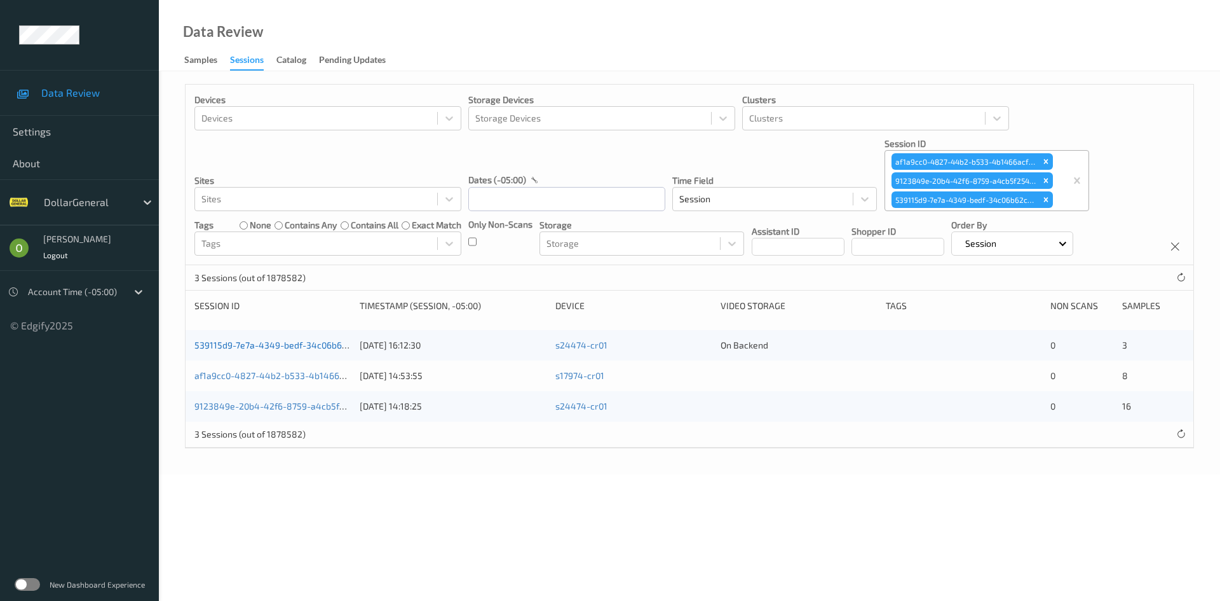
click at [298, 350] on link "539115d9-7e7a-4349-bedf-34c06b62c3a0" at bounding box center [281, 344] width 172 height 11
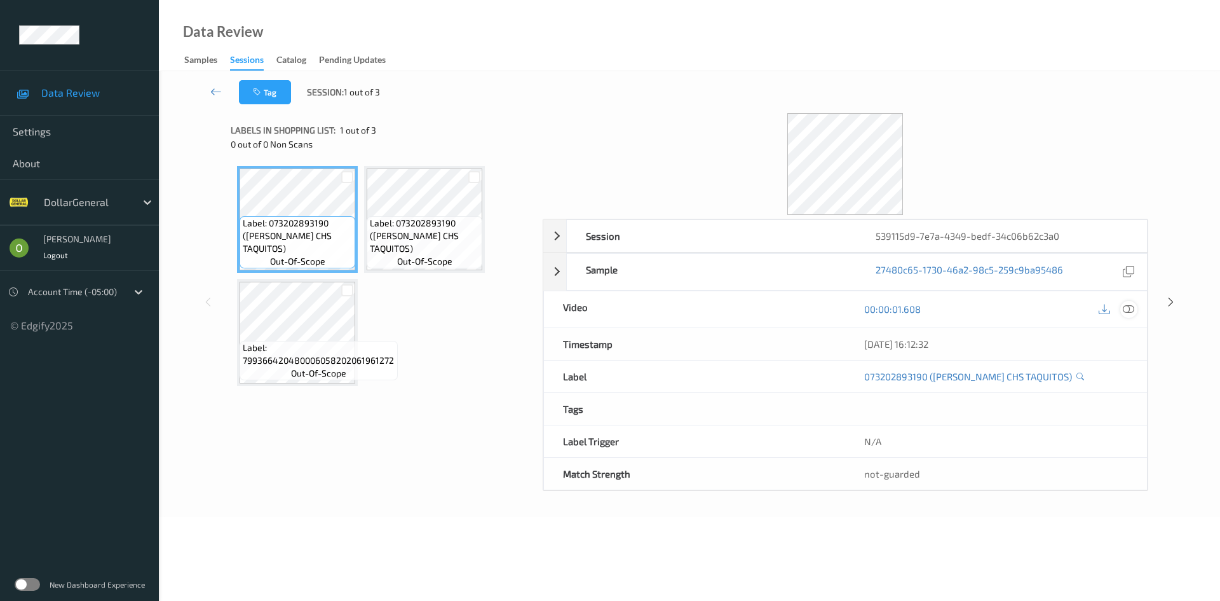
click at [1130, 306] on icon at bounding box center [1128, 308] width 11 height 11
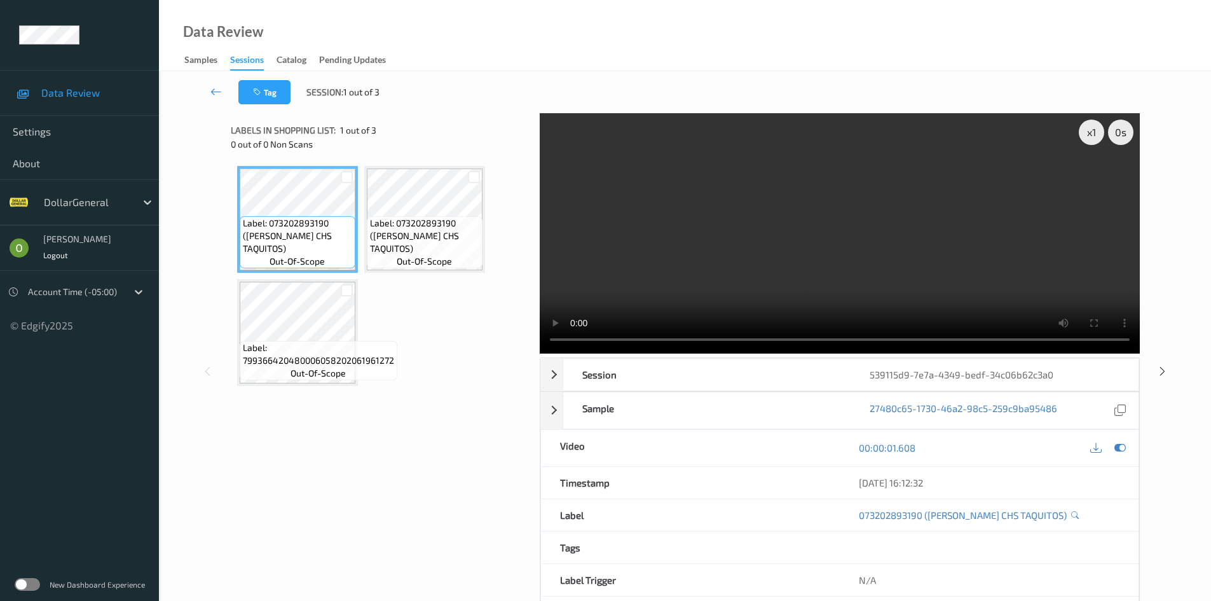
click at [436, 345] on div "Label: 073202893190 ([PERSON_NAME] CHS TAQUITOS) out-of-scope Label: 0732028931…" at bounding box center [380, 276] width 287 height 220
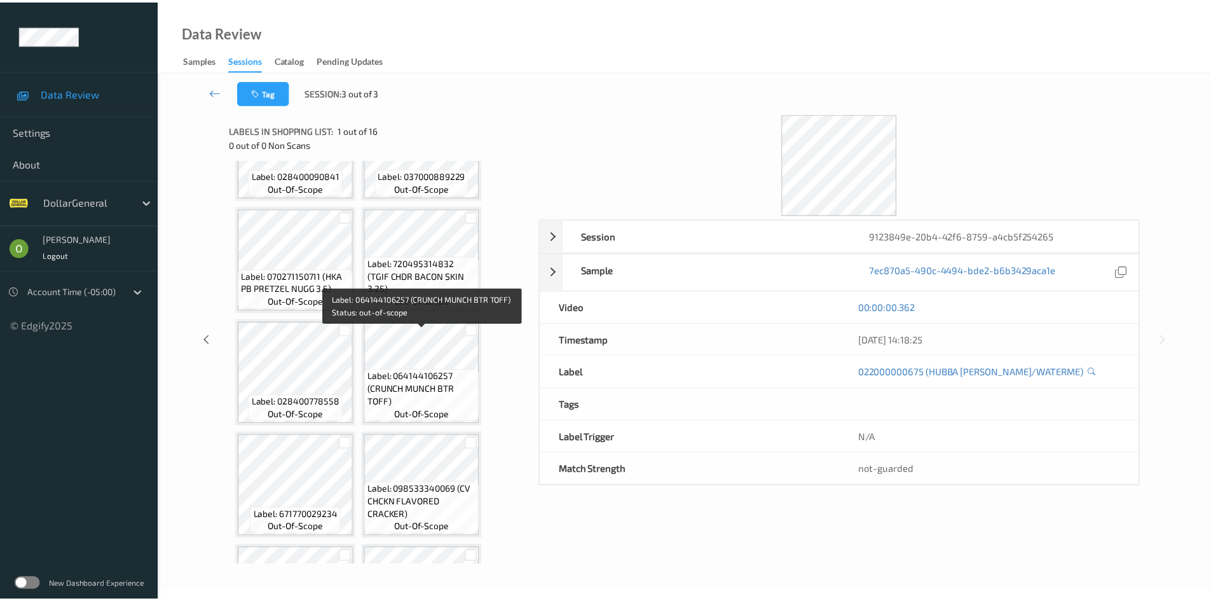
scroll to position [506, 0]
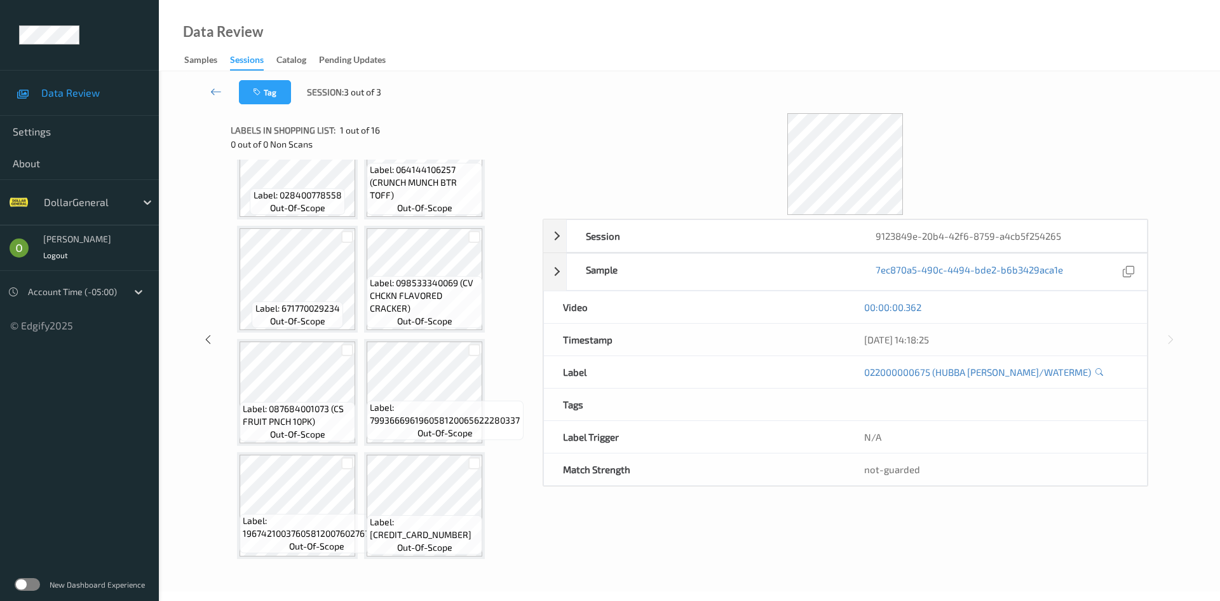
click at [231, 83] on link at bounding box center [216, 92] width 45 height 24
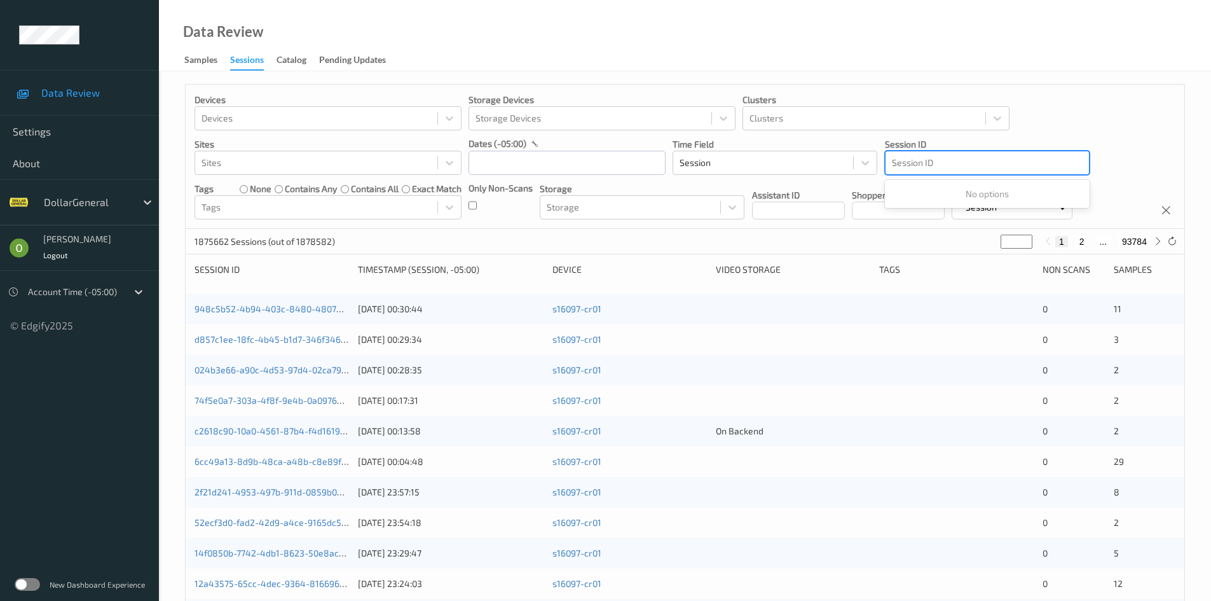
click at [1001, 170] on div at bounding box center [987, 162] width 191 height 15
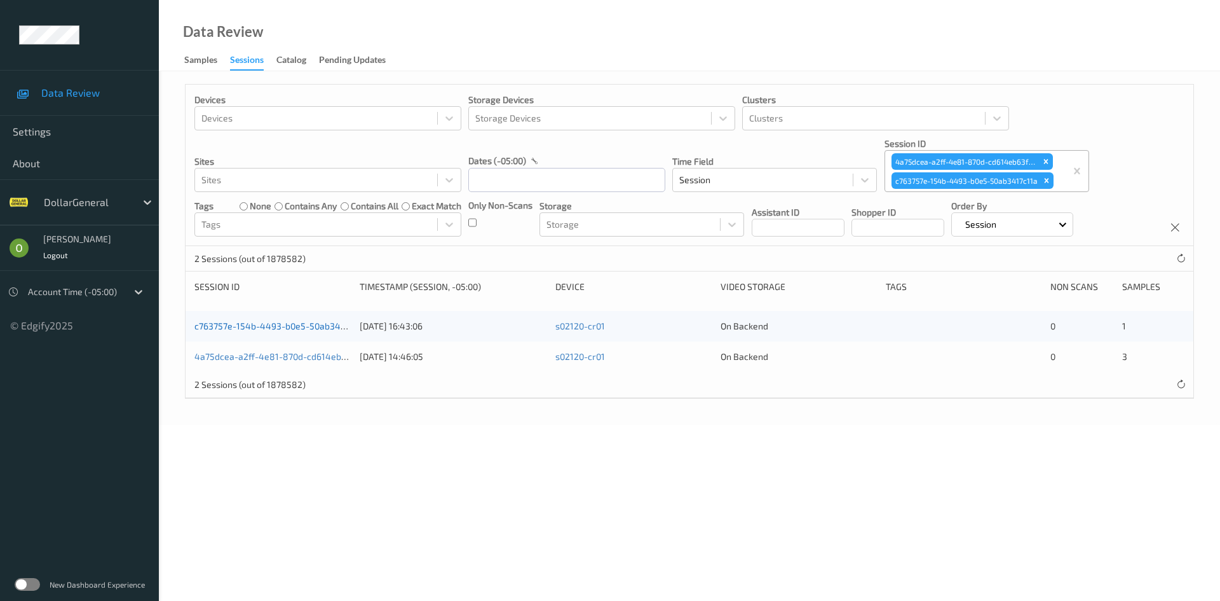
click at [293, 324] on link "c763757e-154b-4493-b0e5-50ab3417c11a" at bounding box center [281, 325] width 172 height 11
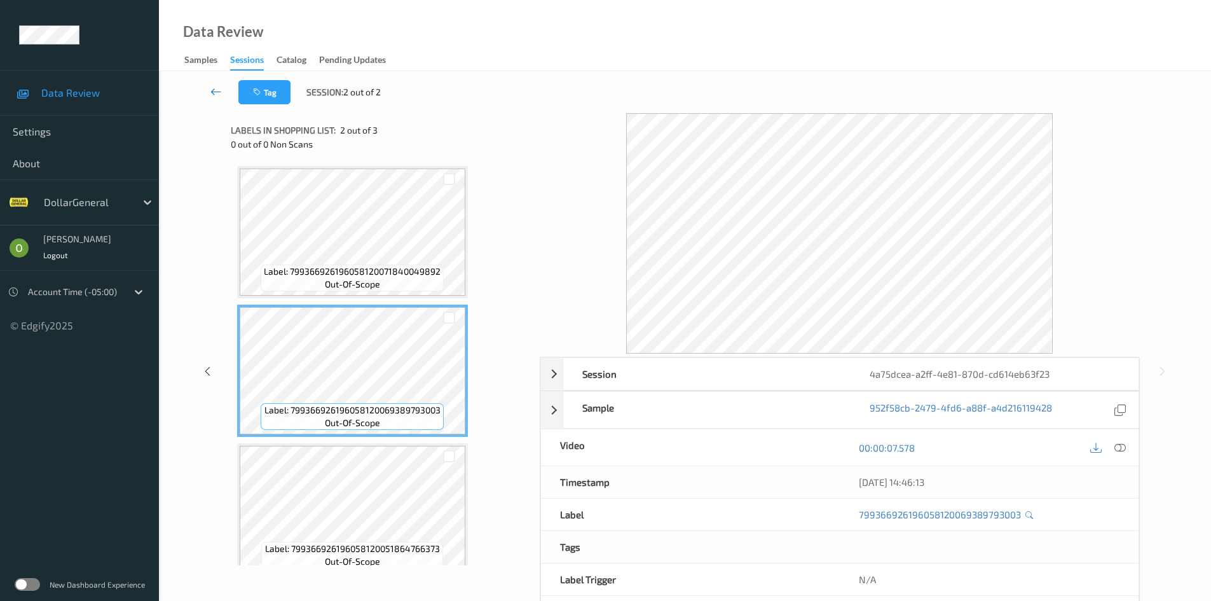
click at [208, 98] on link at bounding box center [216, 92] width 44 height 24
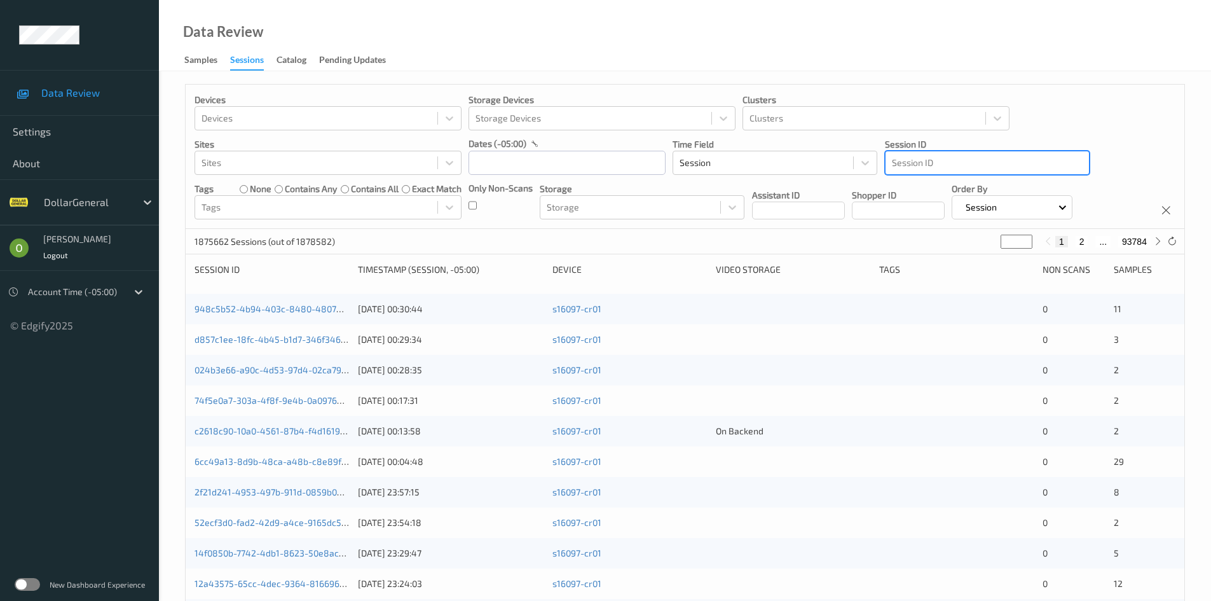
click at [1043, 168] on div at bounding box center [987, 162] width 191 height 15
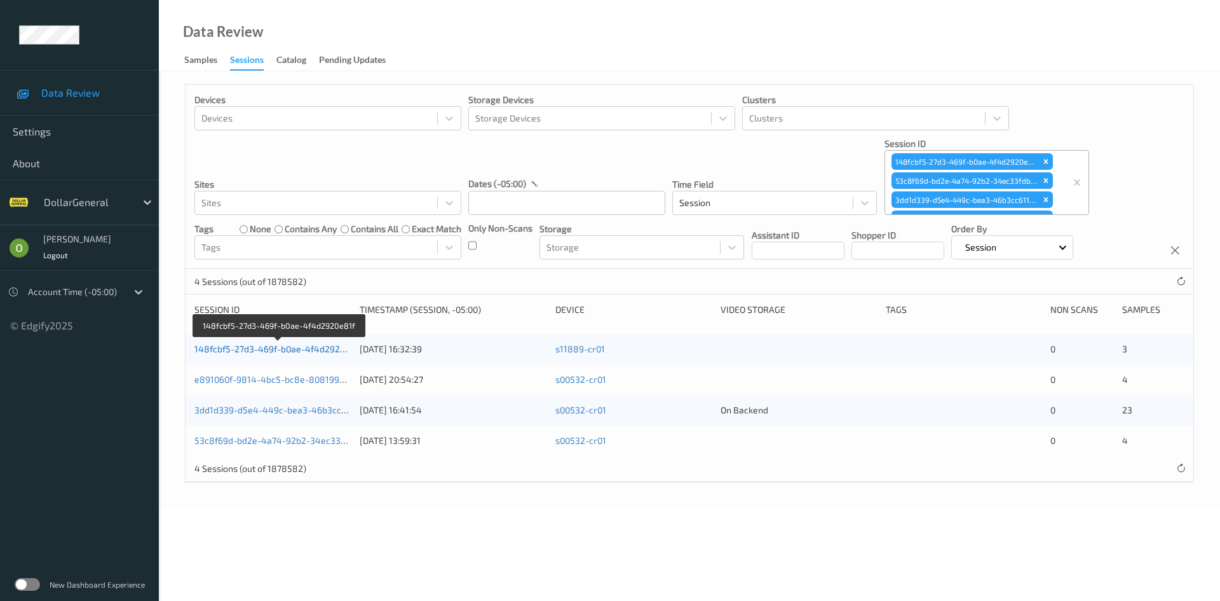
click at [285, 353] on link "148fcbf5-27d3-469f-b0ae-4f4d2920e81f" at bounding box center [279, 348] width 168 height 11
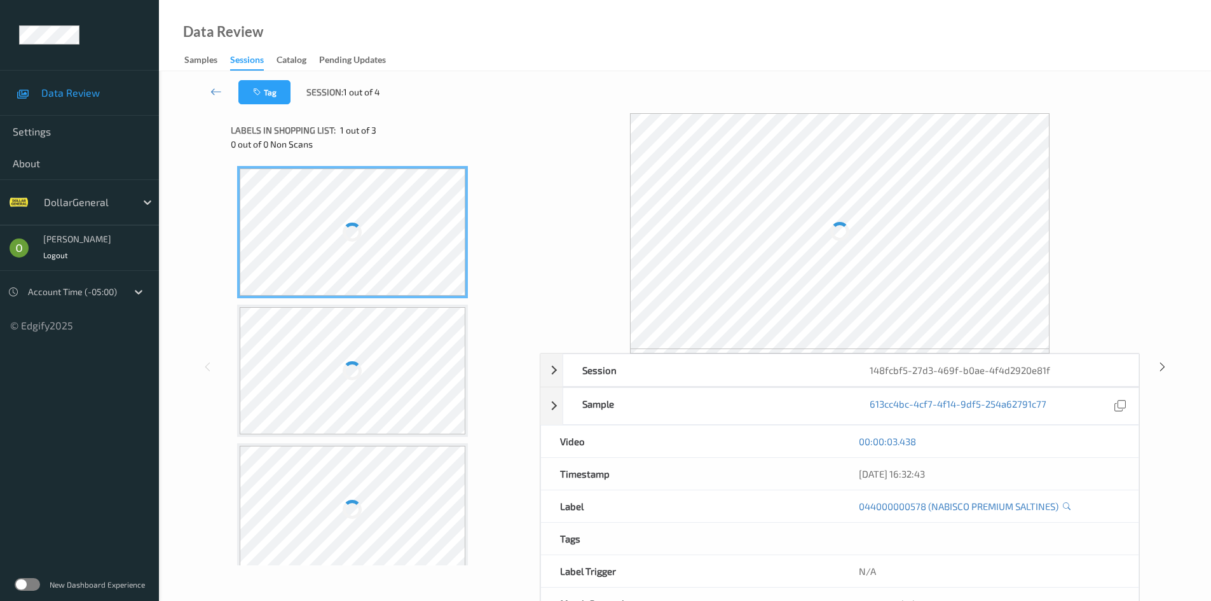
click at [0, 242] on div "[PERSON_NAME]" at bounding box center [79, 248] width 159 height 46
drag, startPoint x: 215, startPoint y: 199, endPoint x: 236, endPoint y: 201, distance: 21.7
click at [215, 199] on div "Session 148fcbf5-27d3-469f-b0ae-4f4d2920e81f Session ID 148fcbf5-27d3-469f-b0ae…" at bounding box center [685, 366] width 1000 height 507
click at [352, 330] on div at bounding box center [353, 370] width 226 height 127
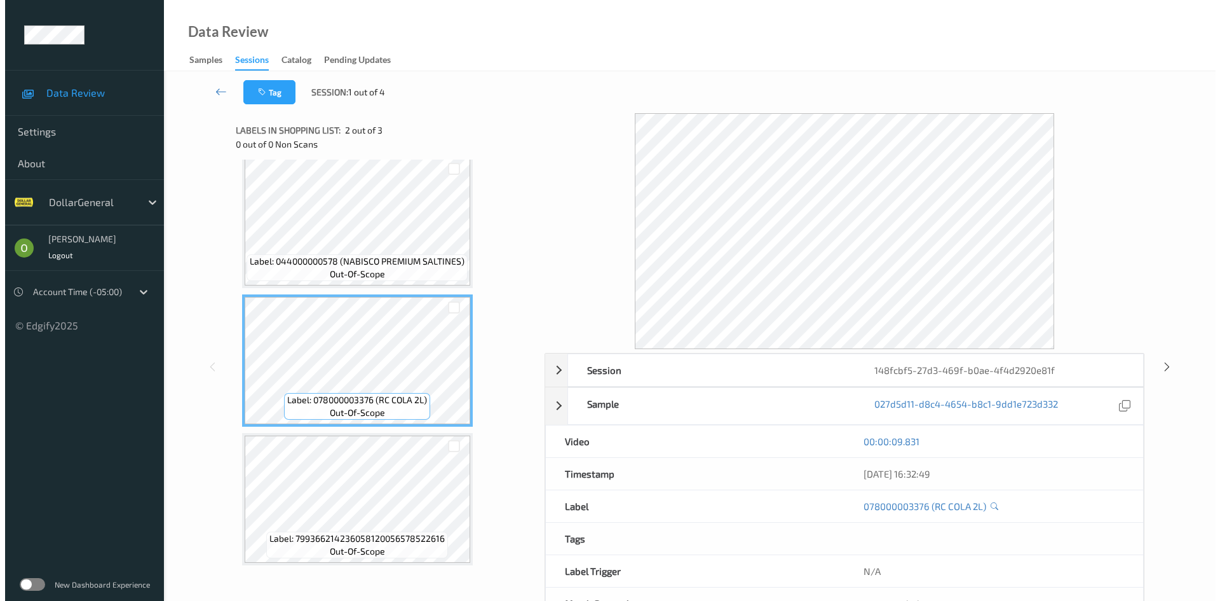
scroll to position [17, 0]
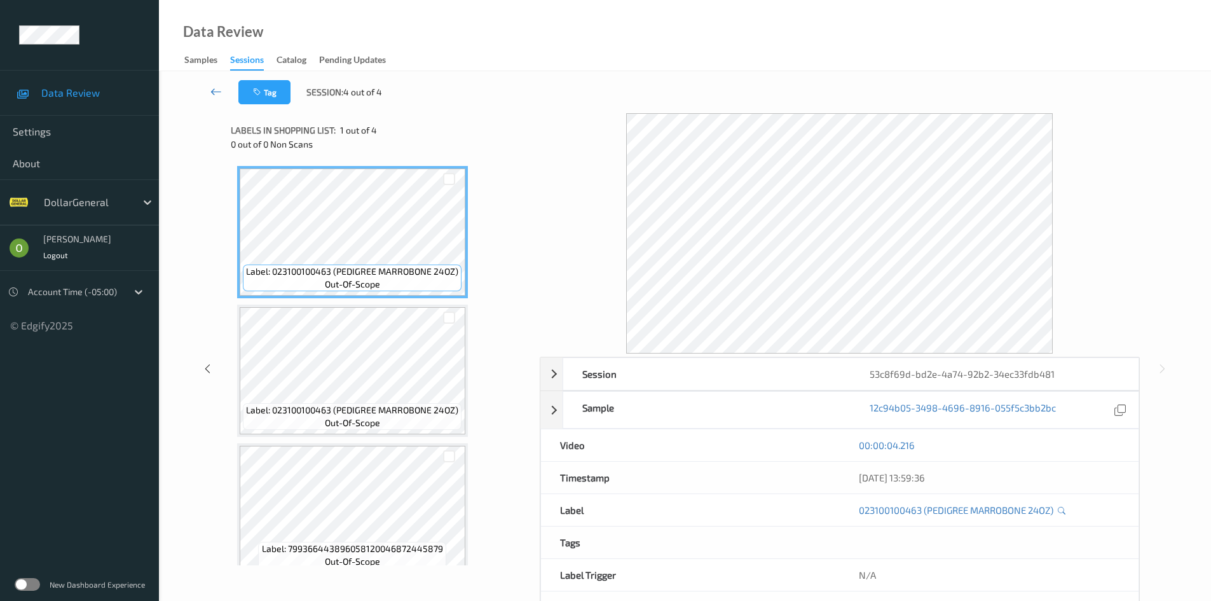
click at [224, 97] on link at bounding box center [216, 92] width 44 height 24
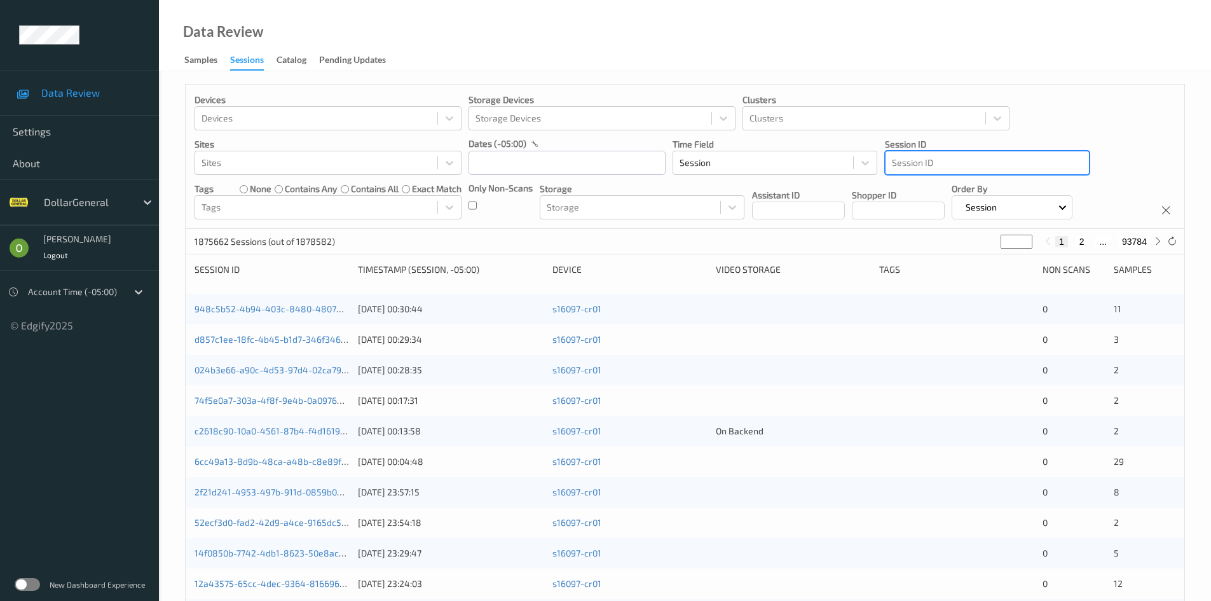
click at [967, 164] on div at bounding box center [987, 162] width 191 height 15
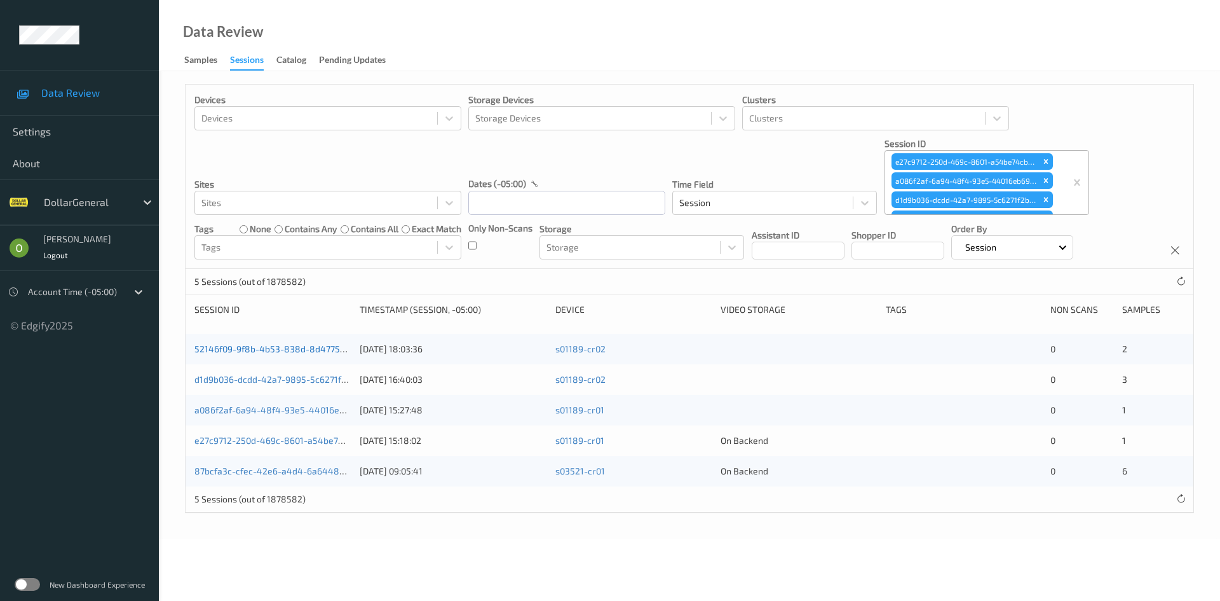
click at [285, 347] on link "52146f09-9f8b-4b53-838d-8d477504a8dc" at bounding box center [283, 348] width 177 height 11
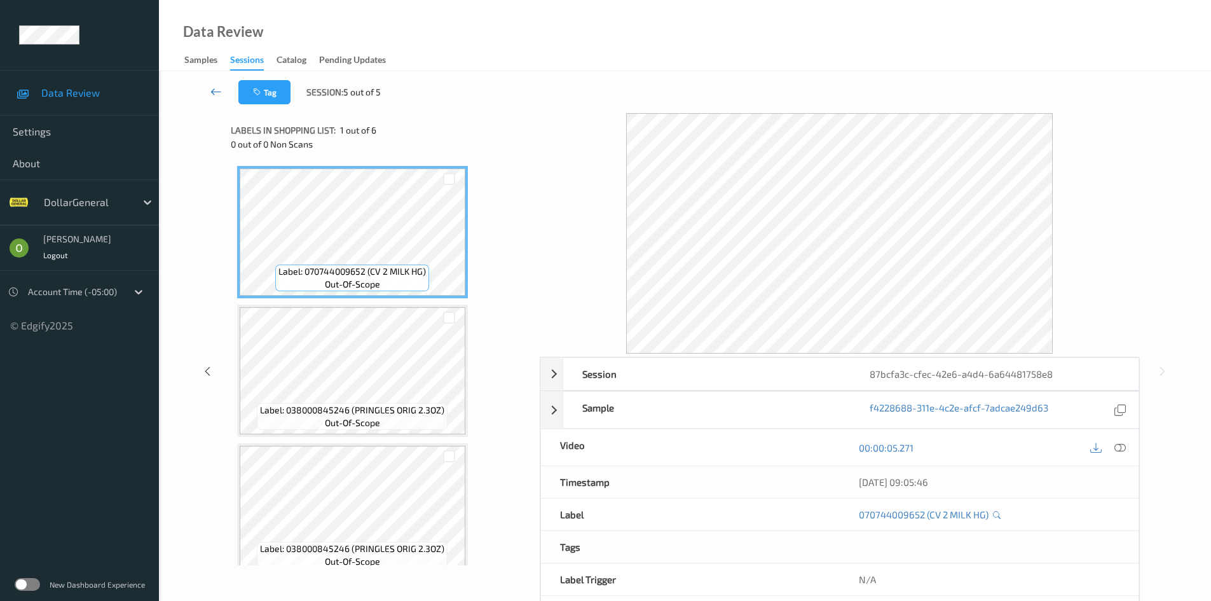
click at [203, 99] on link at bounding box center [216, 92] width 44 height 24
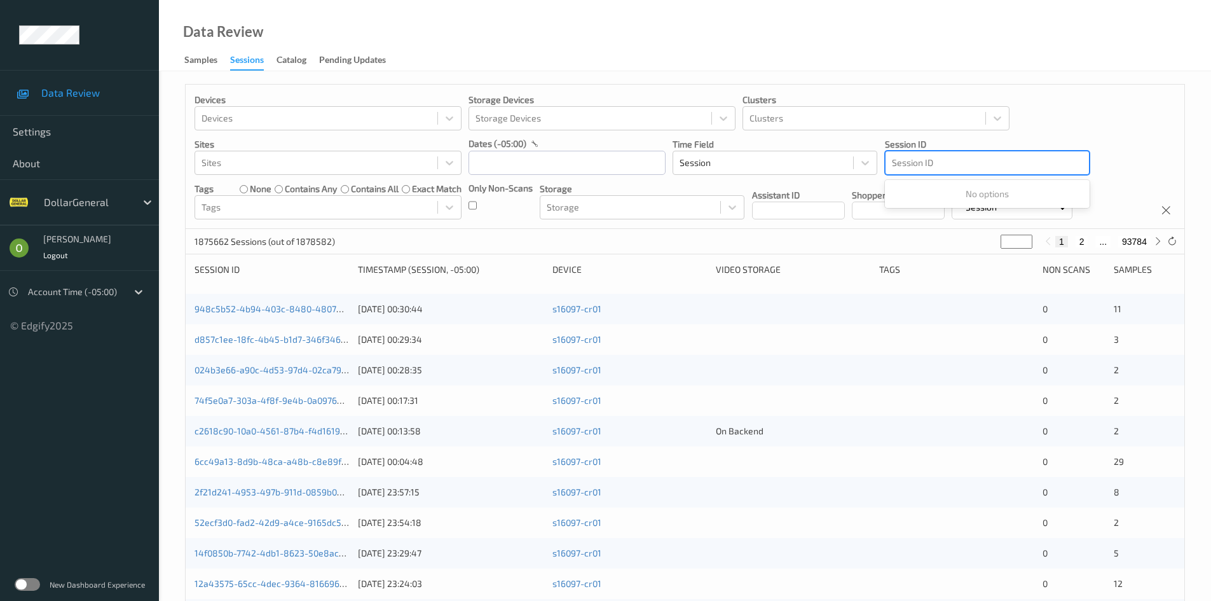
click at [1035, 169] on div at bounding box center [987, 162] width 191 height 15
type input "v"
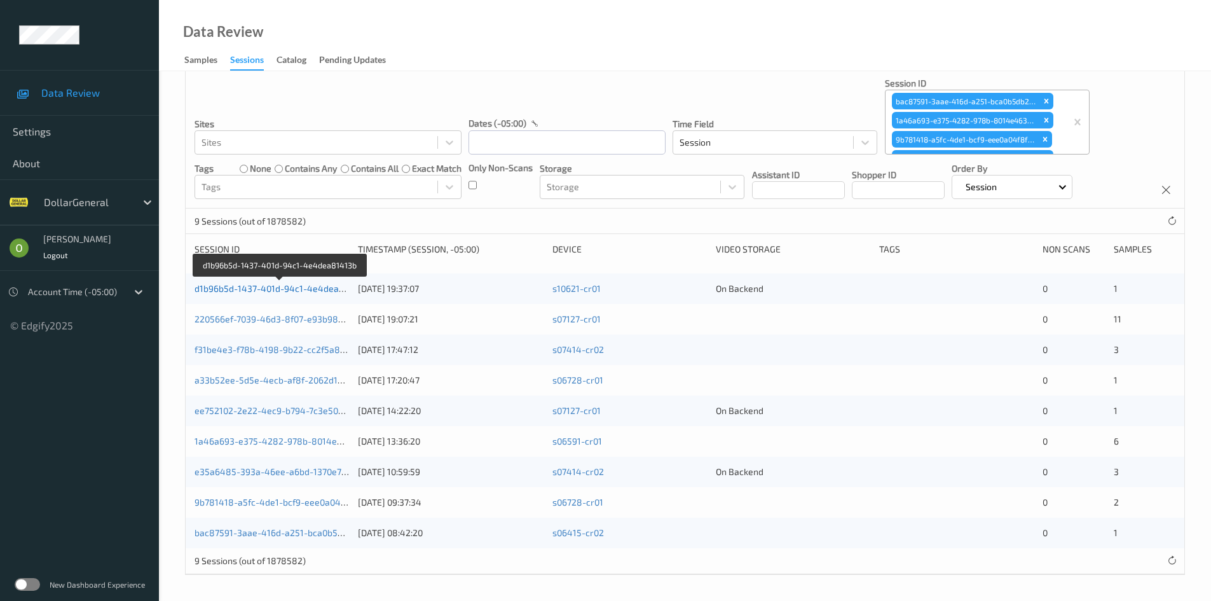
click at [278, 284] on link "d1b96b5d-1437-401d-94c1-4e4dea81413b" at bounding box center [282, 288] width 174 height 11
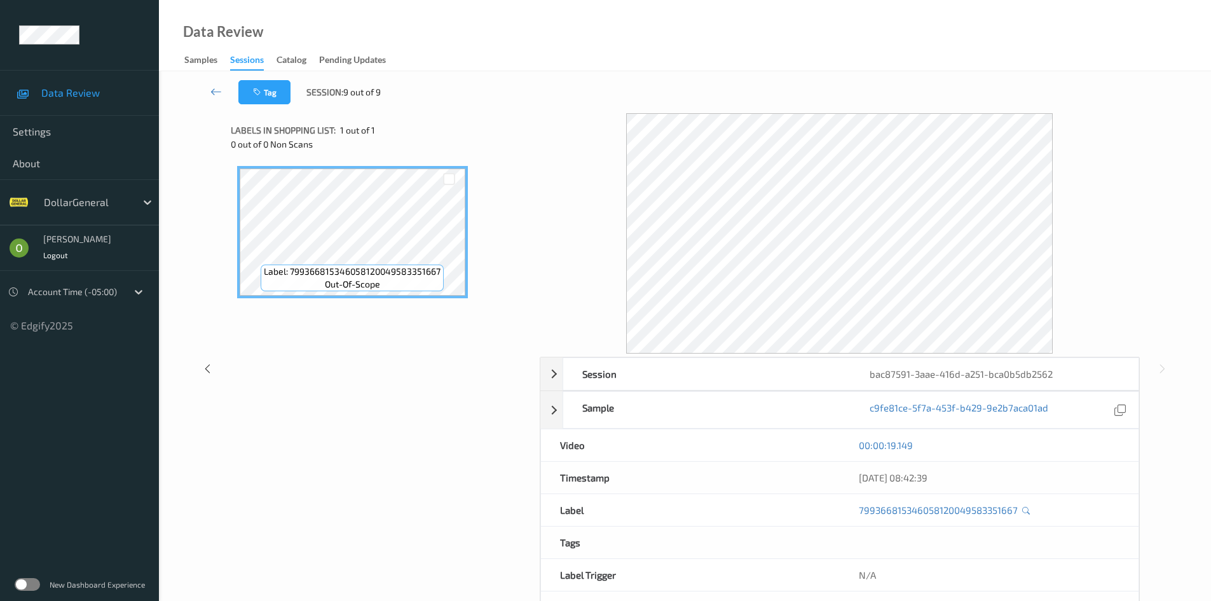
drag, startPoint x: 223, startPoint y: 89, endPoint x: 233, endPoint y: 83, distance: 11.5
click at [222, 90] on link at bounding box center [216, 92] width 44 height 24
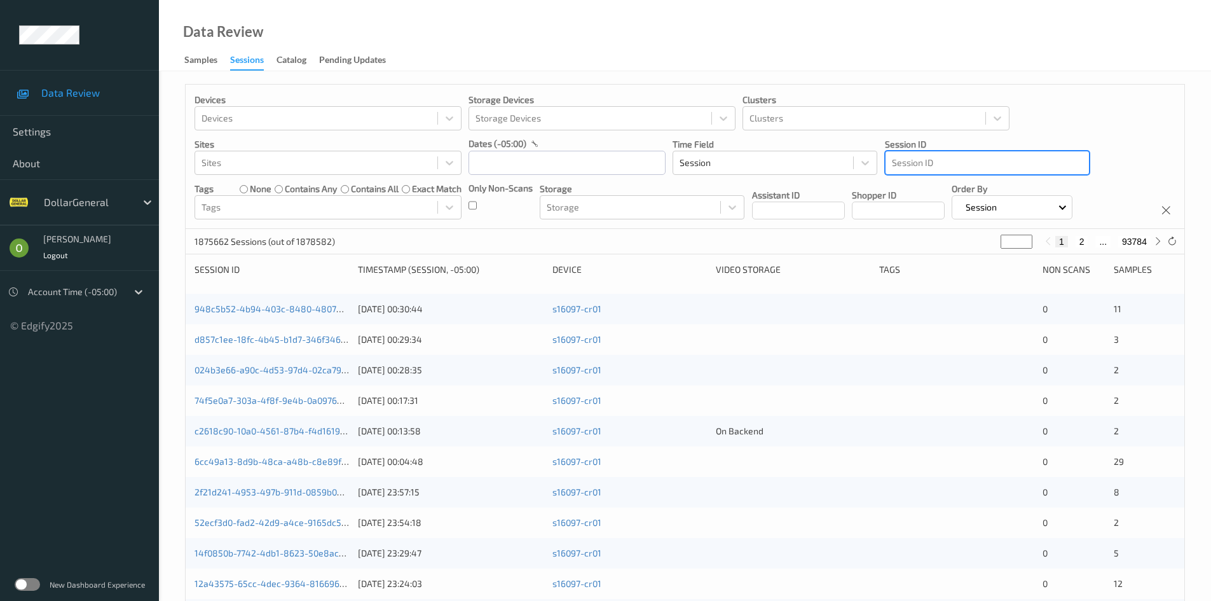
click at [1006, 161] on div at bounding box center [987, 162] width 191 height 15
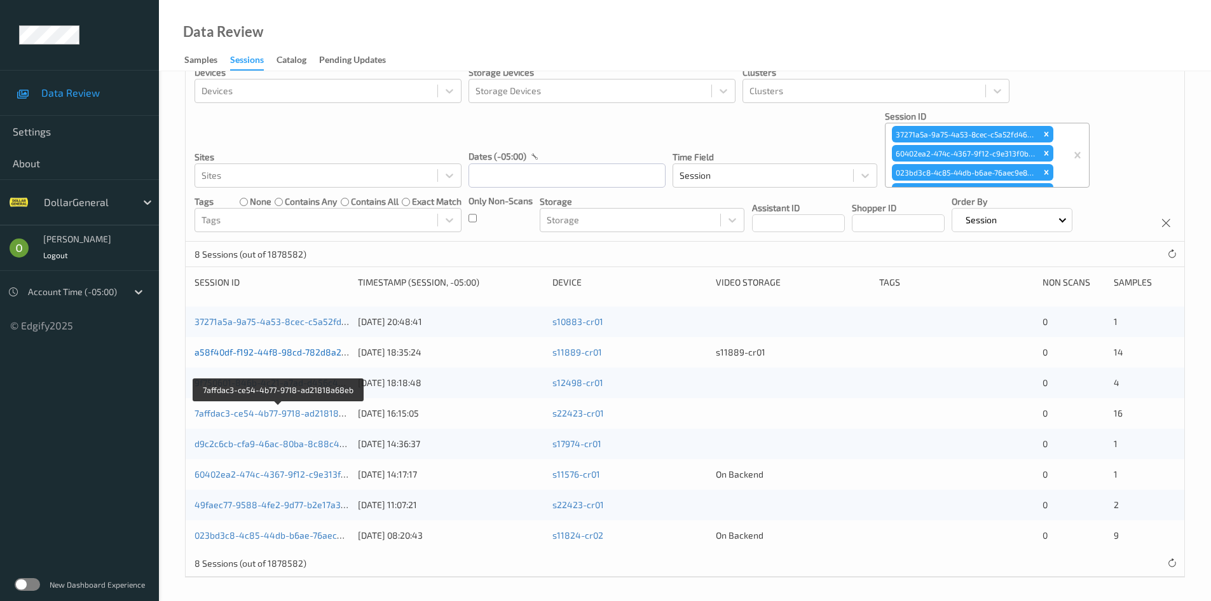
scroll to position [30, 0]
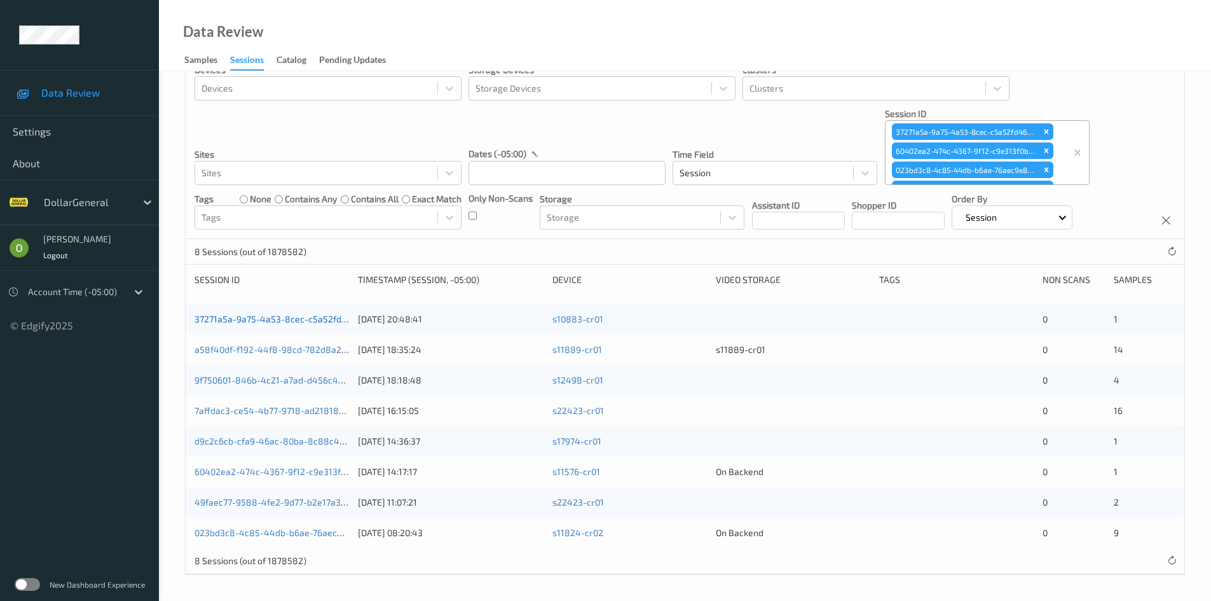
click at [325, 318] on link "37271a5a-9a75-4a53-8cec-c5a52fd46088" at bounding box center [282, 318] width 174 height 11
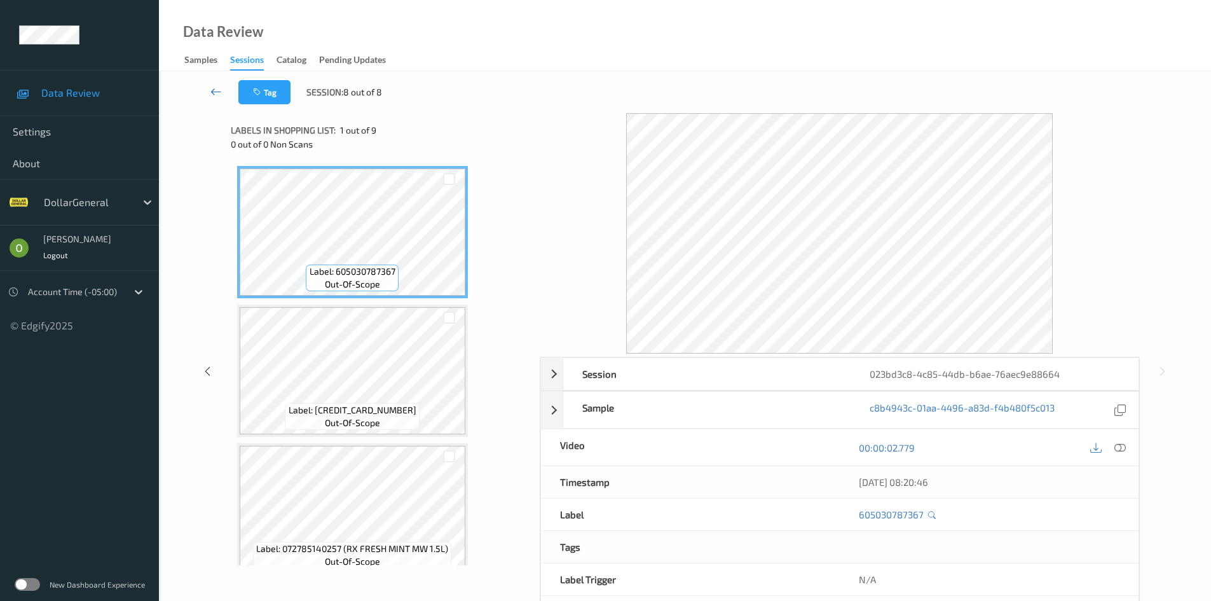
click at [203, 94] on link at bounding box center [216, 92] width 44 height 24
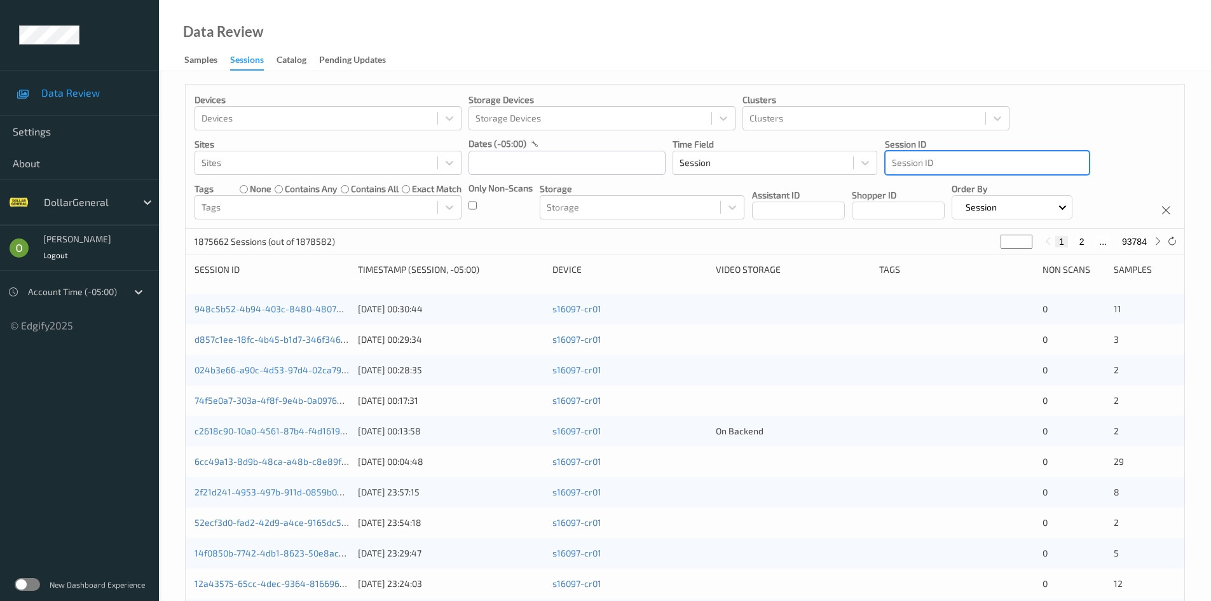
click at [1056, 154] on div "Session ID" at bounding box center [986, 163] width 203 height 20
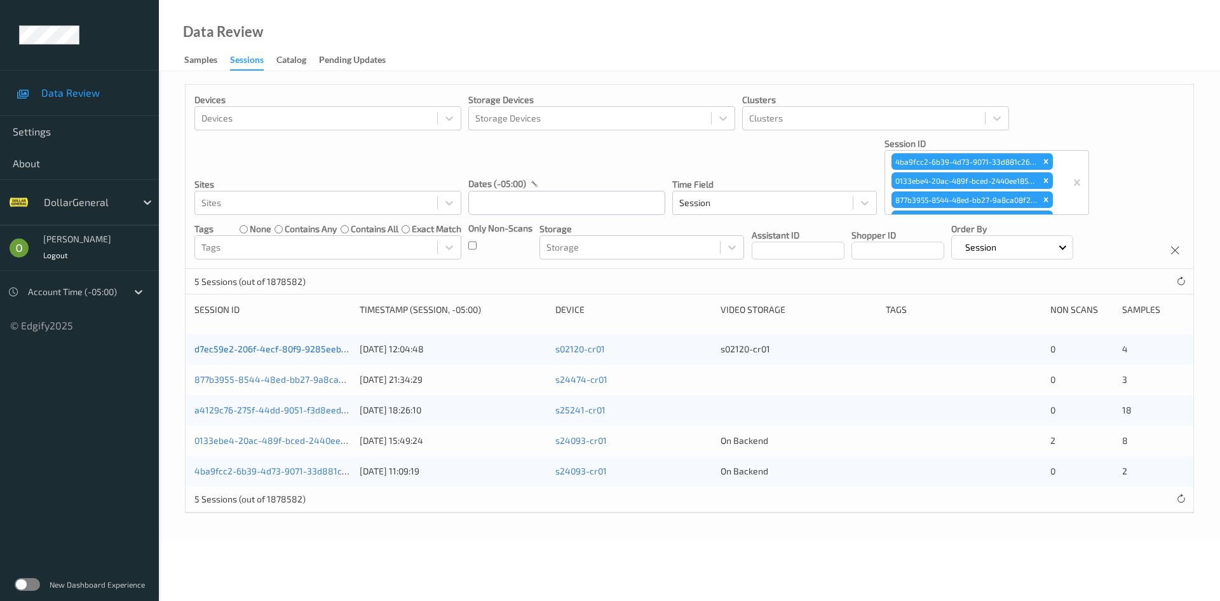
click at [278, 346] on link "d7ec59e2-206f-4ecf-80f9-9285eeb07ac1" at bounding box center [280, 348] width 170 height 11
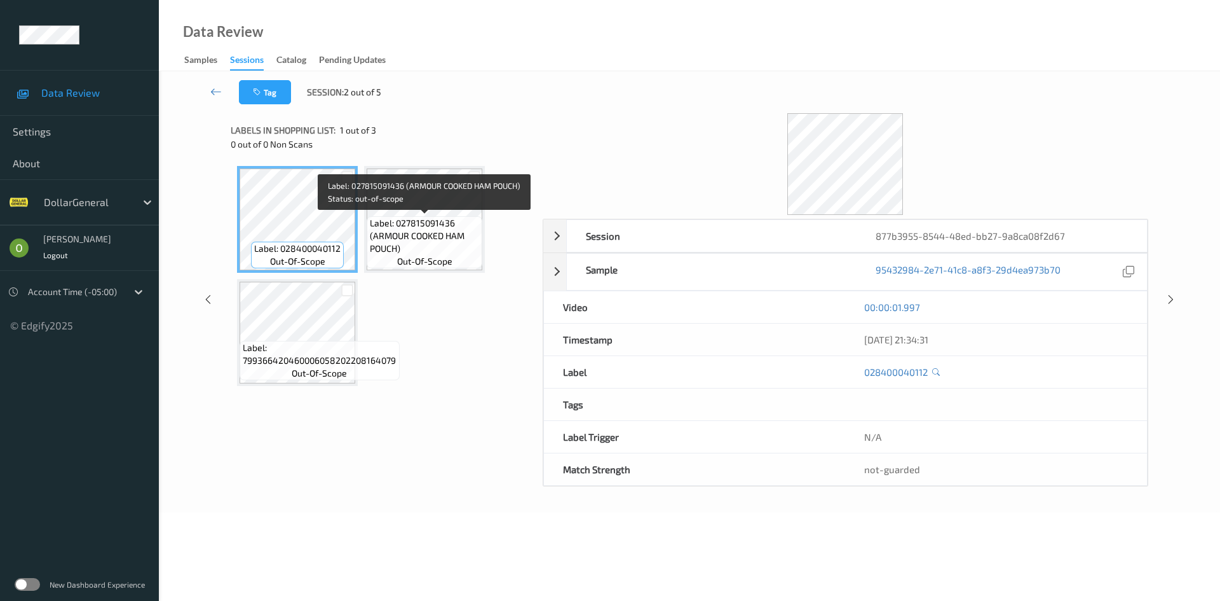
click at [442, 217] on span "Label: 027815091436 (ARMOUR COOKED HAM POUCH)" at bounding box center [424, 236] width 109 height 38
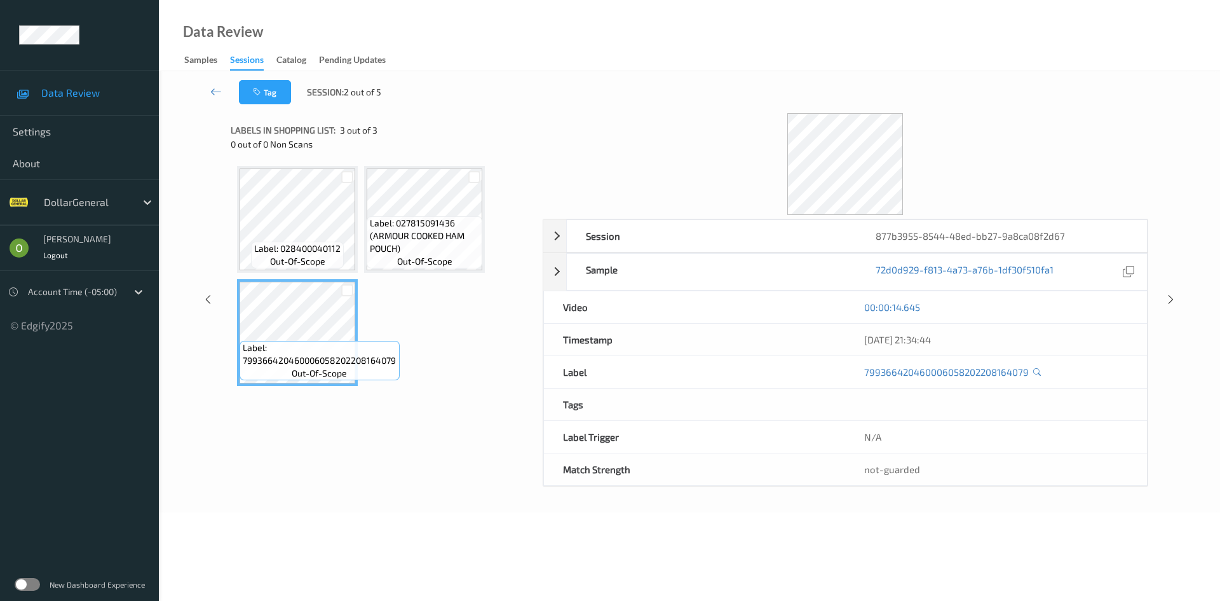
click at [504, 416] on div "Label: 028400040112 out-of-scope Label: 027815091436 (ARMOUR COOKED HAM POUCH) …" at bounding box center [382, 310] width 303 height 301
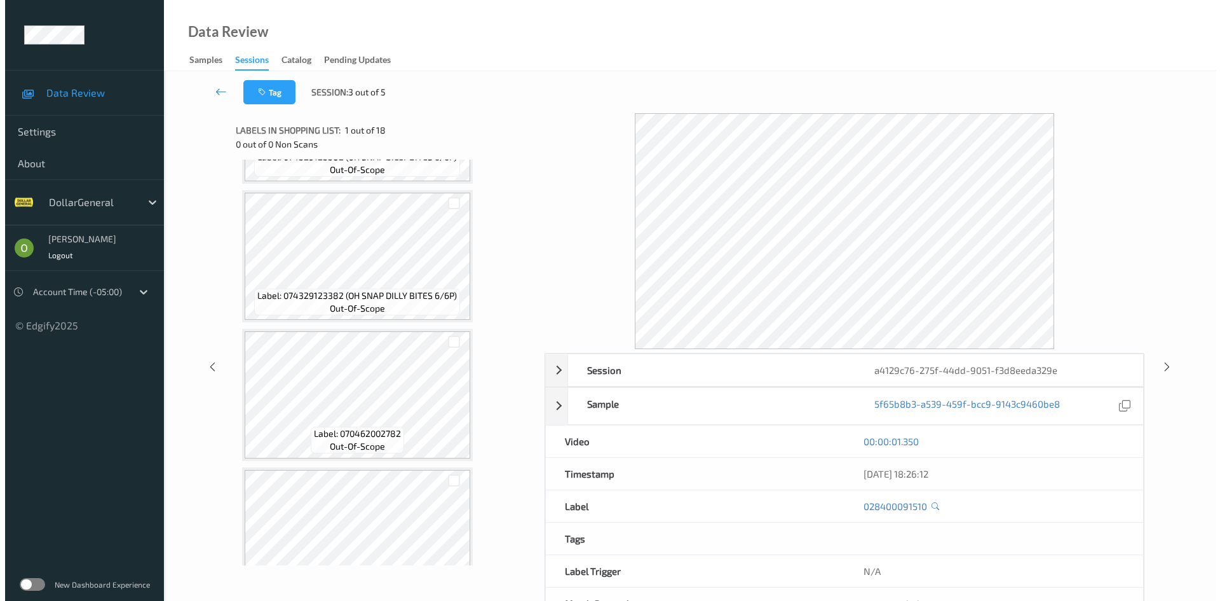
scroll to position [572, 0]
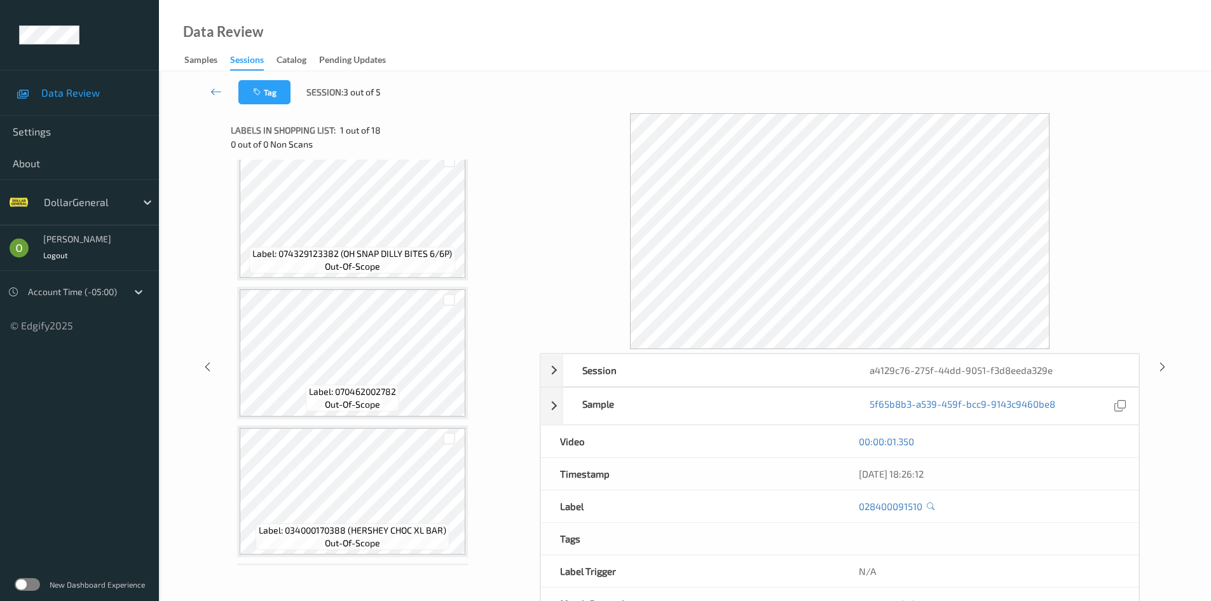
click at [601, 322] on div at bounding box center [840, 231] width 600 height 236
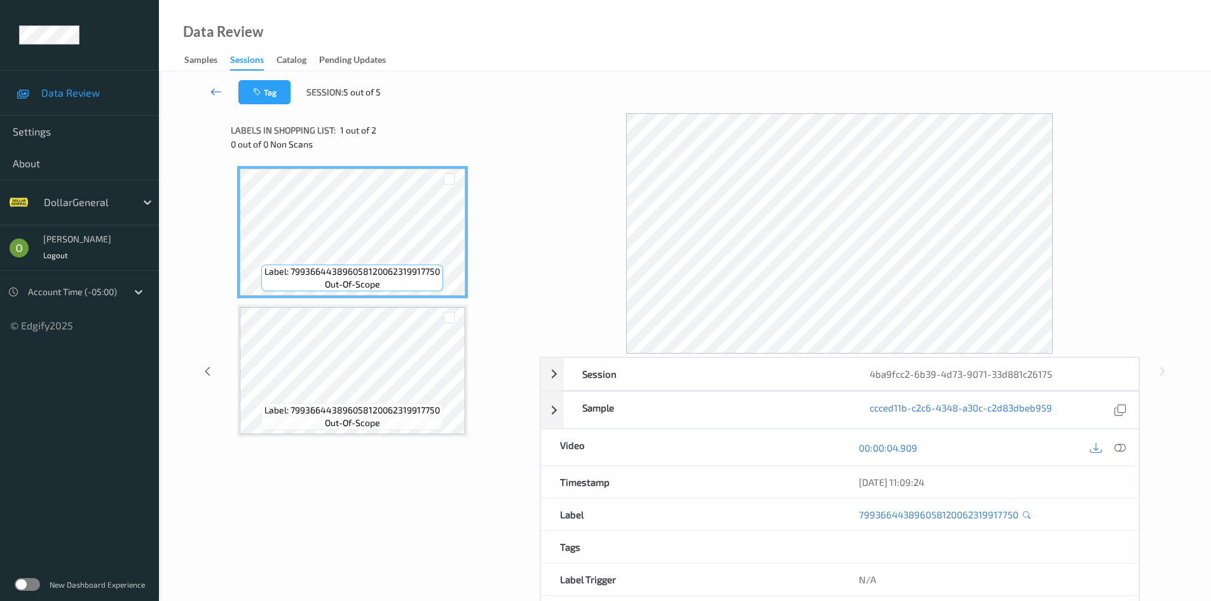
click at [223, 95] on link at bounding box center [216, 92] width 44 height 24
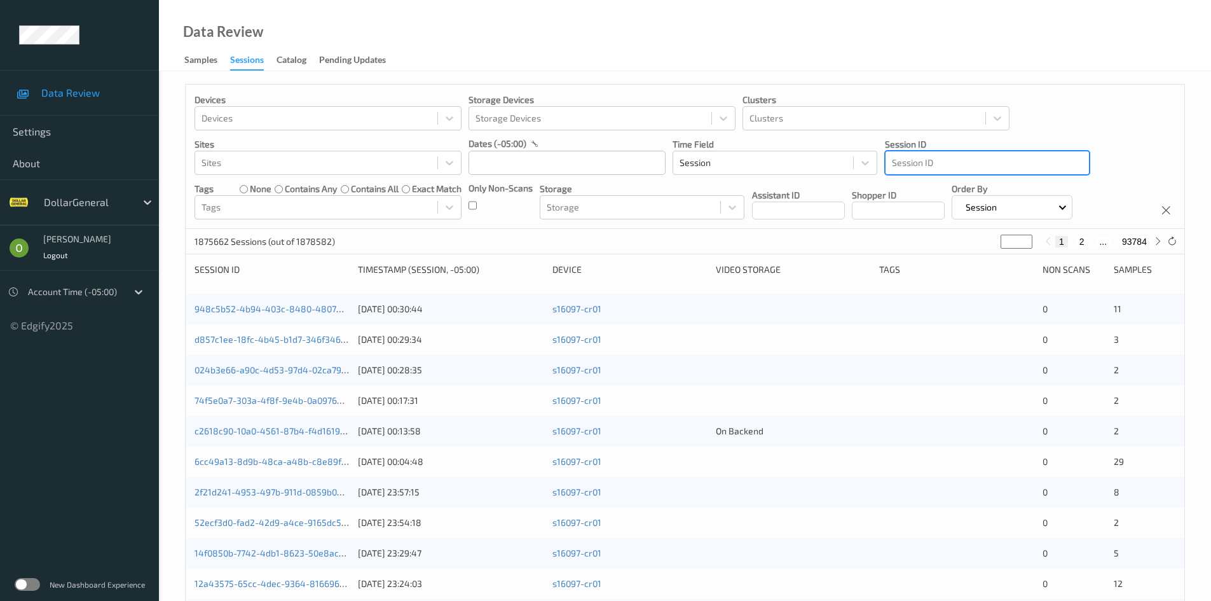
click at [1024, 177] on div "Devices Devices Storage Devices Storage Devices Clusters Clusters Sites Sites d…" at bounding box center [685, 157] width 999 height 144
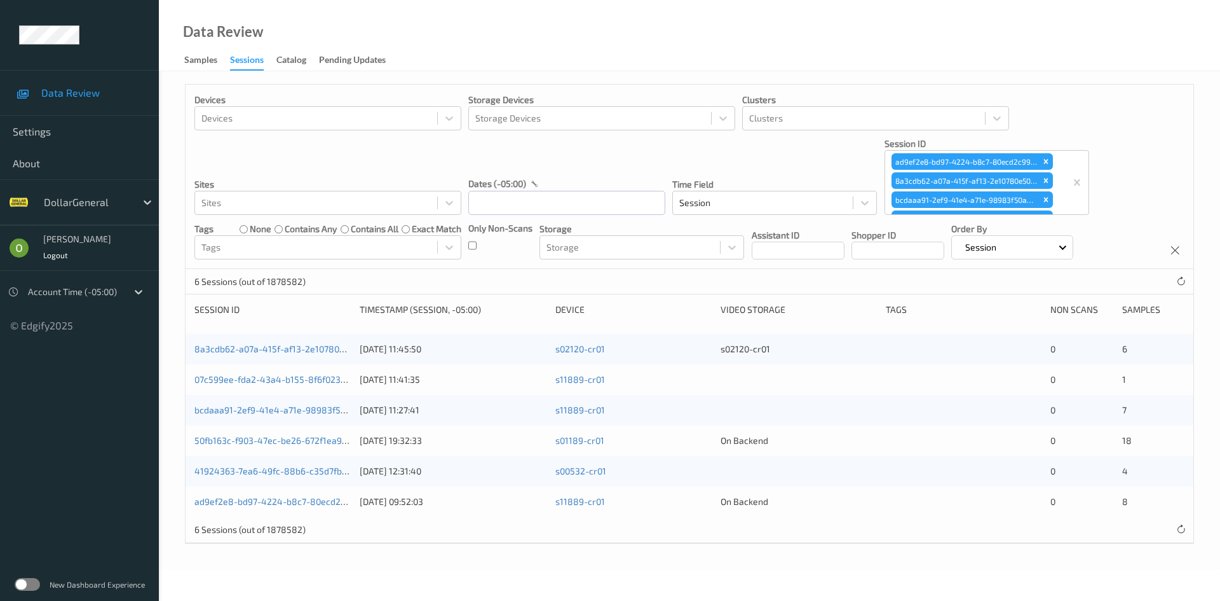
click at [308, 357] on div "8a3cdb62-a07a-415f-af13-2e10780e50a2 [DATE] 11:45:50 s02120-cr01 s02120-cr01 0 6" at bounding box center [690, 349] width 1008 height 31
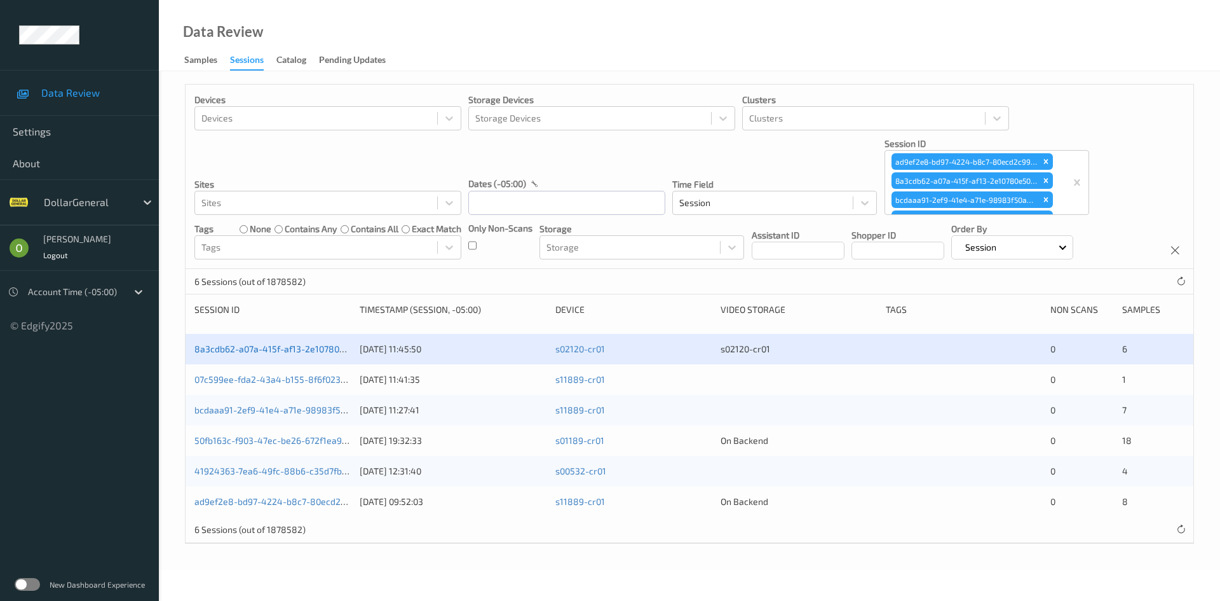
click at [304, 353] on link "8a3cdb62-a07a-415f-af13-2e10780e50a2" at bounding box center [280, 348] width 170 height 11
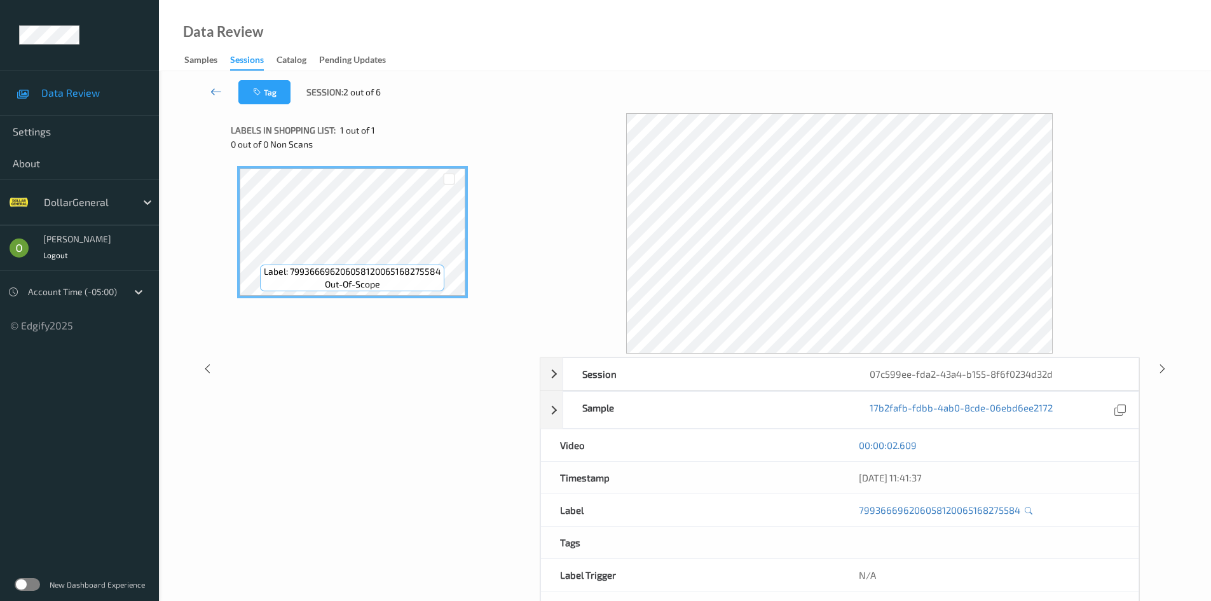
click at [199, 90] on link at bounding box center [216, 92] width 44 height 24
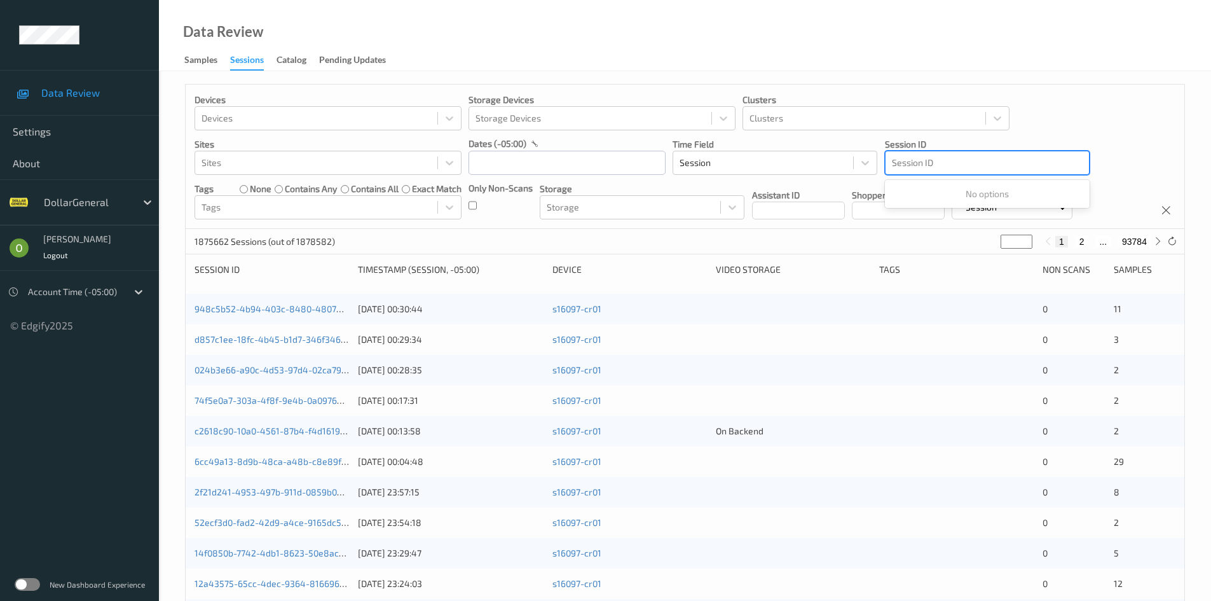
click at [967, 167] on div at bounding box center [987, 162] width 191 height 15
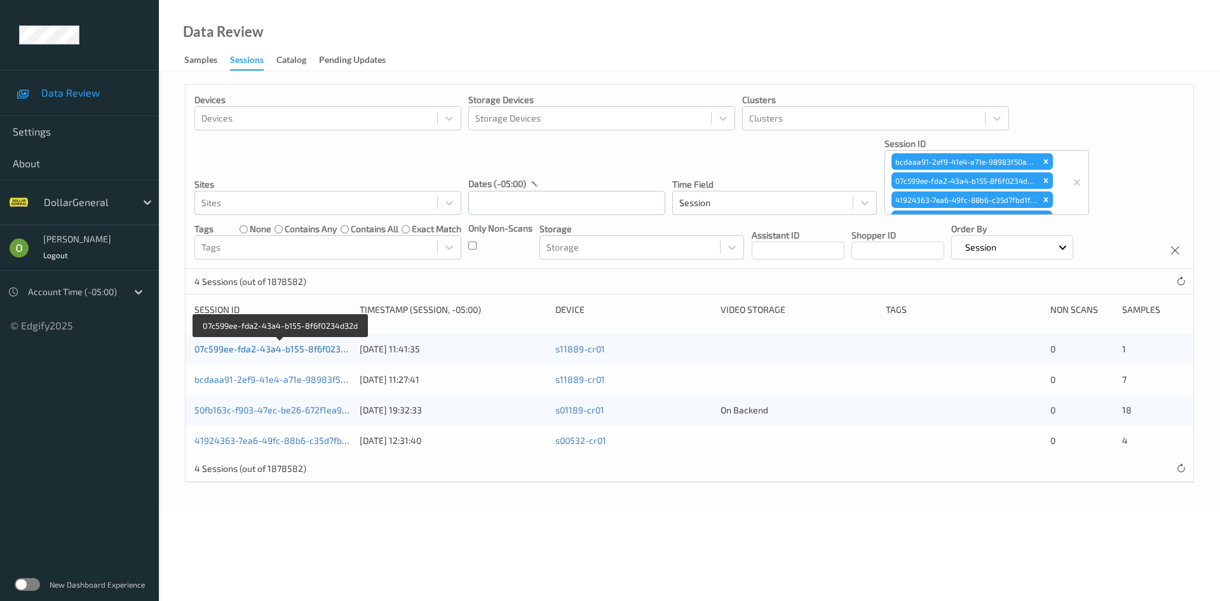
click at [262, 343] on link "07c599ee-fda2-43a4-b155-8f6f0234d32d" at bounding box center [281, 348] width 172 height 11
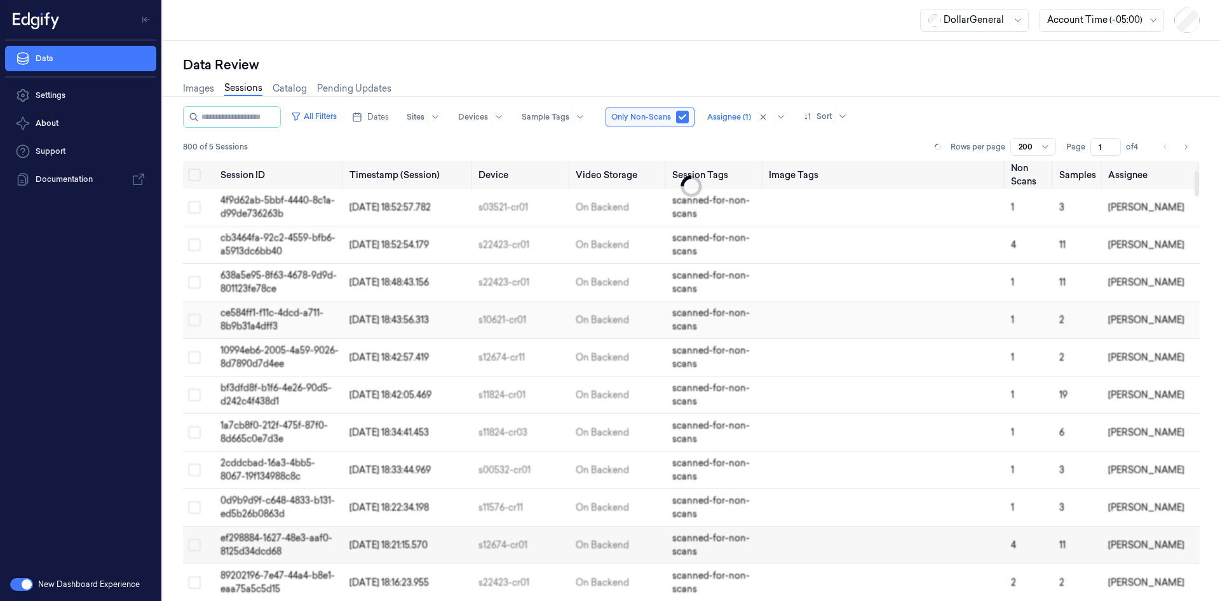
scroll to position [164, 0]
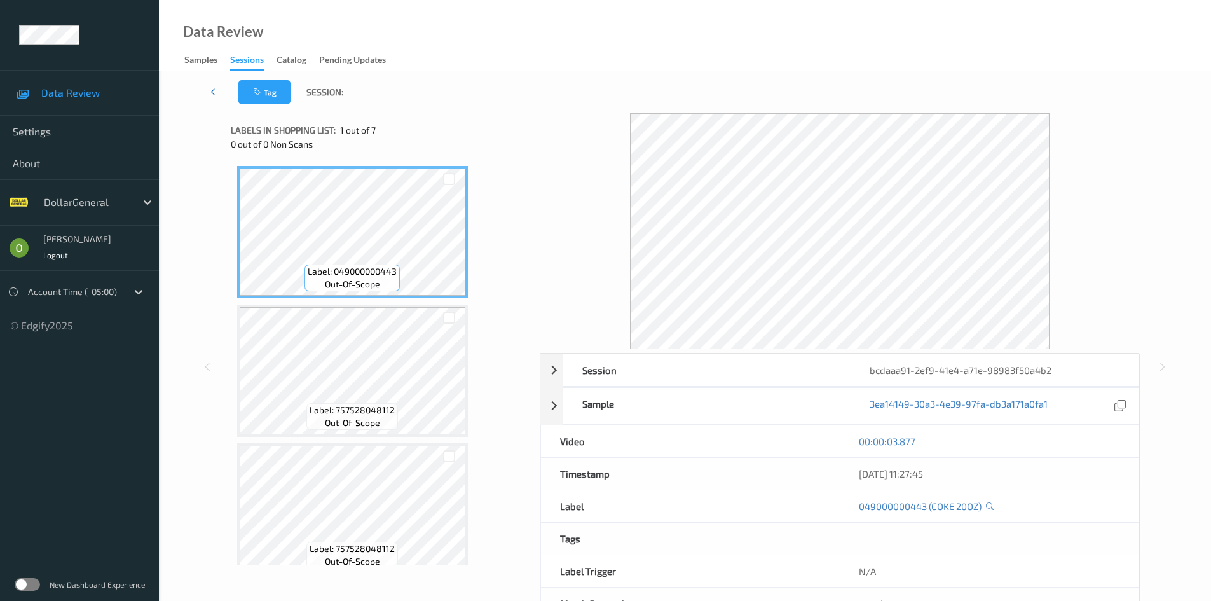
click at [223, 90] on link at bounding box center [216, 92] width 44 height 24
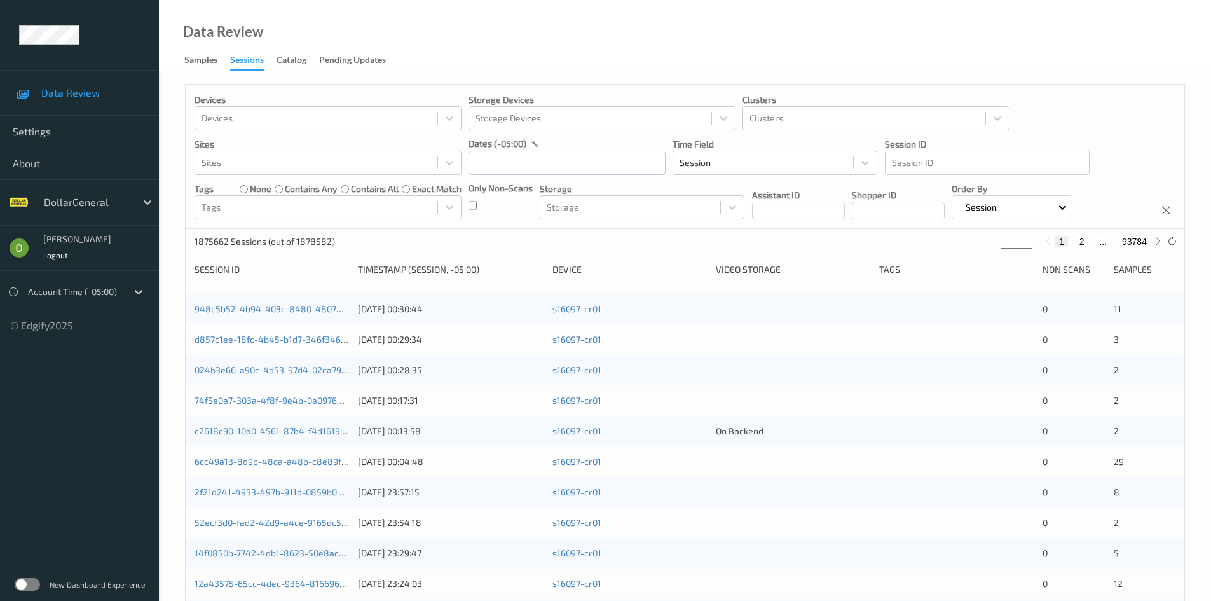
click at [913, 150] on div "Session ID Session ID" at bounding box center [987, 156] width 205 height 37
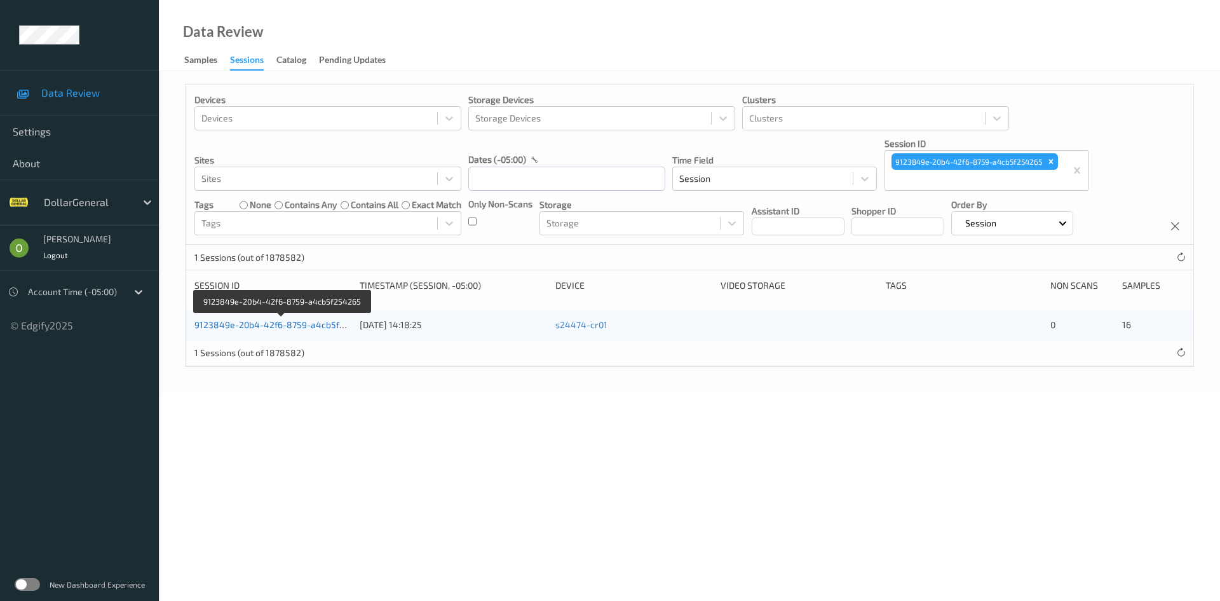
click at [291, 327] on link "9123849e-20b4-42f6-8759-a4cb5f254265" at bounding box center [283, 324] width 176 height 11
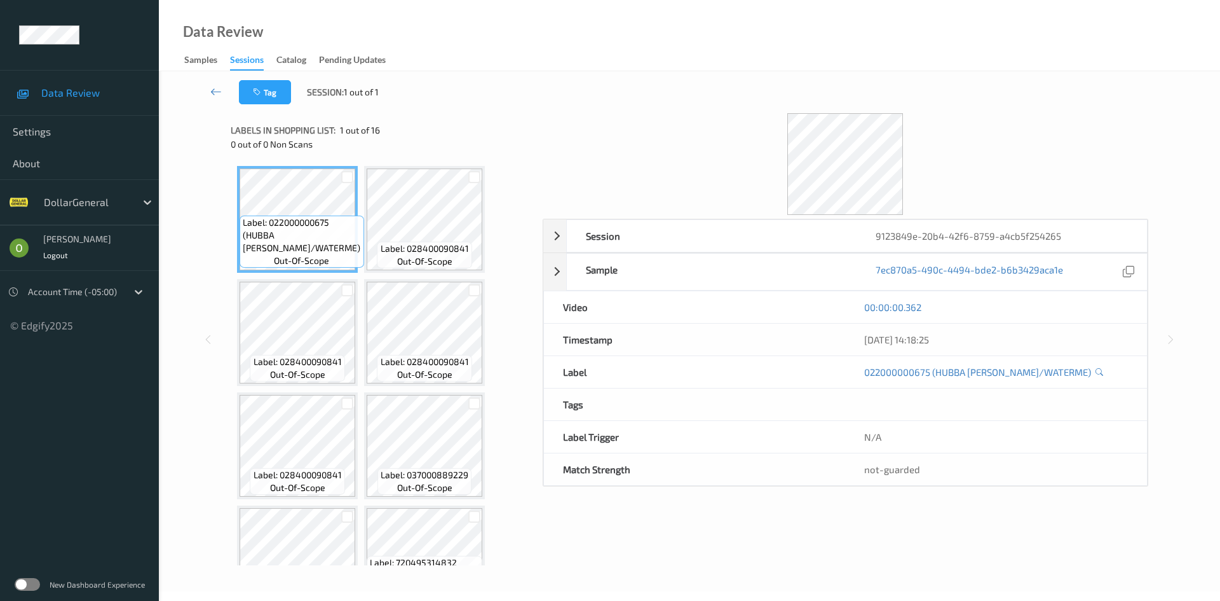
click at [199, 79] on div "Tag Session: 1 out of 1" at bounding box center [689, 92] width 1009 height 42
click at [204, 82] on link at bounding box center [216, 92] width 45 height 24
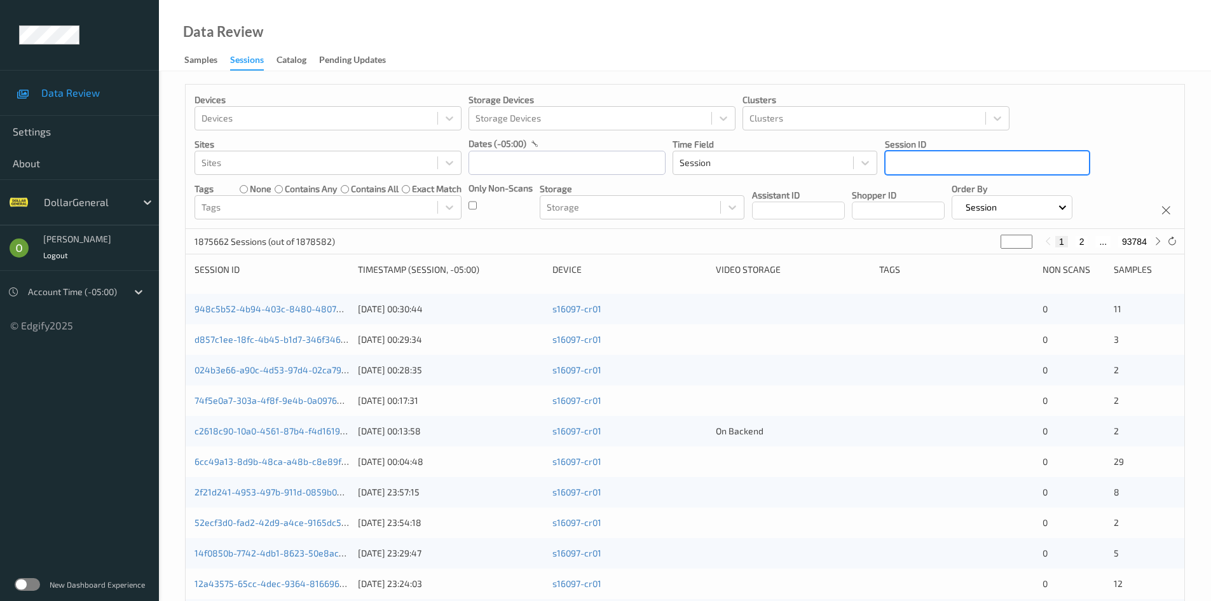
click at [1065, 167] on div at bounding box center [987, 162] width 191 height 15
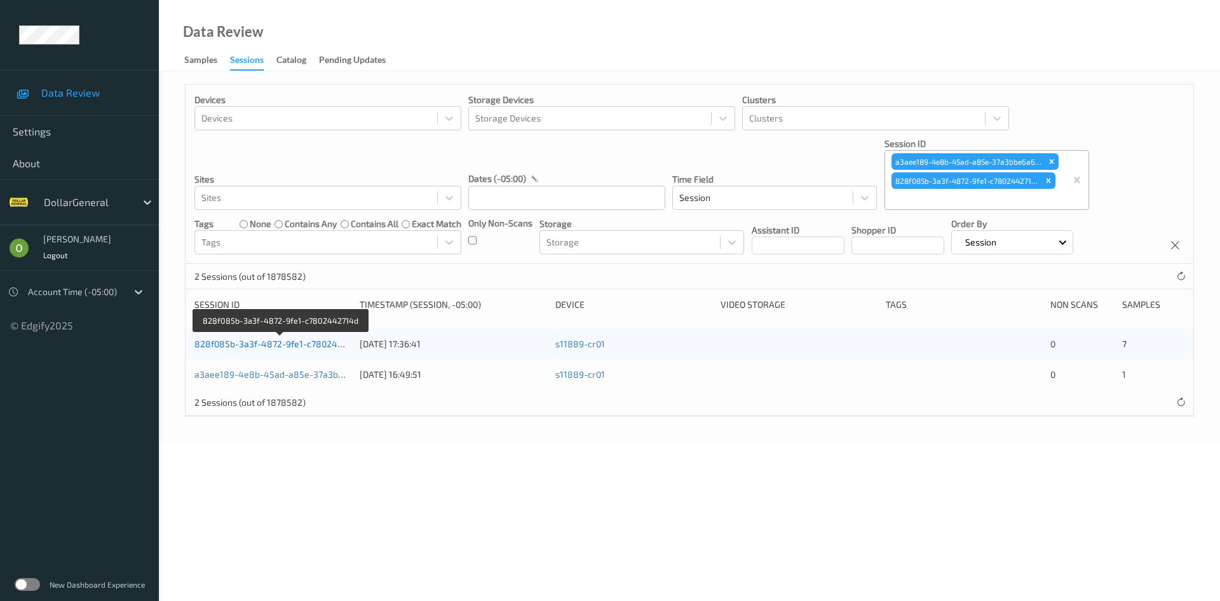
click at [296, 347] on link "828f085b-3a3f-4872-9fe1-c7802442714d" at bounding box center [281, 343] width 173 height 11
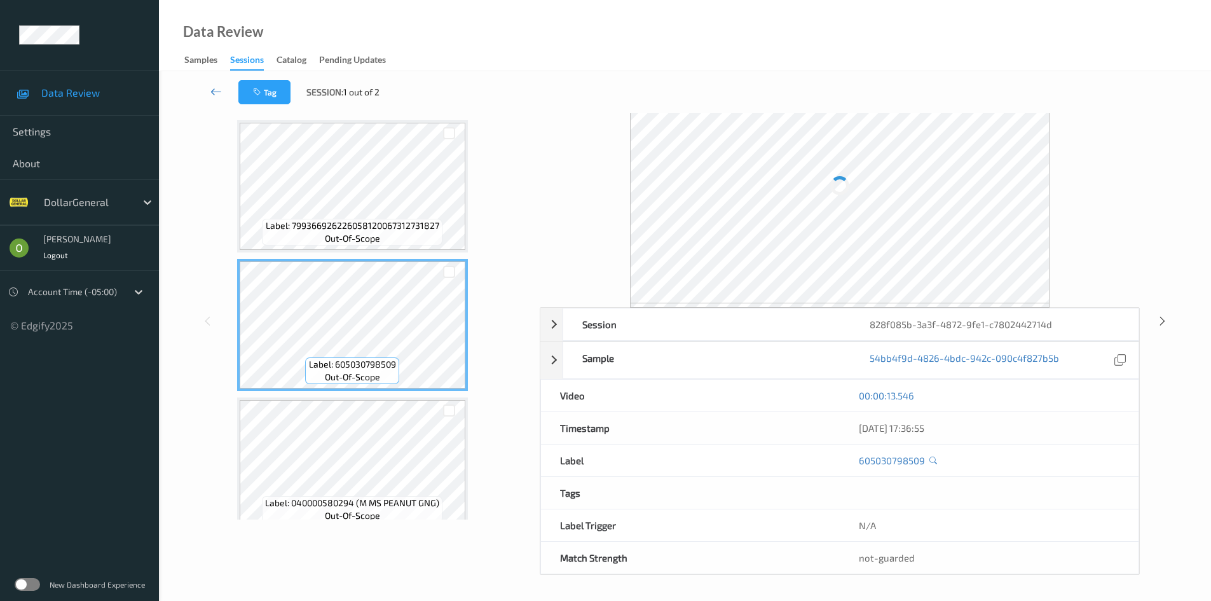
click at [212, 95] on icon at bounding box center [215, 91] width 11 height 13
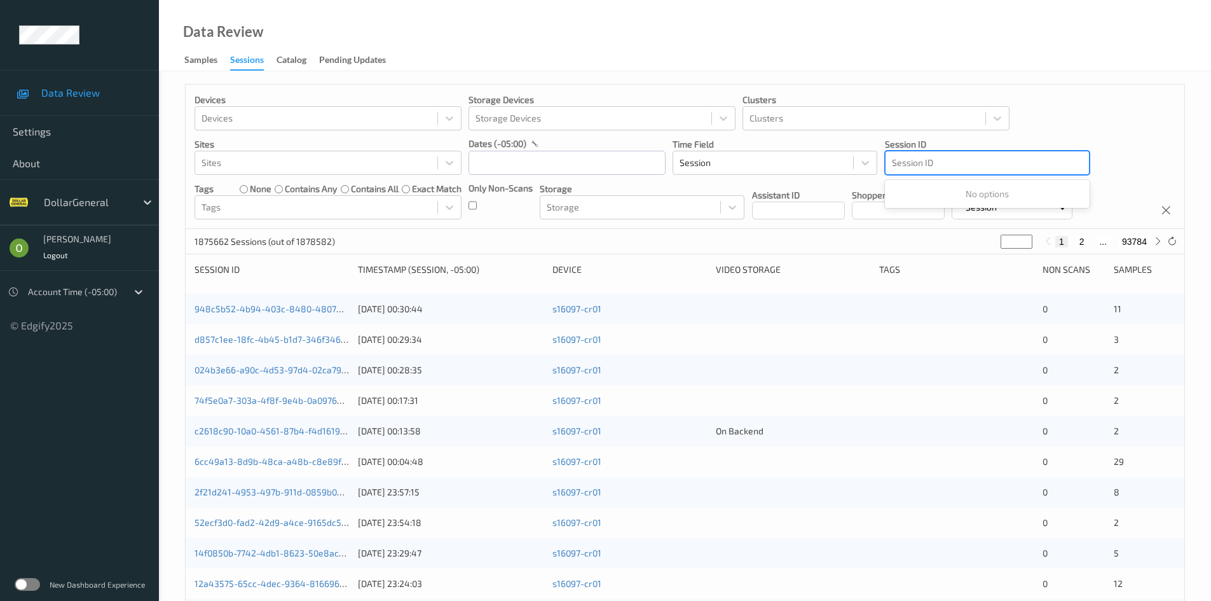
click at [1035, 172] on div "Session ID" at bounding box center [986, 163] width 203 height 20
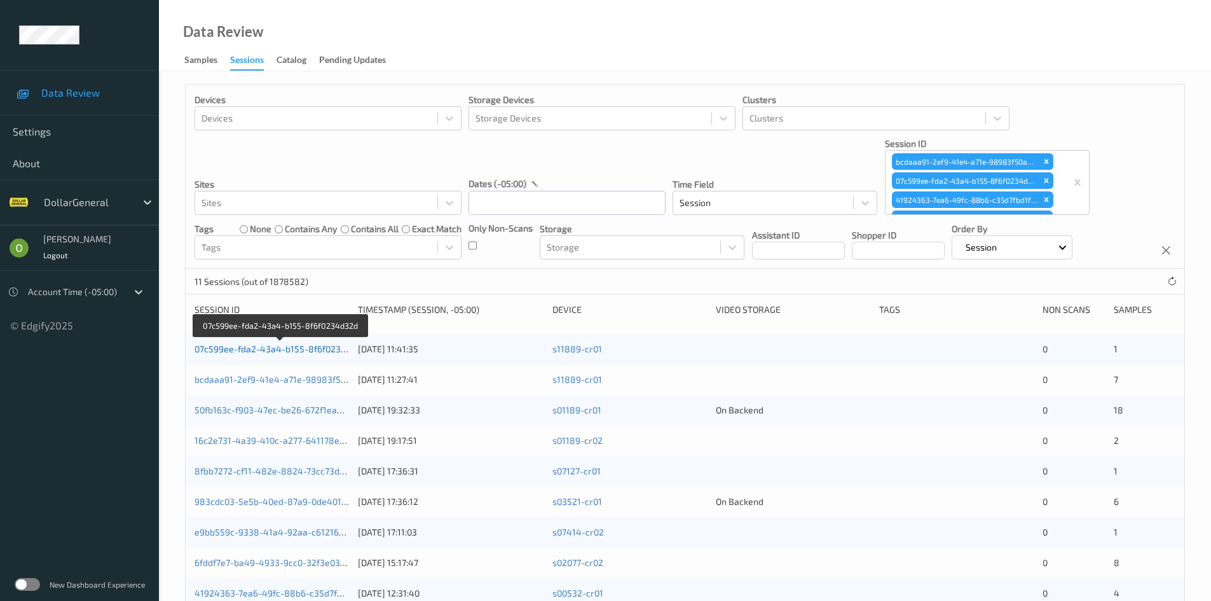
click at [313, 350] on link "07c599ee-fda2-43a4-b155-8f6f0234d32d" at bounding box center [281, 348] width 172 height 11
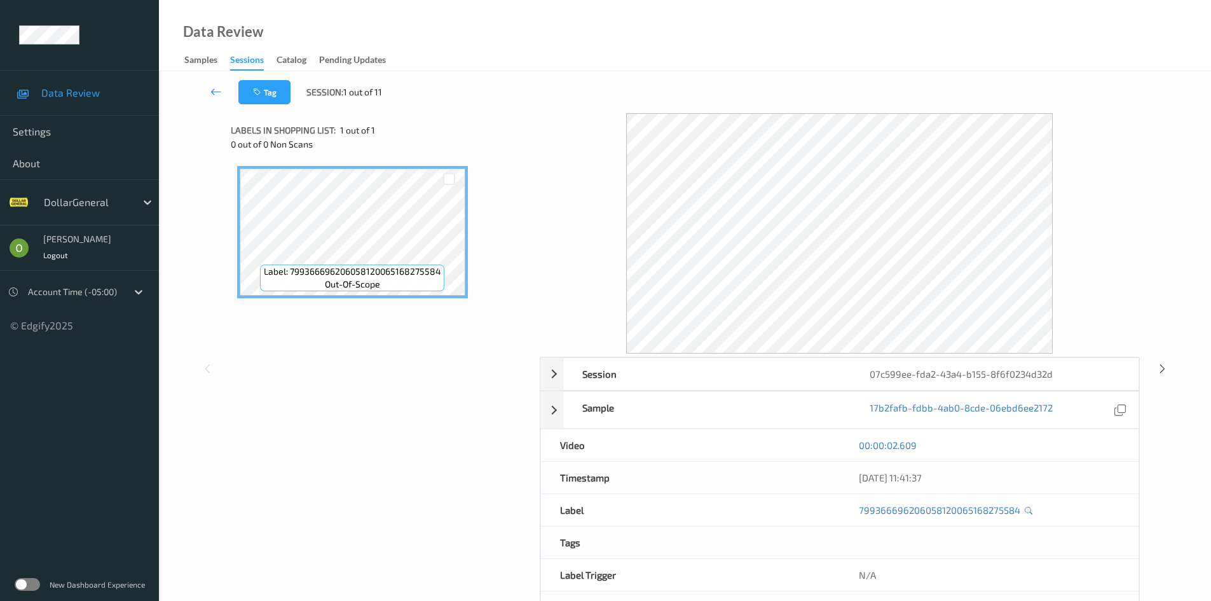
click at [569, 230] on div at bounding box center [840, 233] width 600 height 240
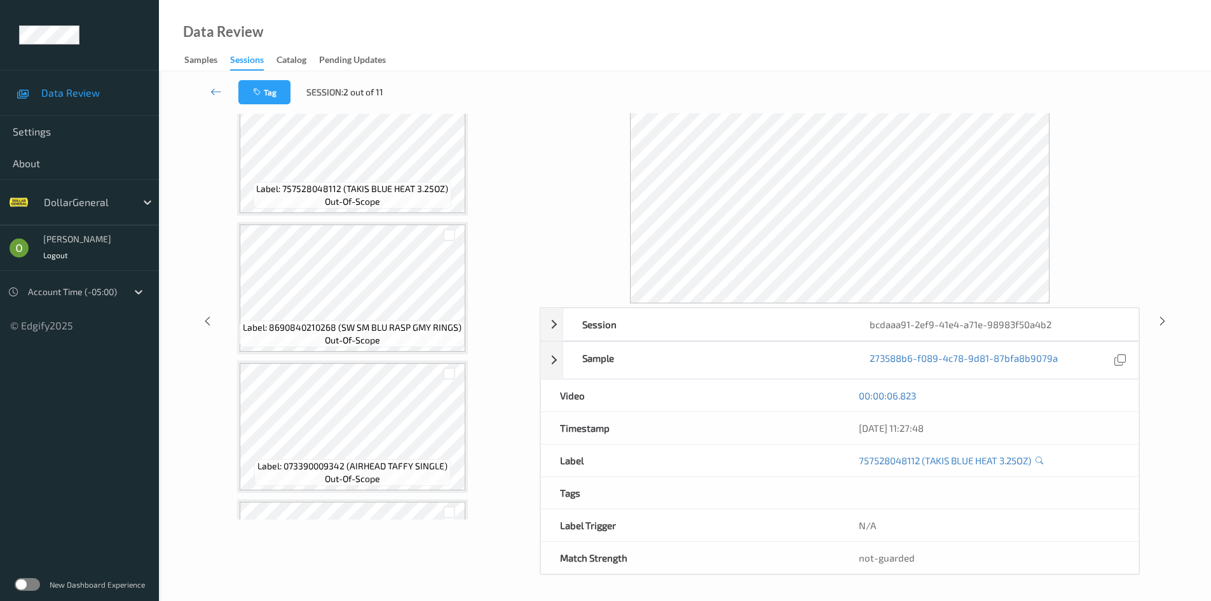
scroll to position [445, 0]
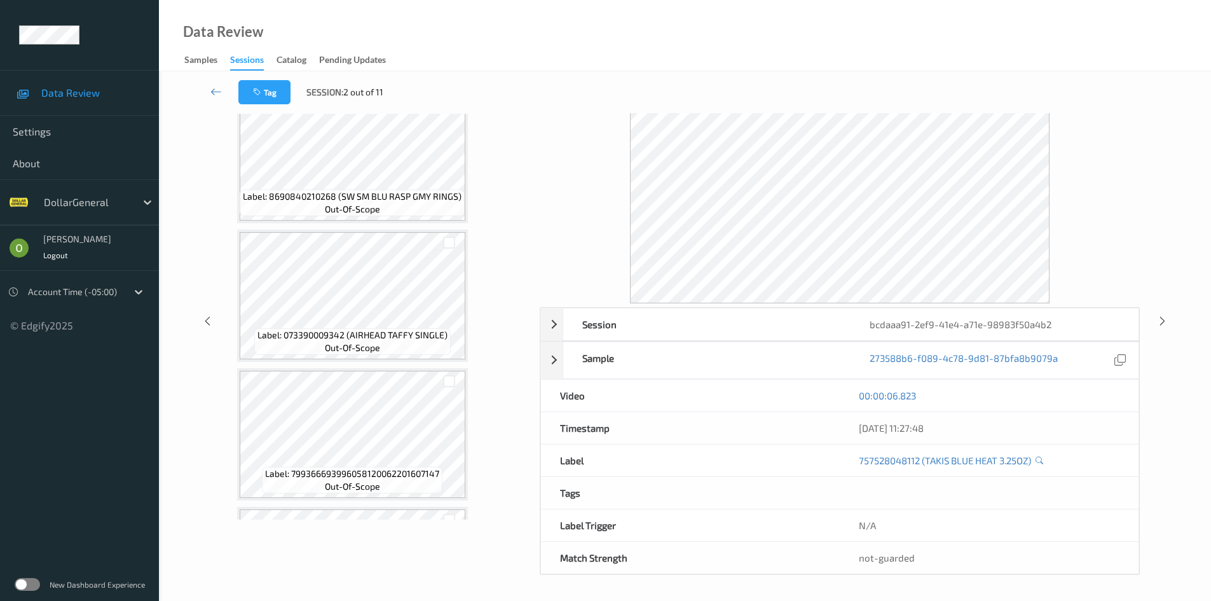
click at [493, 214] on div "Label: 049000000443 (COKE 20OZ) out-of-scope Label: 757528048112 (TAKIS BLUE HE…" at bounding box center [380, 157] width 287 height 964
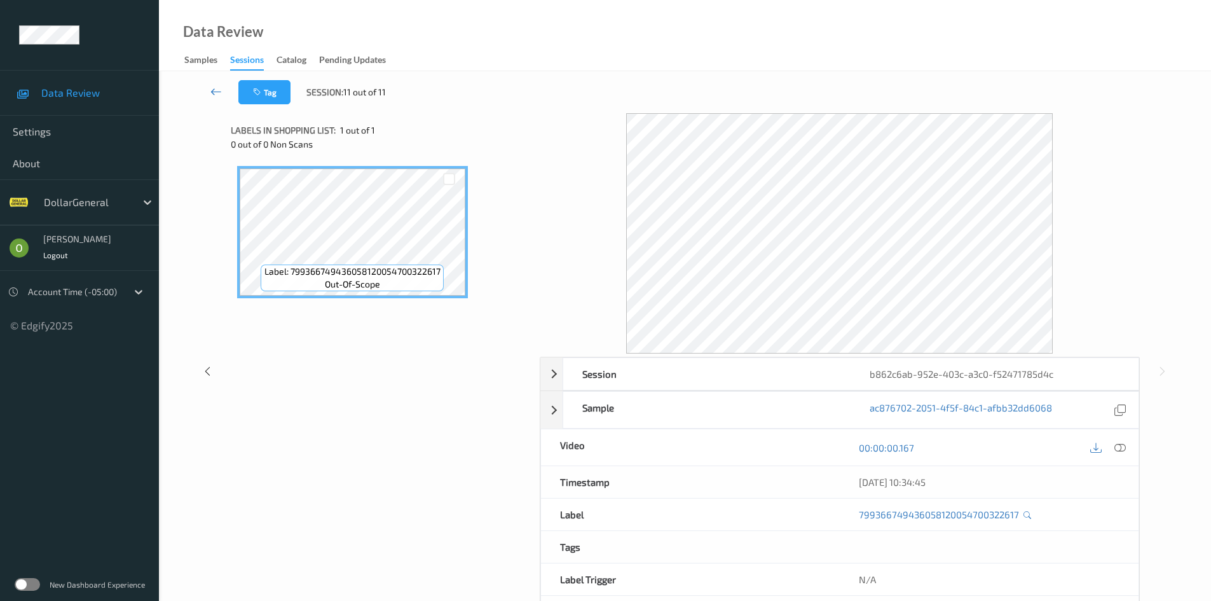
click at [212, 86] on icon at bounding box center [215, 91] width 11 height 13
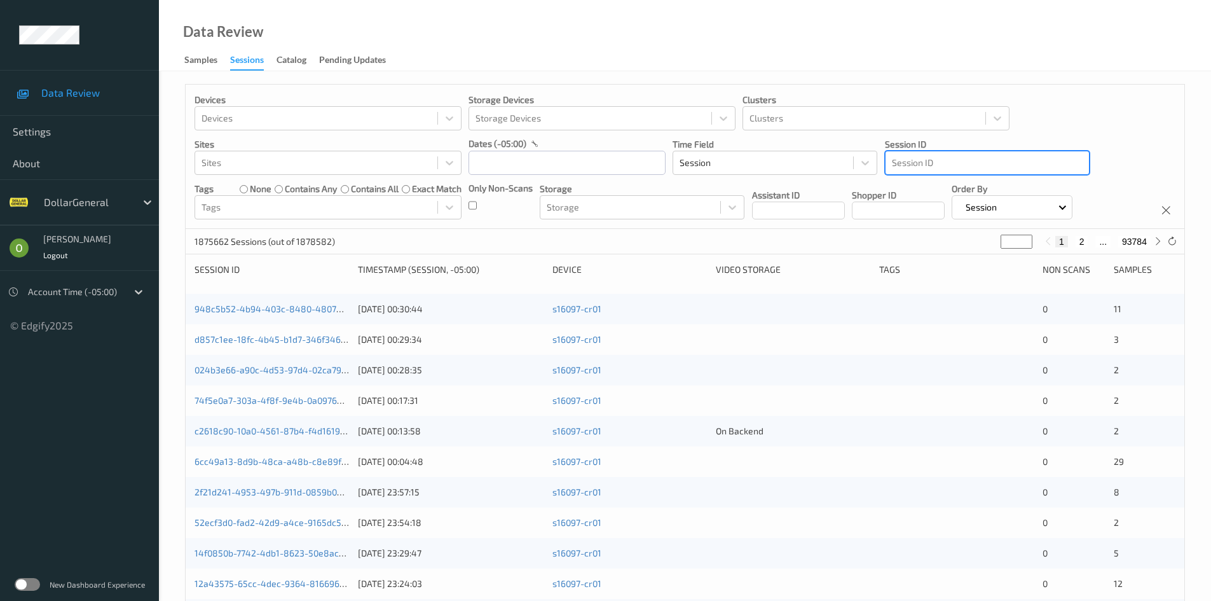
click at [983, 167] on div at bounding box center [987, 162] width 191 height 15
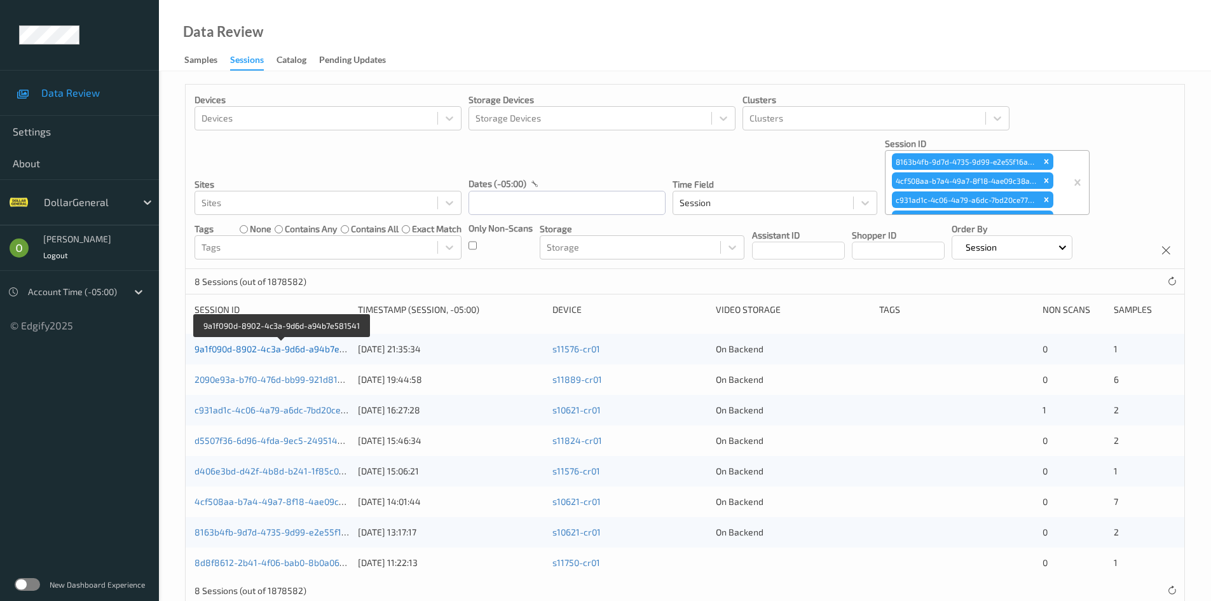
click at [317, 348] on link "9a1f090d-8902-4c3a-9d6d-a94b7e581541" at bounding box center [282, 348] width 174 height 11
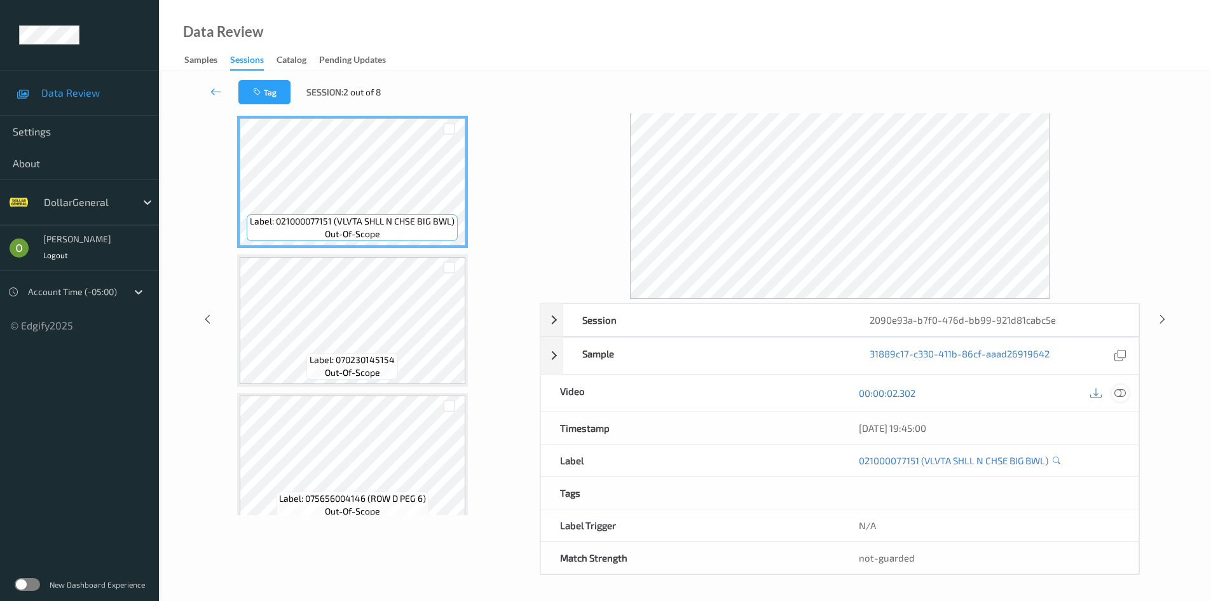
click at [1124, 395] on icon at bounding box center [1119, 392] width 11 height 11
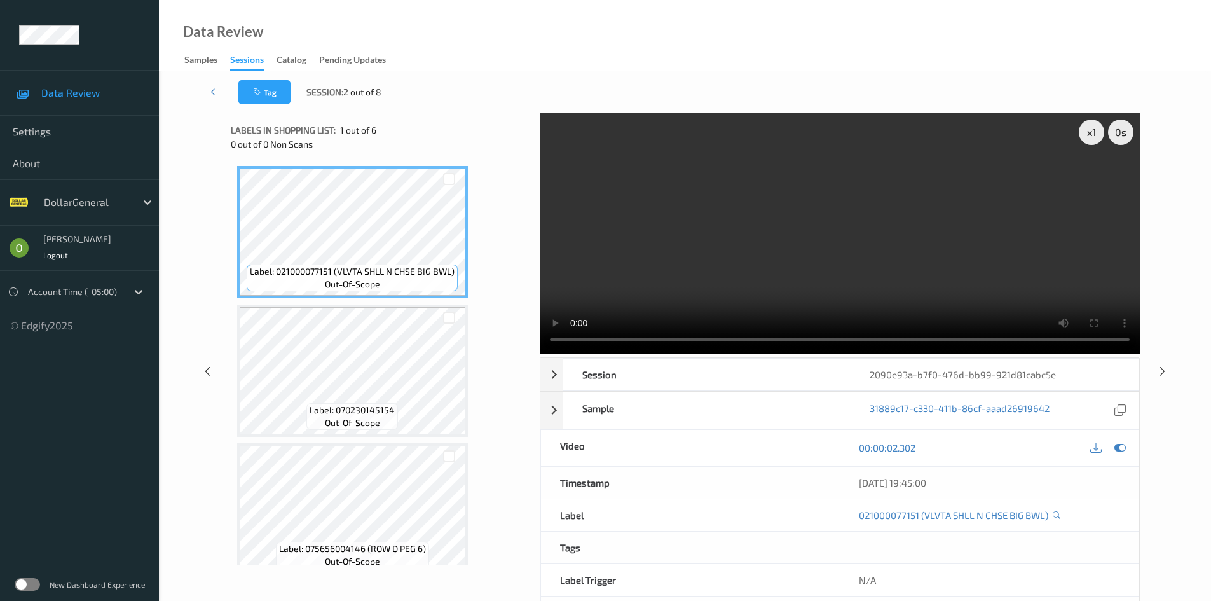
click at [707, 235] on video at bounding box center [840, 233] width 600 height 240
click at [719, 224] on video at bounding box center [840, 233] width 600 height 240
click at [713, 218] on video at bounding box center [840, 233] width 600 height 240
click at [491, 214] on div "Label: 021000077151 (VLVTA SHLL N CHSE BIG BWL) out-of-scope Label: 07023014515…" at bounding box center [380, 578] width 287 height 824
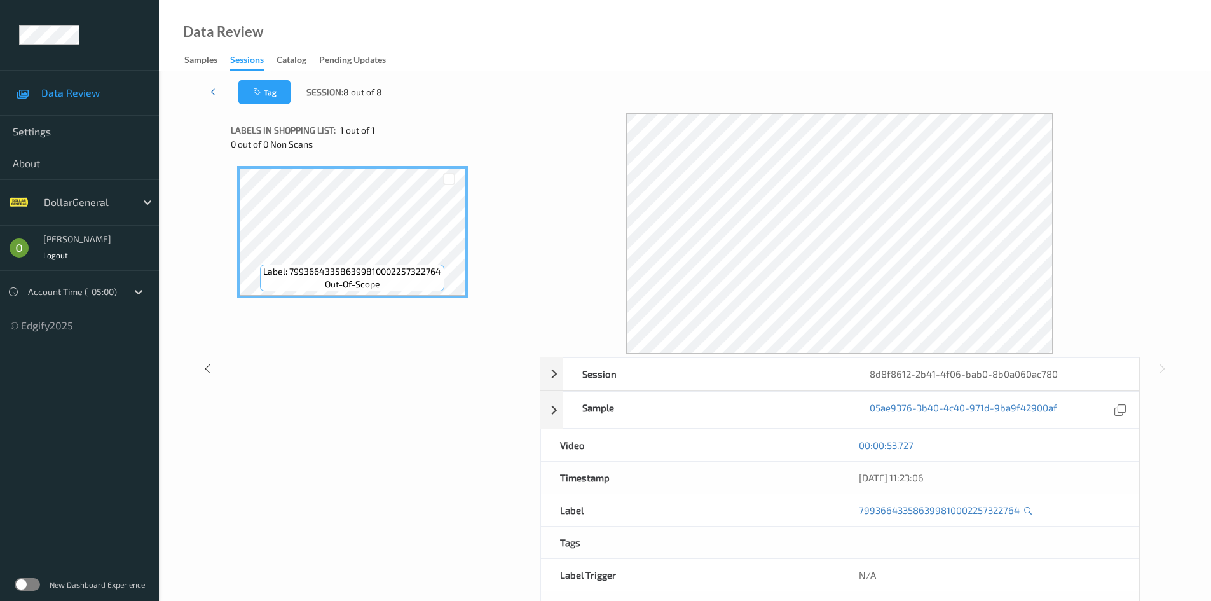
click at [224, 93] on link at bounding box center [216, 92] width 44 height 24
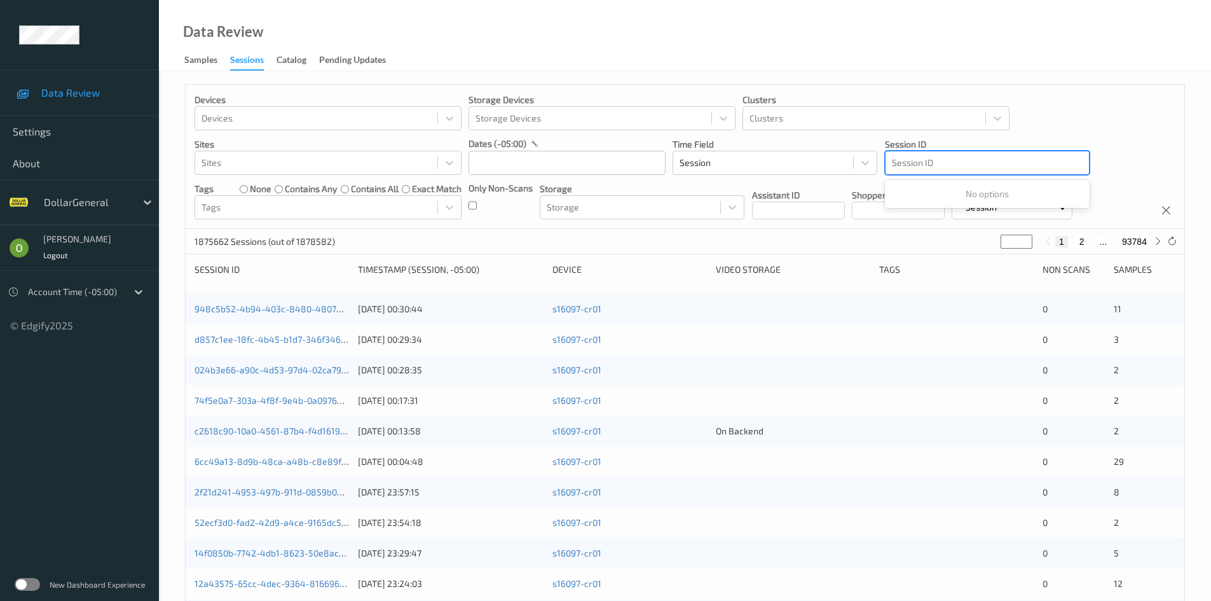
click at [1002, 166] on div at bounding box center [987, 162] width 191 height 15
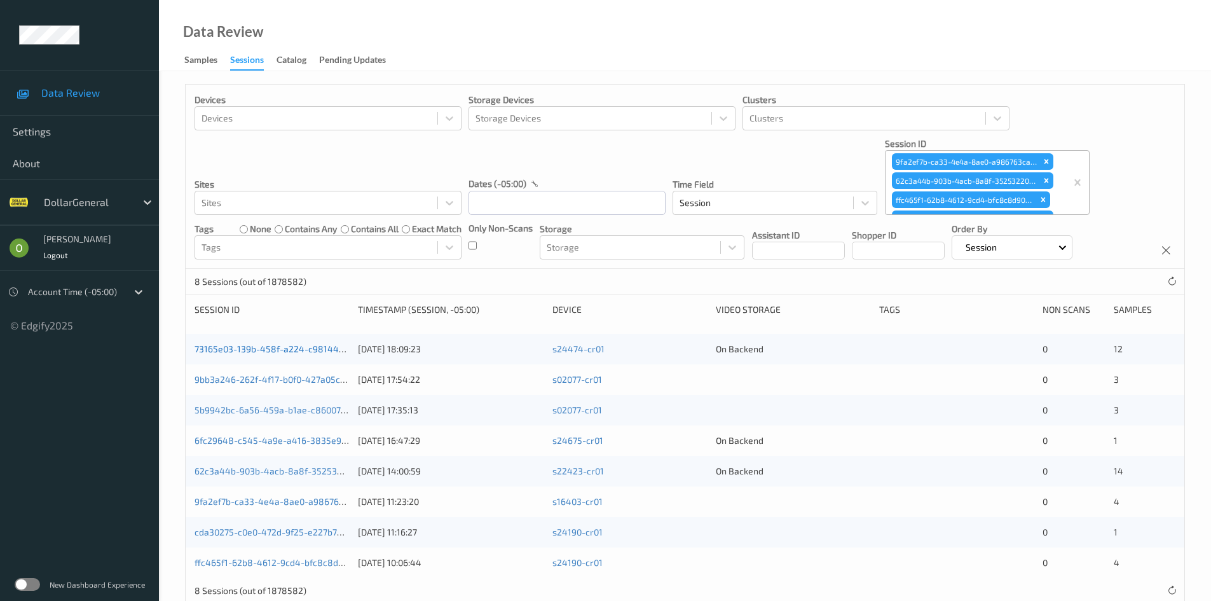
click at [336, 344] on link "73165e03-139b-458f-a224-c98144647328" at bounding box center [282, 348] width 175 height 11
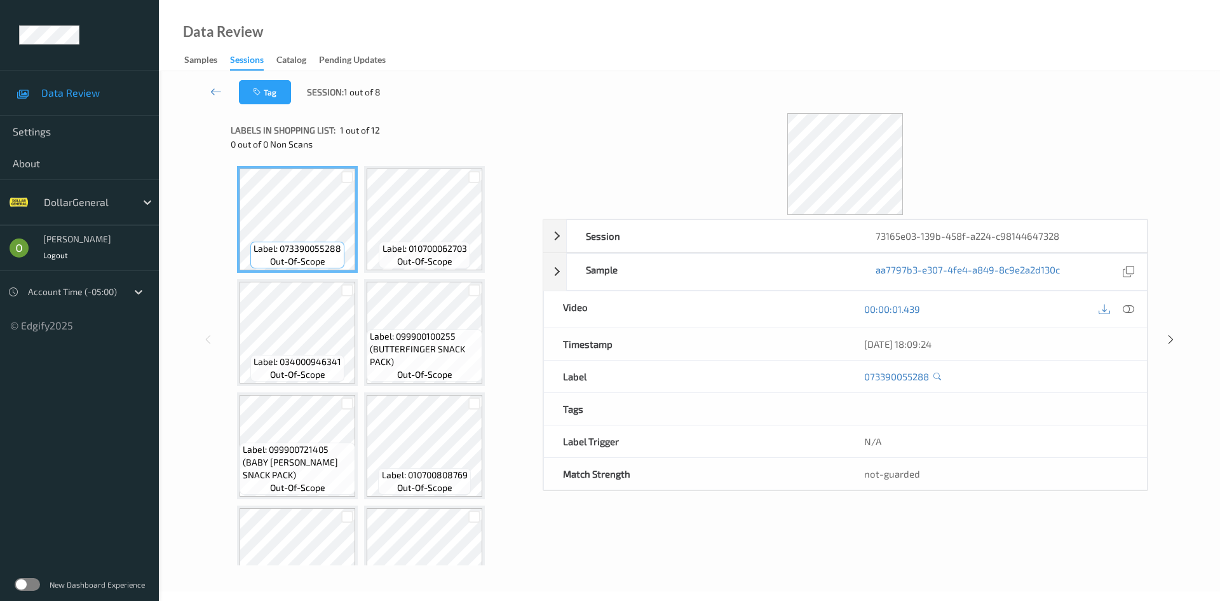
click at [1141, 304] on div "00:00:01.439" at bounding box center [996, 309] width 302 height 36
click at [1137, 304] on div at bounding box center [1116, 309] width 41 height 17
click at [1133, 304] on icon at bounding box center [1128, 308] width 11 height 11
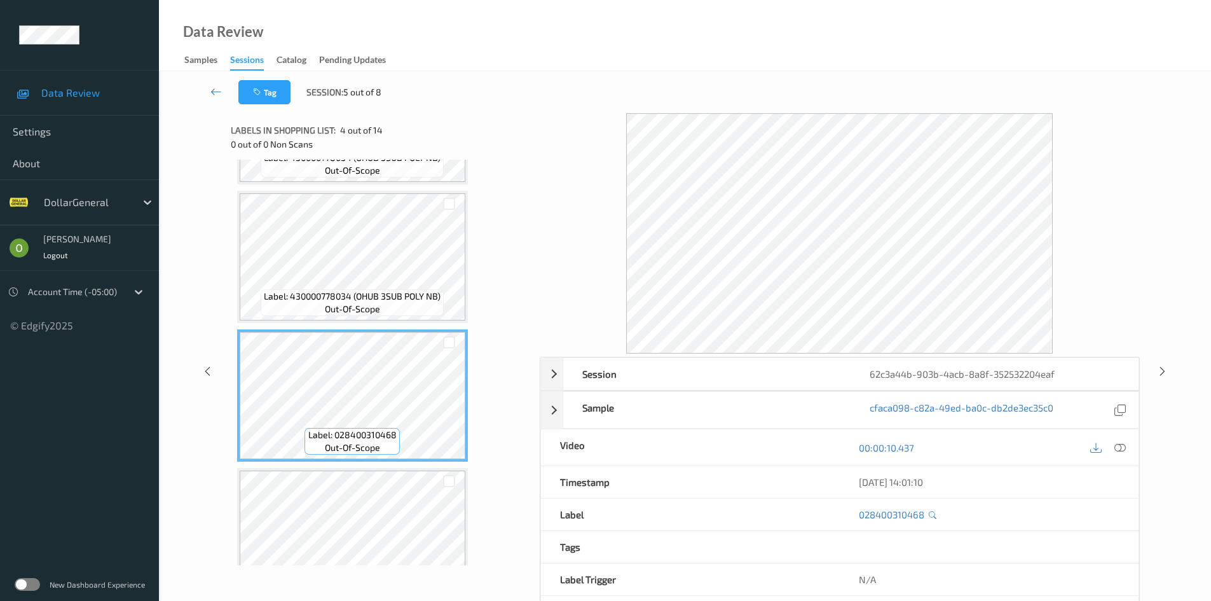
scroll to position [254, 0]
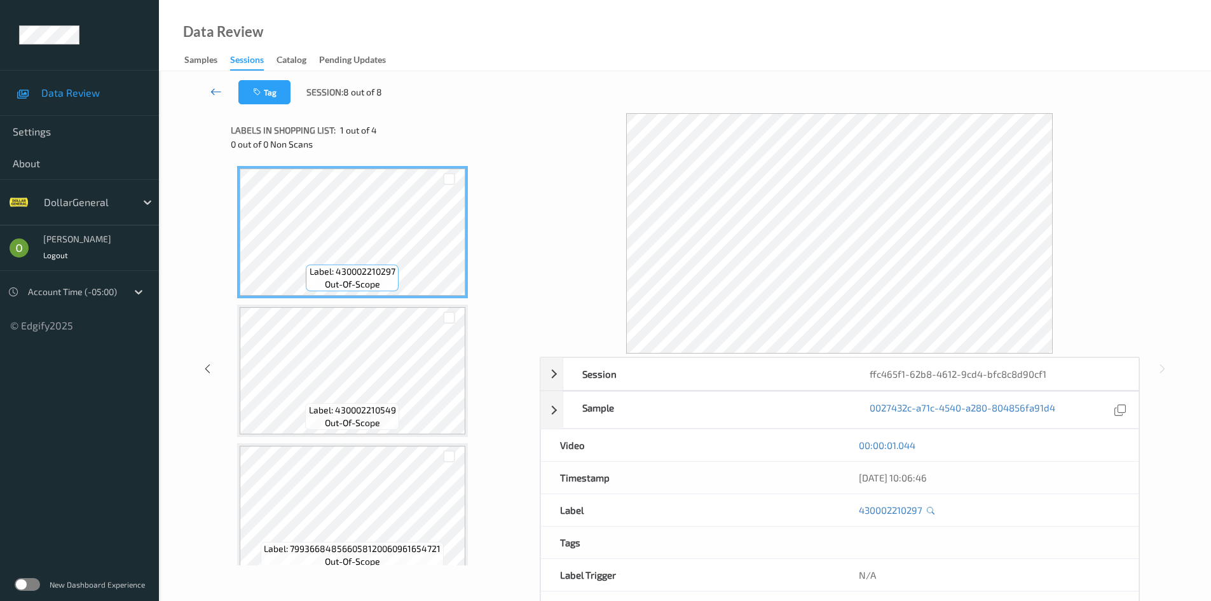
click at [228, 94] on link at bounding box center [216, 92] width 44 height 24
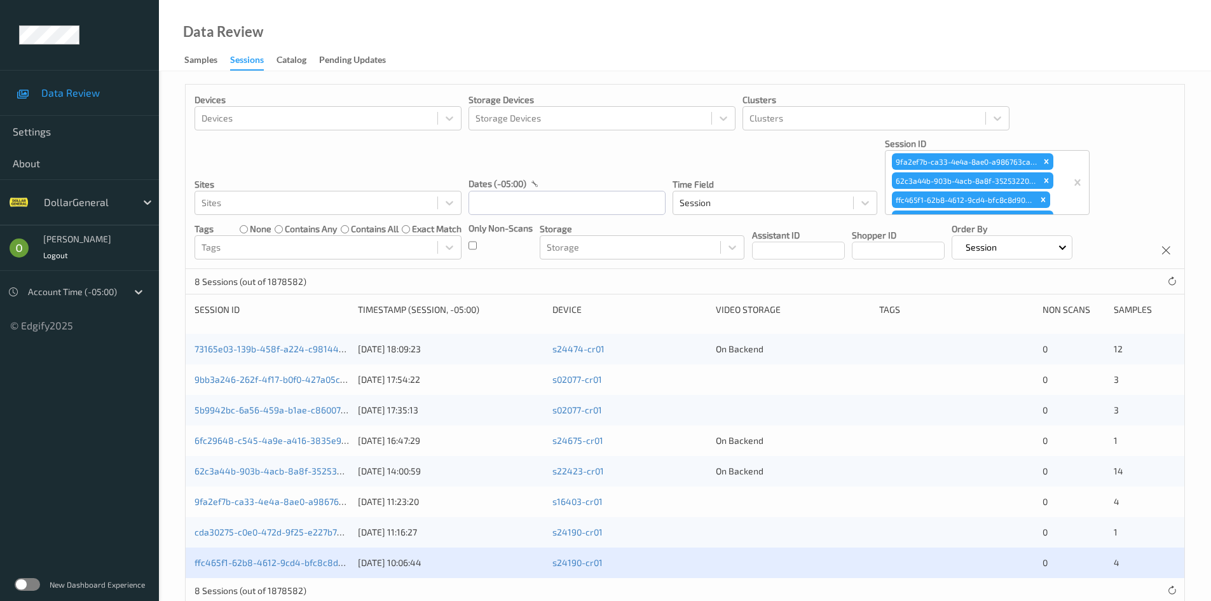
drag, startPoint x: 1077, startPoint y: 188, endPoint x: 1070, endPoint y: 188, distance: 6.4
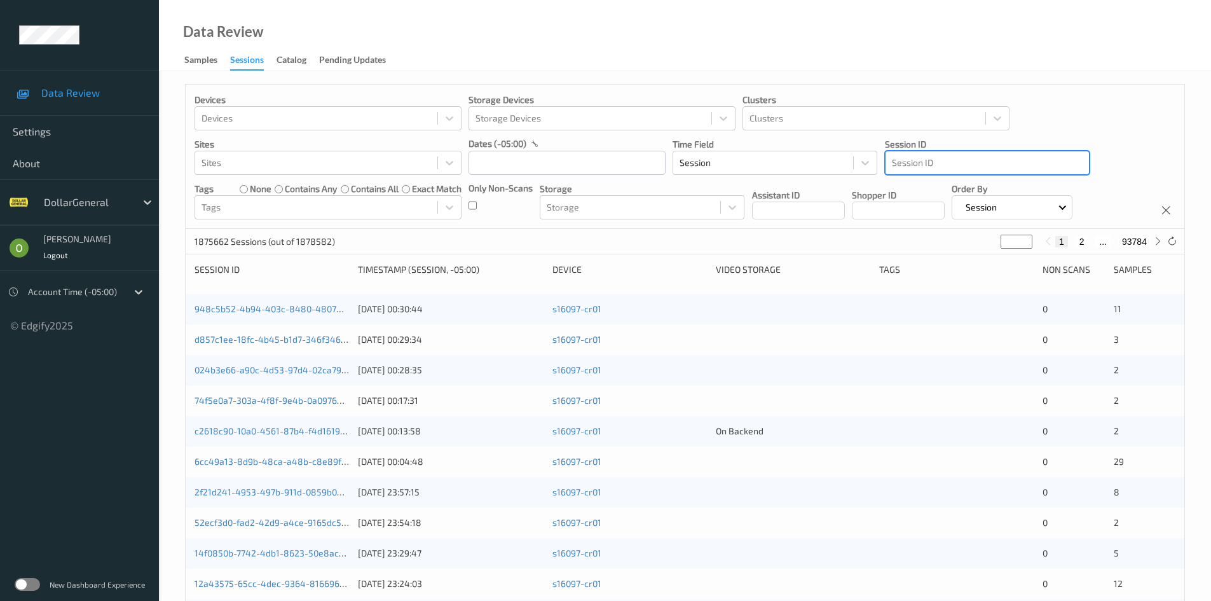
click at [990, 170] on div at bounding box center [987, 162] width 191 height 15
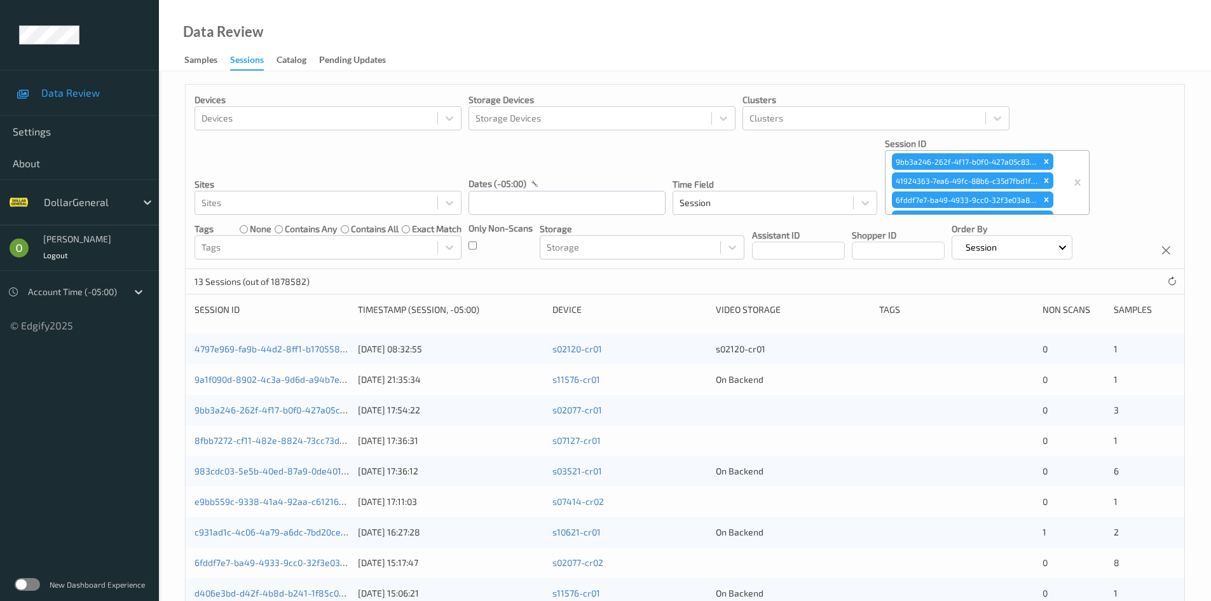
click at [315, 341] on div "4797e969-fa9b-44d2-8ff1-b170558629ac 23/08/2025 08:32:55 s02120-cr01 s02120-cr0…" at bounding box center [685, 349] width 999 height 31
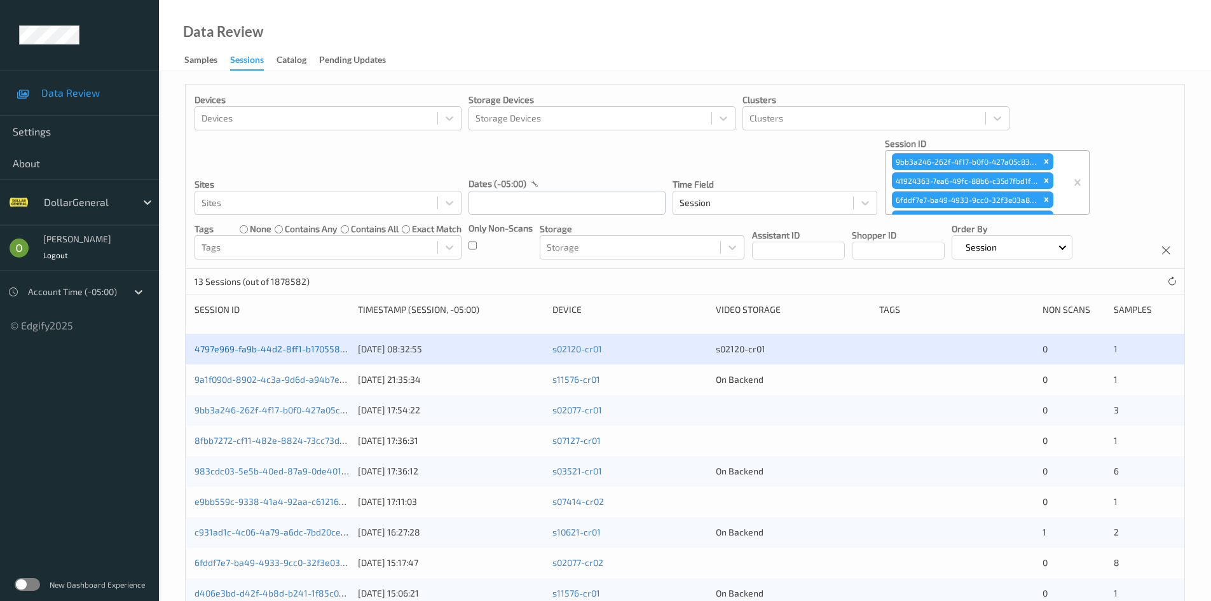
click at [311, 346] on link "4797e969-fa9b-44d2-8ff1-b170558629ac" at bounding box center [280, 348] width 170 height 11
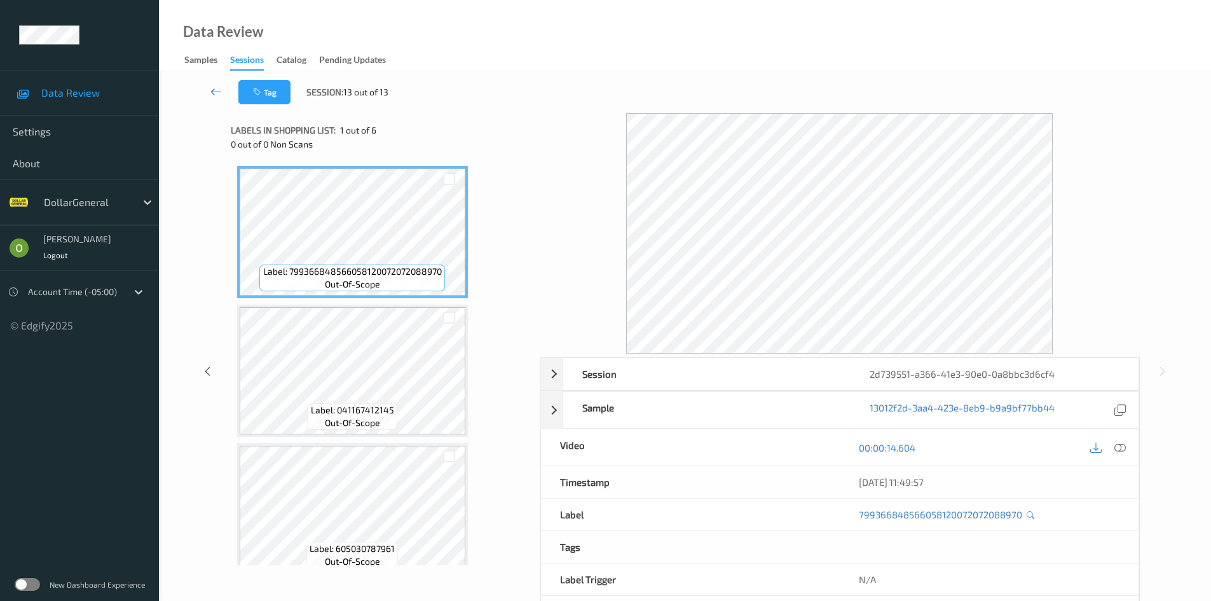
click at [197, 88] on link at bounding box center [216, 92] width 44 height 24
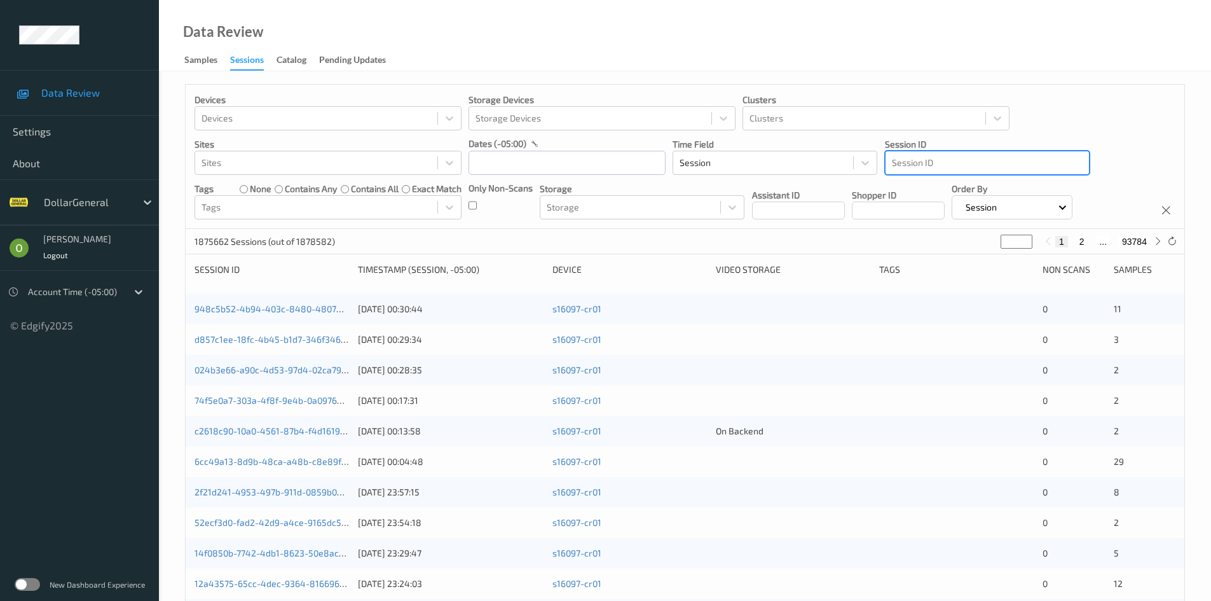
click at [987, 149] on p "Session ID" at bounding box center [987, 144] width 205 height 13
click at [983, 170] on div at bounding box center [987, 162] width 191 height 15
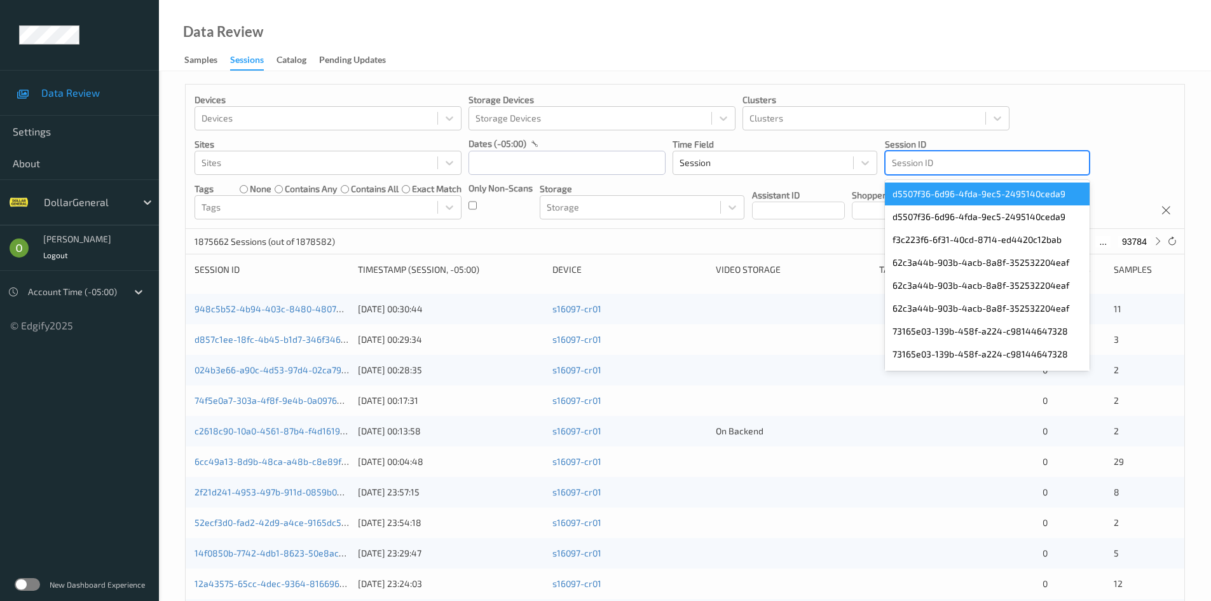
click at [1007, 162] on div at bounding box center [987, 162] width 191 height 15
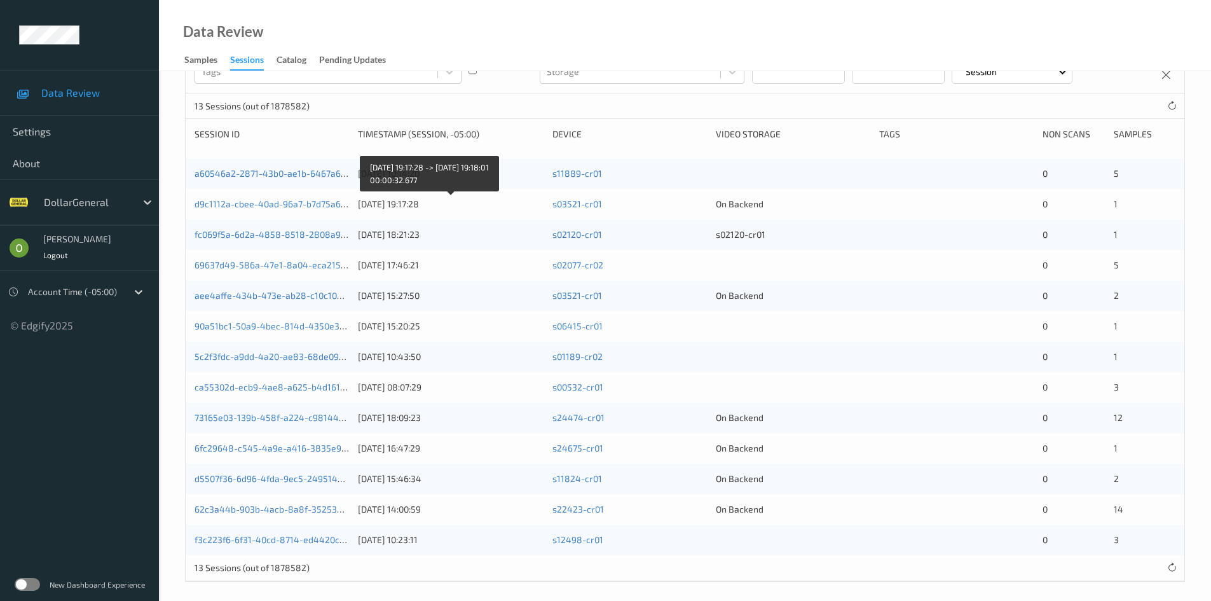
scroll to position [182, 0]
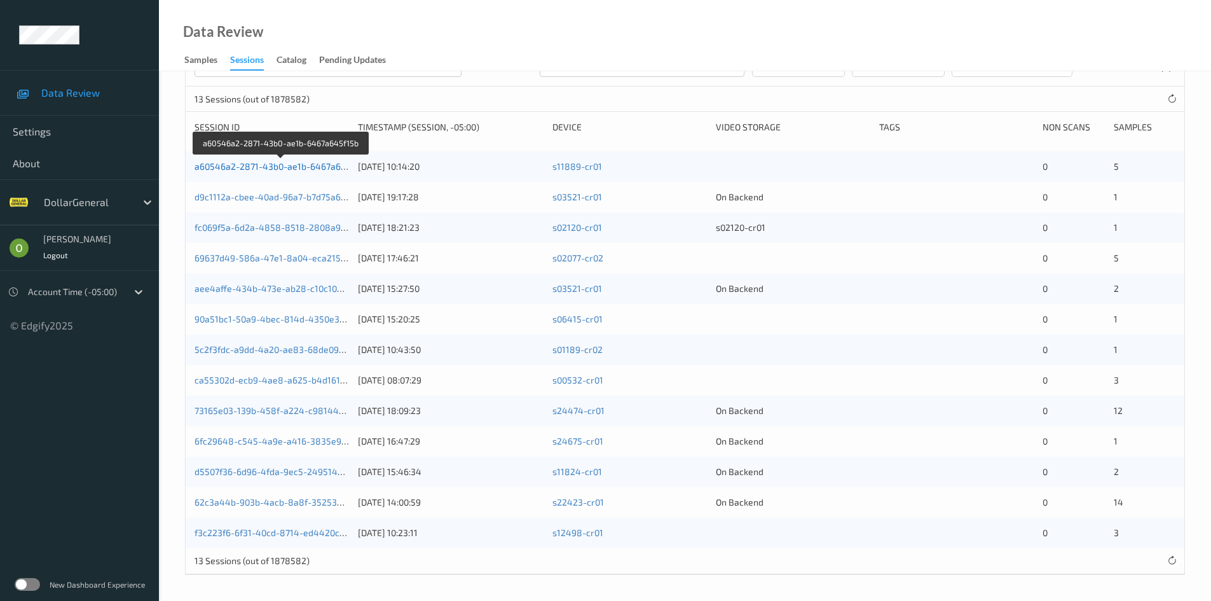
click at [294, 168] on link "a60546a2-2871-43b0-ae1b-6467a645f15b" at bounding box center [282, 166] width 174 height 11
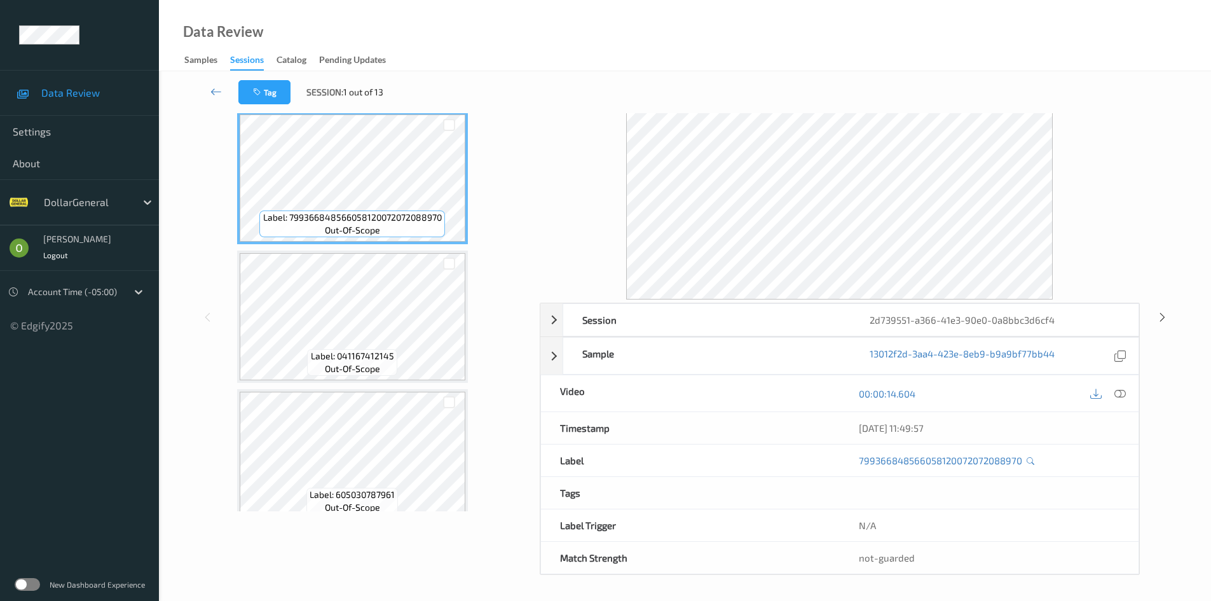
scroll to position [46, 0]
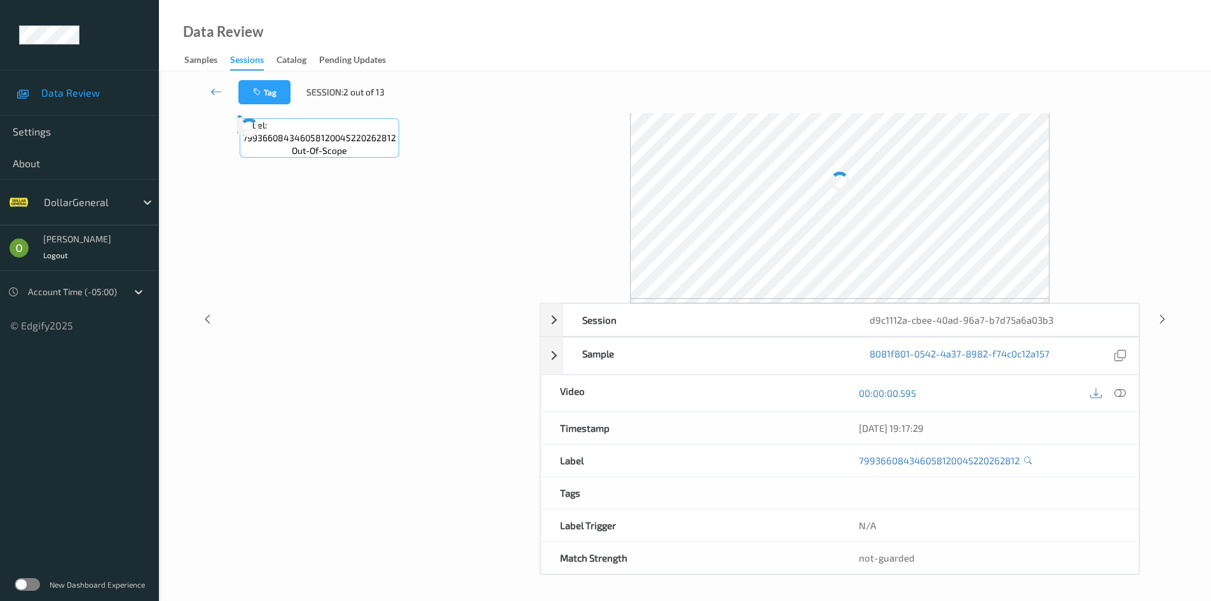
scroll to position [55, 0]
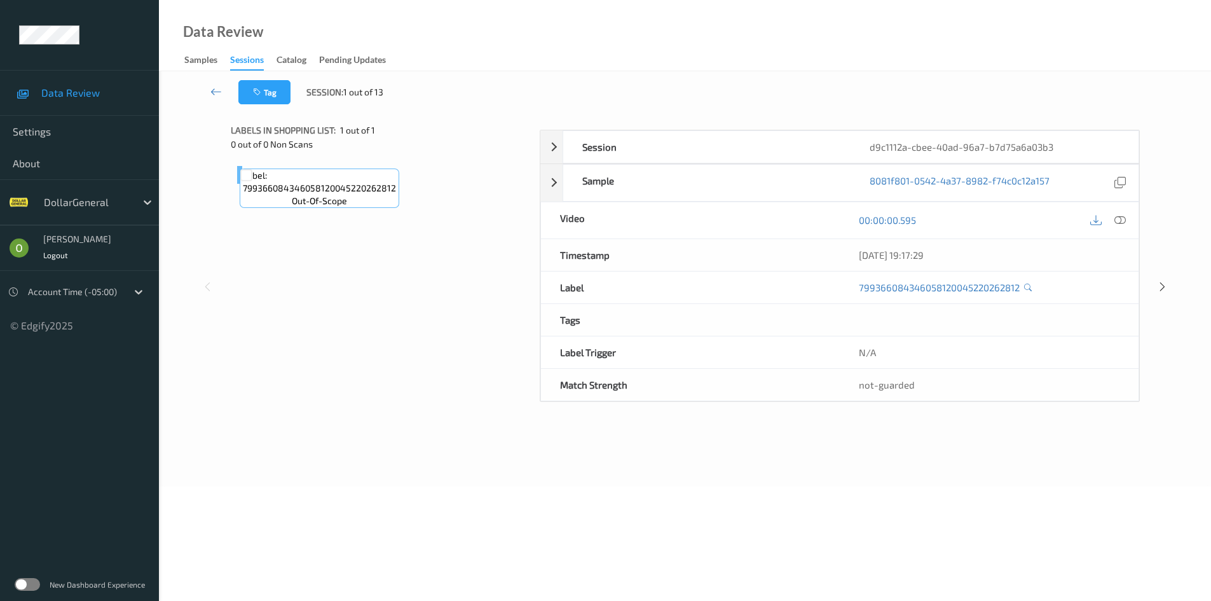
scroll to position [46, 0]
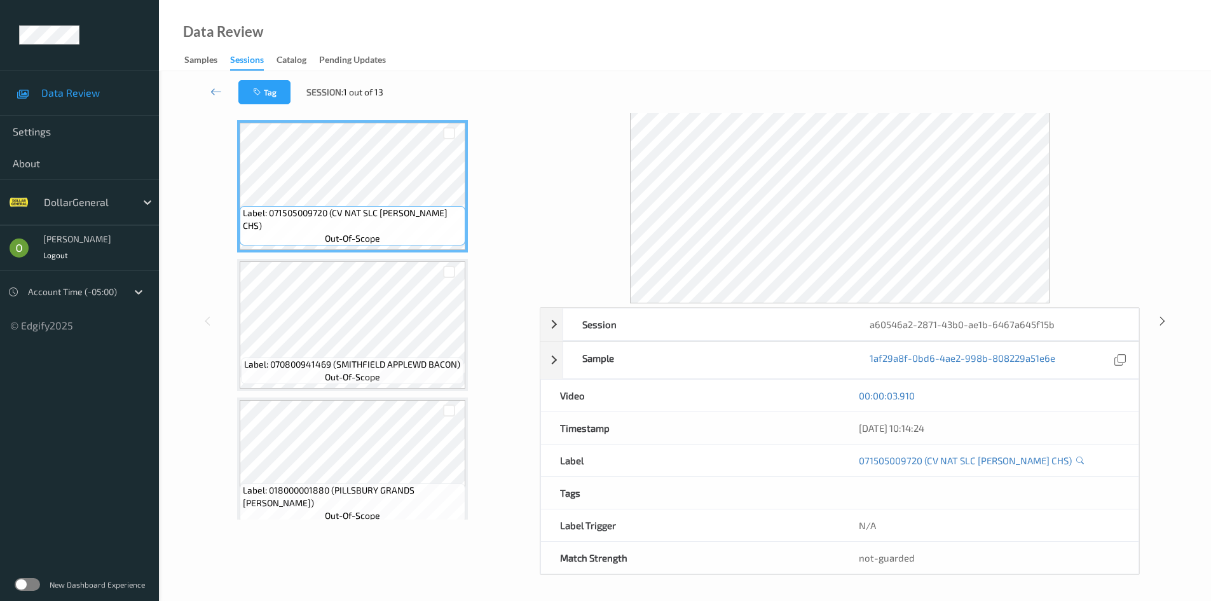
click at [209, 165] on div "Session a60546a2-2871-43b0-ae1b-6467a645f15b Session ID a60546a2-2871-43b0-ae1b…" at bounding box center [685, 320] width 1000 height 507
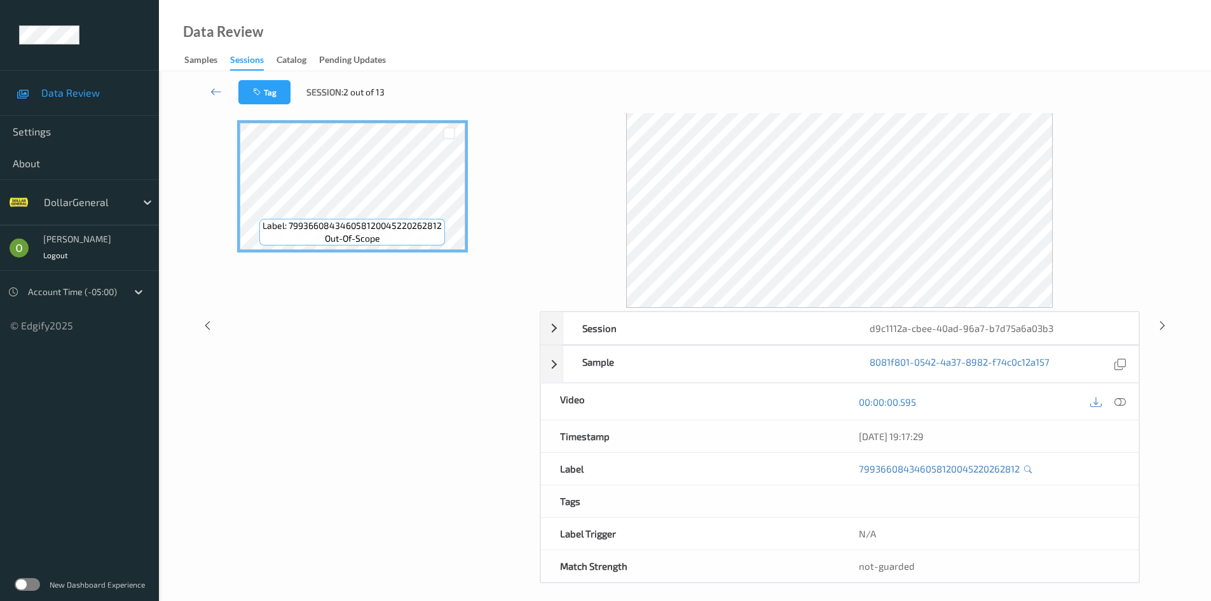
scroll to position [55, 0]
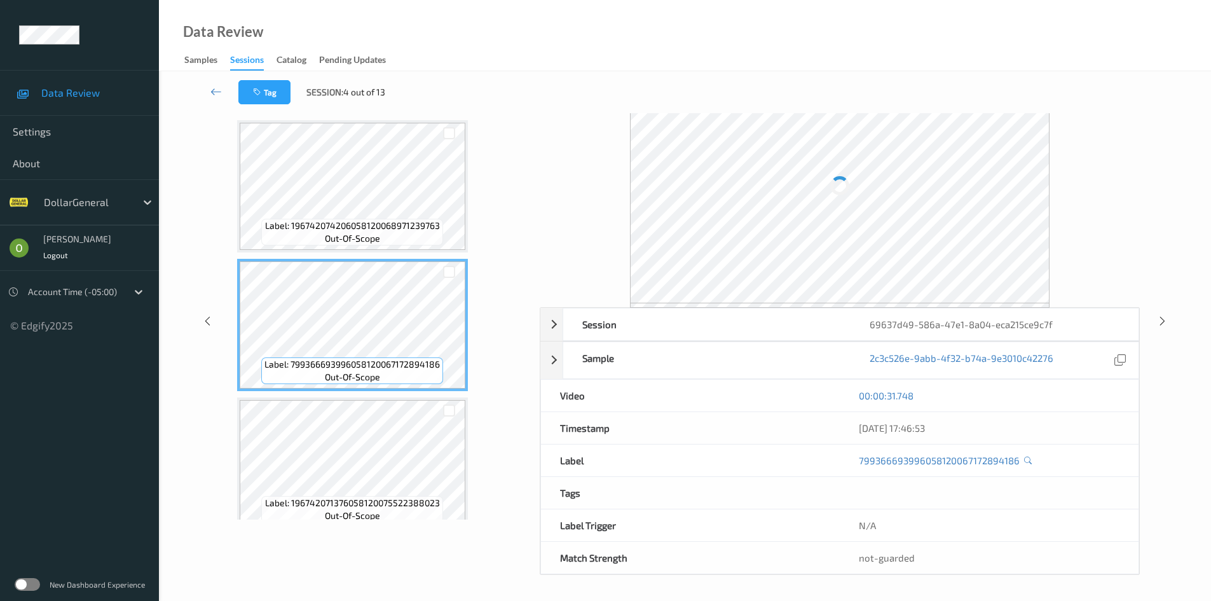
scroll to position [50, 0]
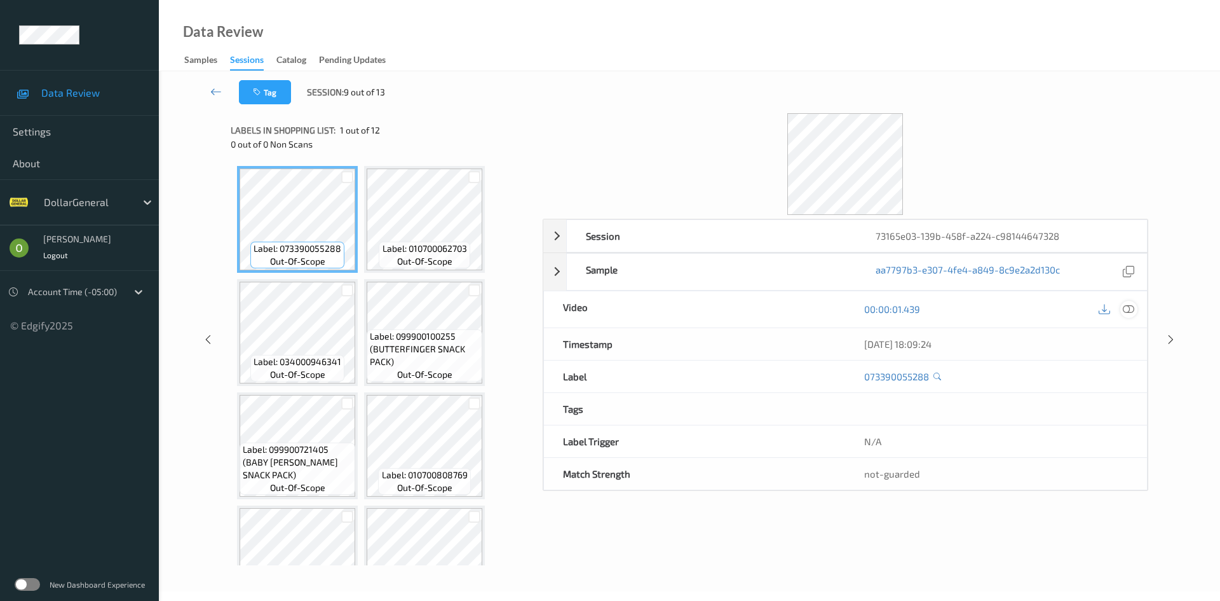
click at [1122, 309] on div at bounding box center [1129, 309] width 17 height 17
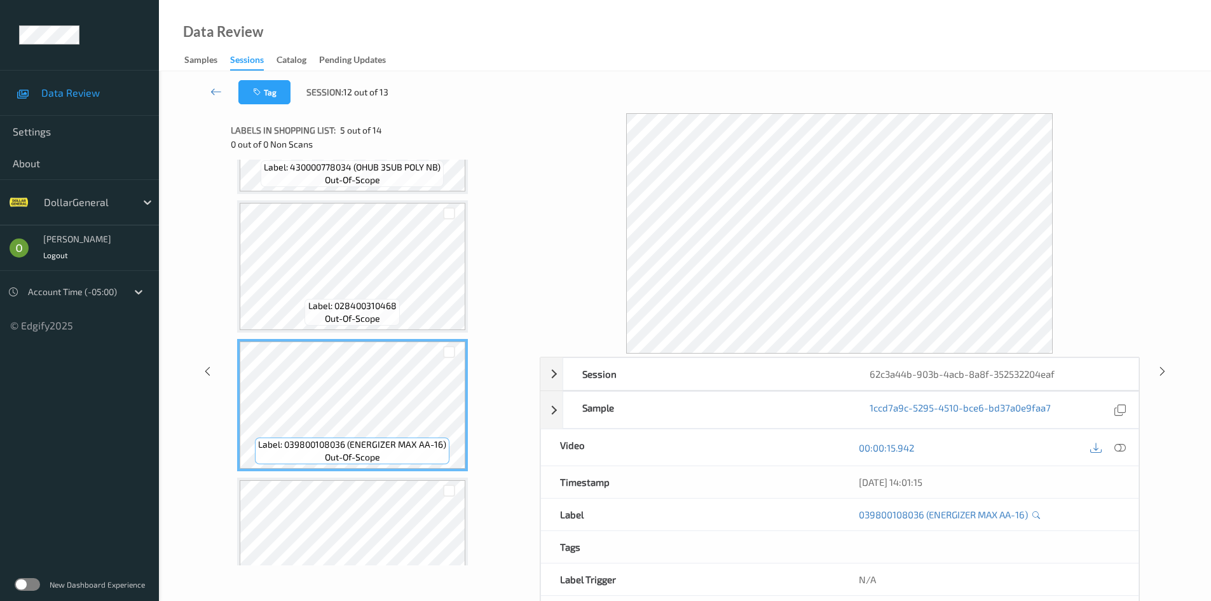
scroll to position [445, 0]
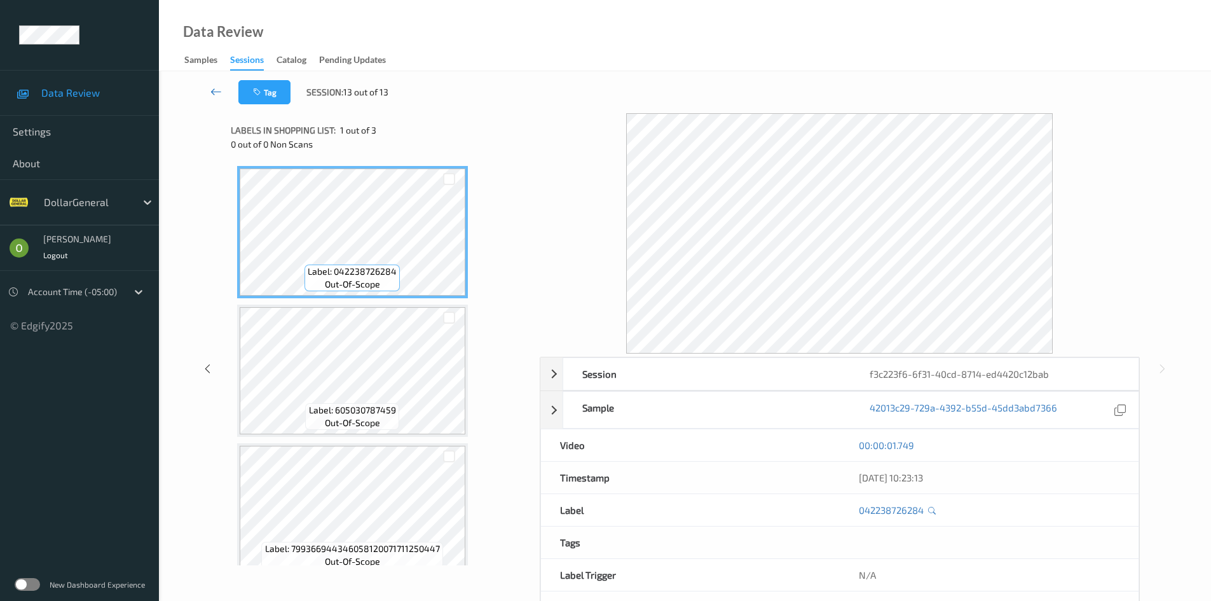
click at [200, 101] on link at bounding box center [216, 92] width 44 height 24
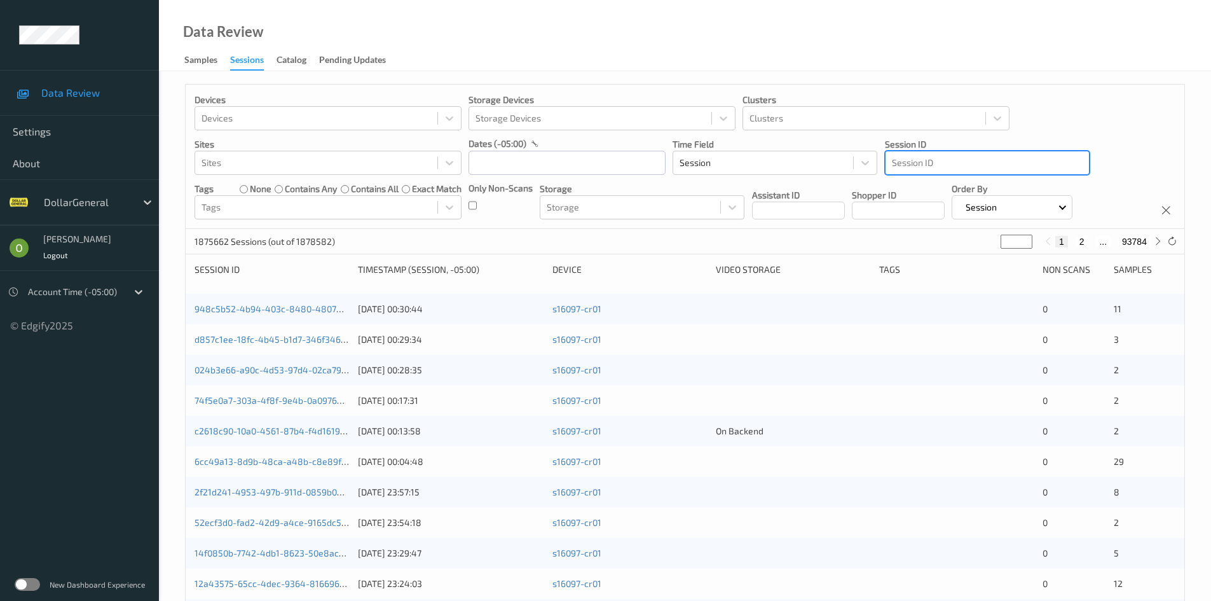
click at [992, 161] on div at bounding box center [987, 162] width 191 height 15
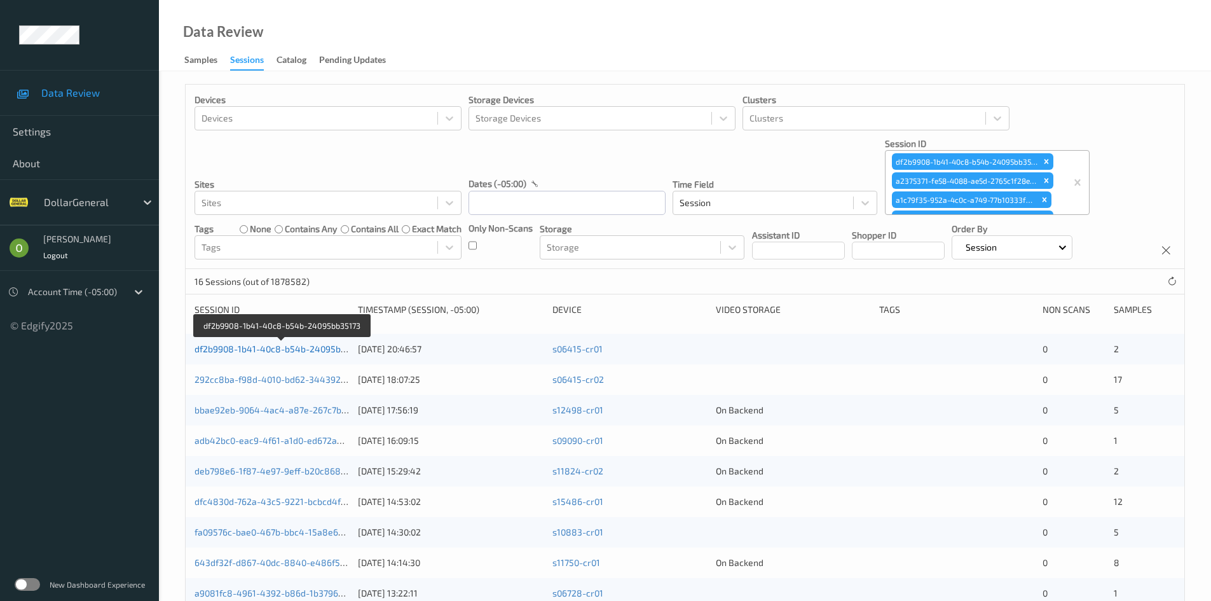
click at [283, 354] on link "df2b9908-1b41-40c8-b54b-24095bb35173" at bounding box center [282, 348] width 175 height 11
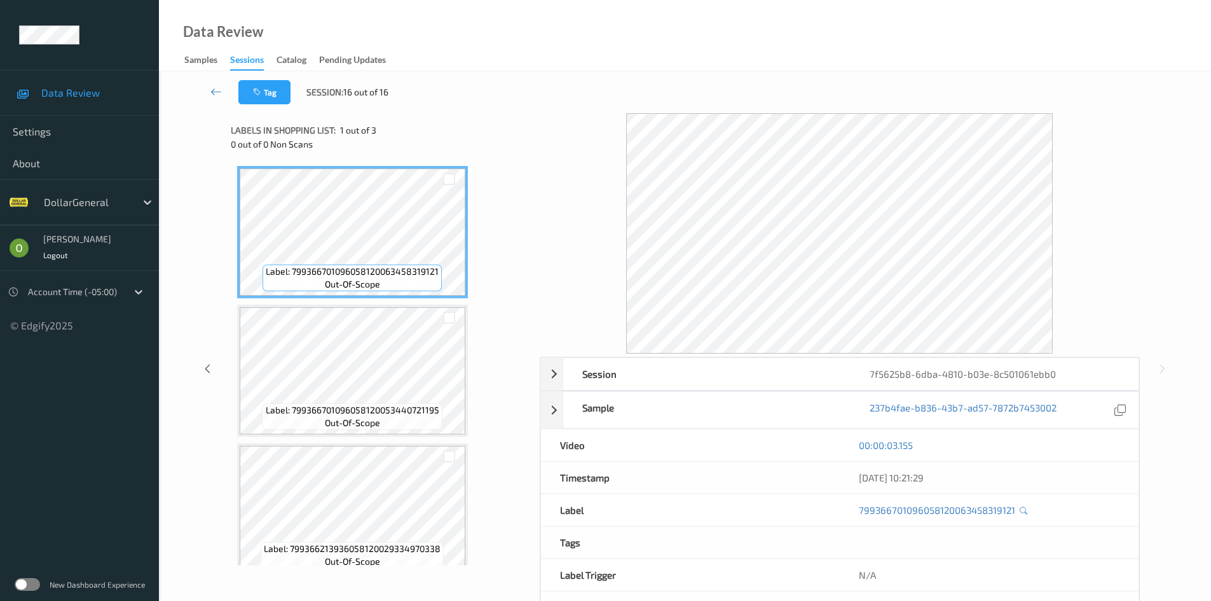
click at [582, 313] on div at bounding box center [840, 233] width 600 height 240
click at [195, 86] on link at bounding box center [216, 92] width 44 height 24
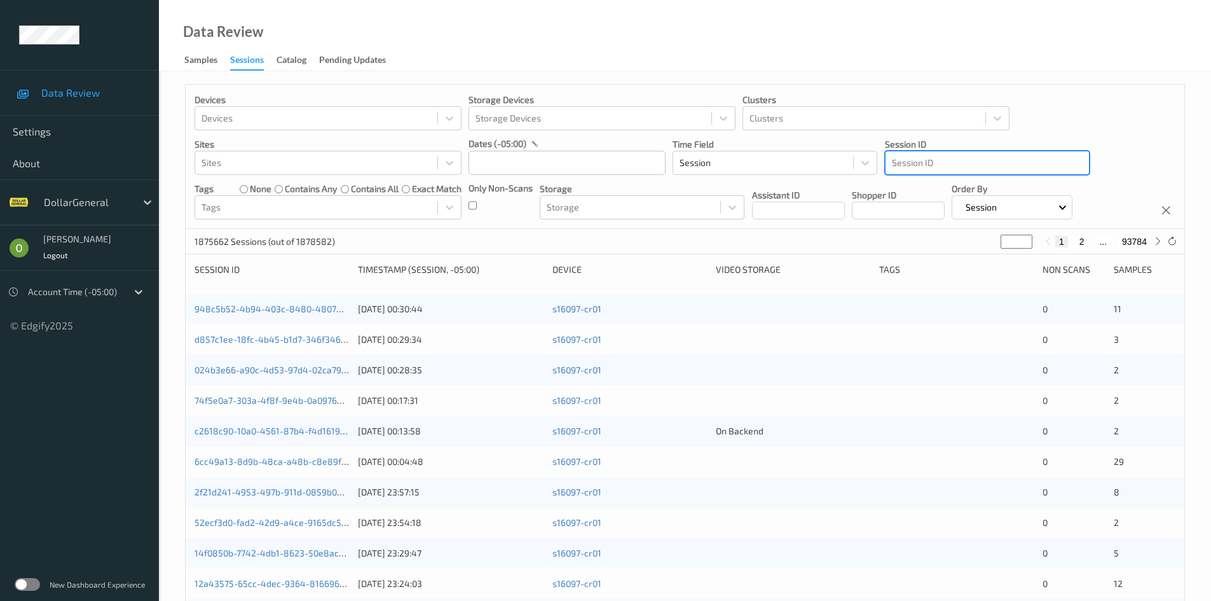
click at [1035, 170] on div at bounding box center [987, 162] width 191 height 15
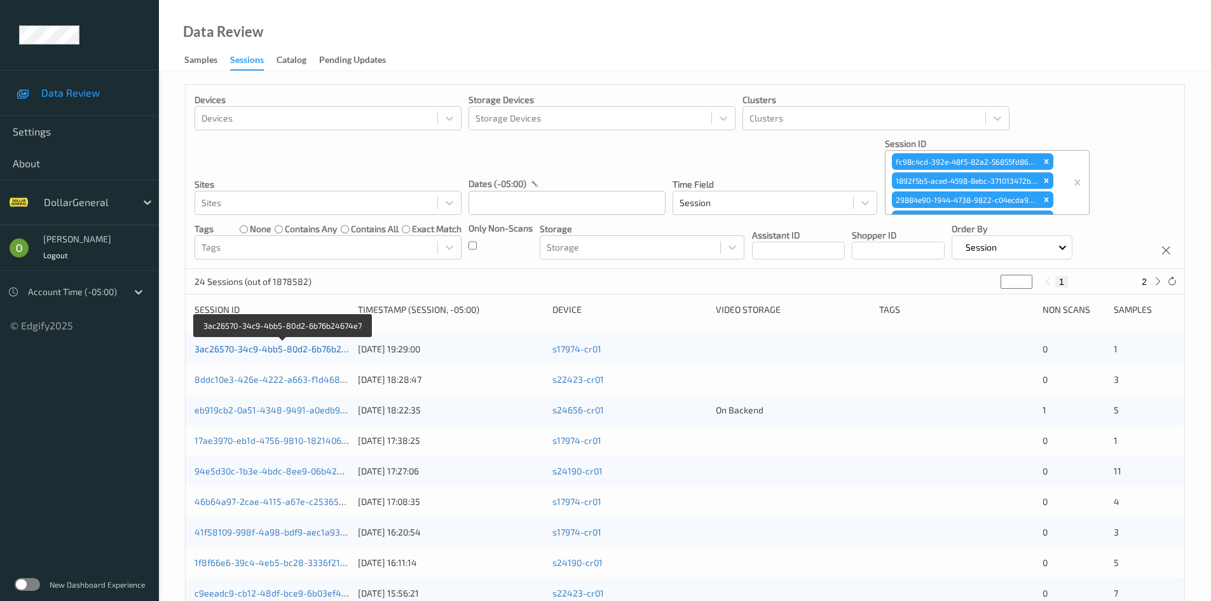
click at [271, 352] on link "3ac26570-34c9-4bb5-80d2-6b76b24674e7" at bounding box center [283, 348] width 177 height 11
